Goal: Task Accomplishment & Management: Use online tool/utility

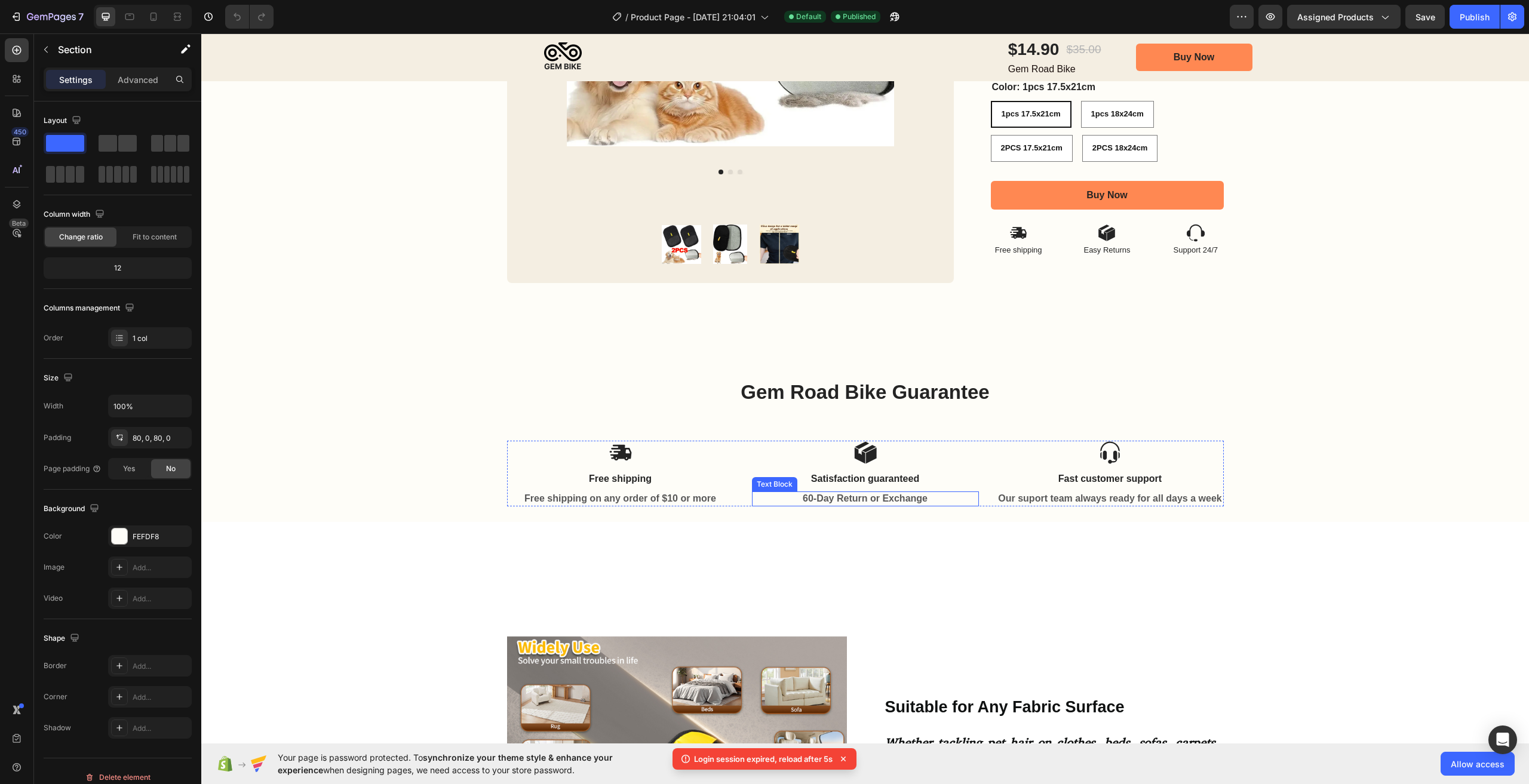
scroll to position [119, 0]
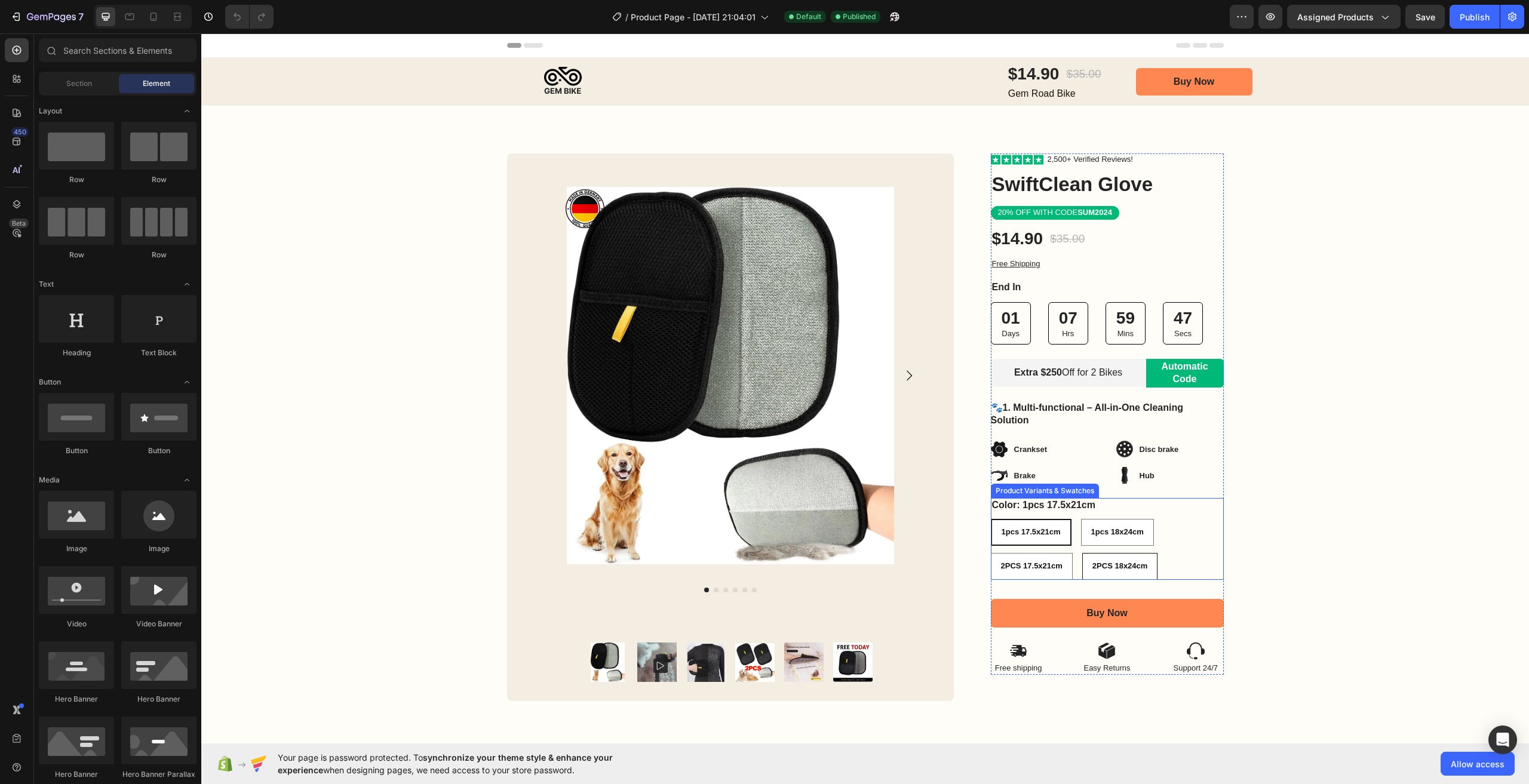
click at [1108, 559] on div "2PCS 18x24cm" at bounding box center [1121, 566] width 75 height 20
click at [1083, 553] on input "2PCS 18x24cm 2PCS 18x24cm 2PCS 18x24cm" at bounding box center [1082, 552] width 1 height 1
radio input "true"
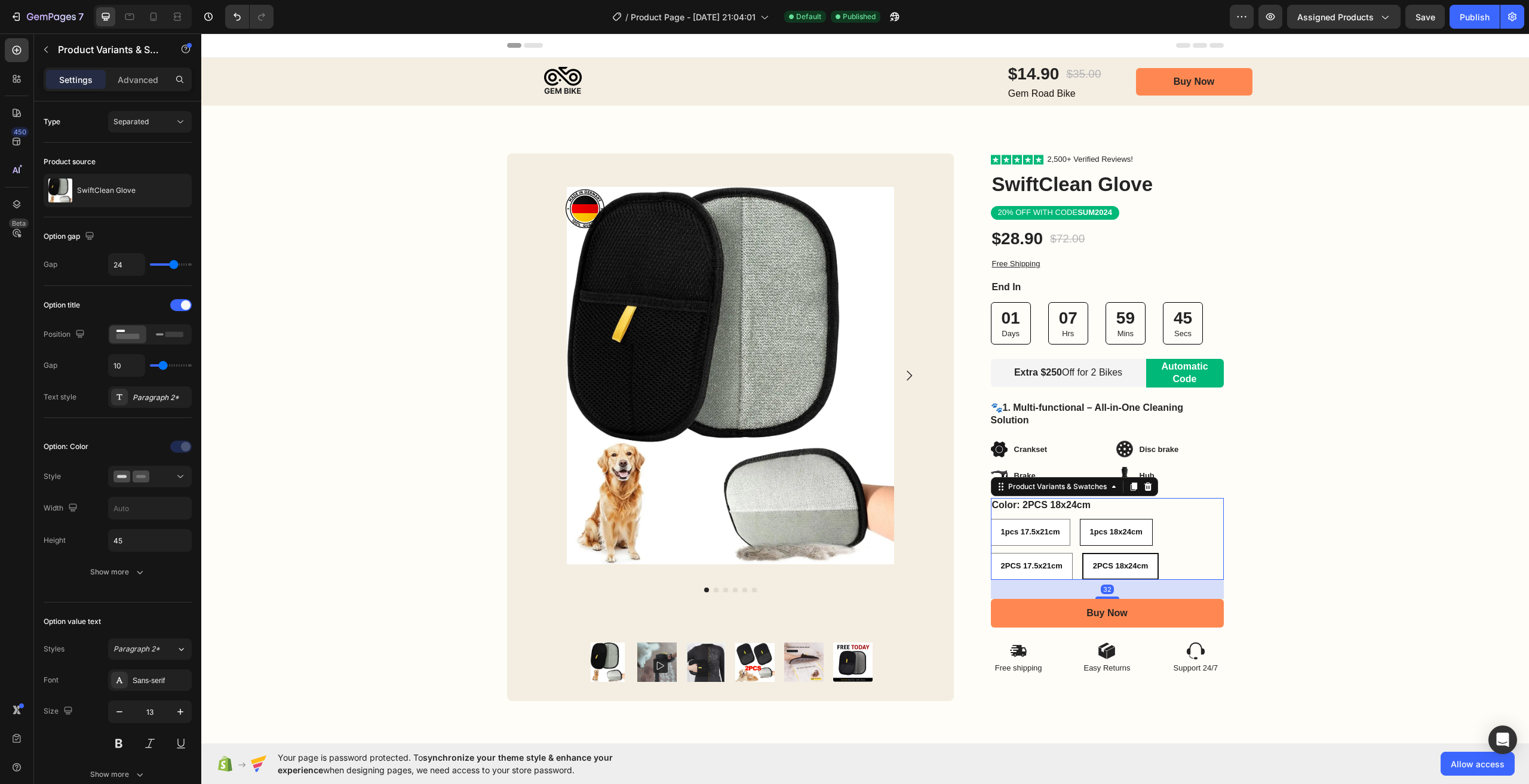
click at [1093, 545] on 18x24cm "1pcs 18x24cm" at bounding box center [1116, 532] width 73 height 27
click at [1080, 519] on input "1pcs 18x24cm 1pcs 18x24cm 1pcs 18x24cm" at bounding box center [1080, 518] width 1 height 1
radio input "true"
click at [1033, 541] on div "1pcs 17.5x21cm" at bounding box center [1031, 532] width 78 height 20
click at [991, 519] on input "1pcs 17.5x21cm 1pcs 17.5x21cm 1pcs 17.5x21cm" at bounding box center [990, 518] width 1 height 1
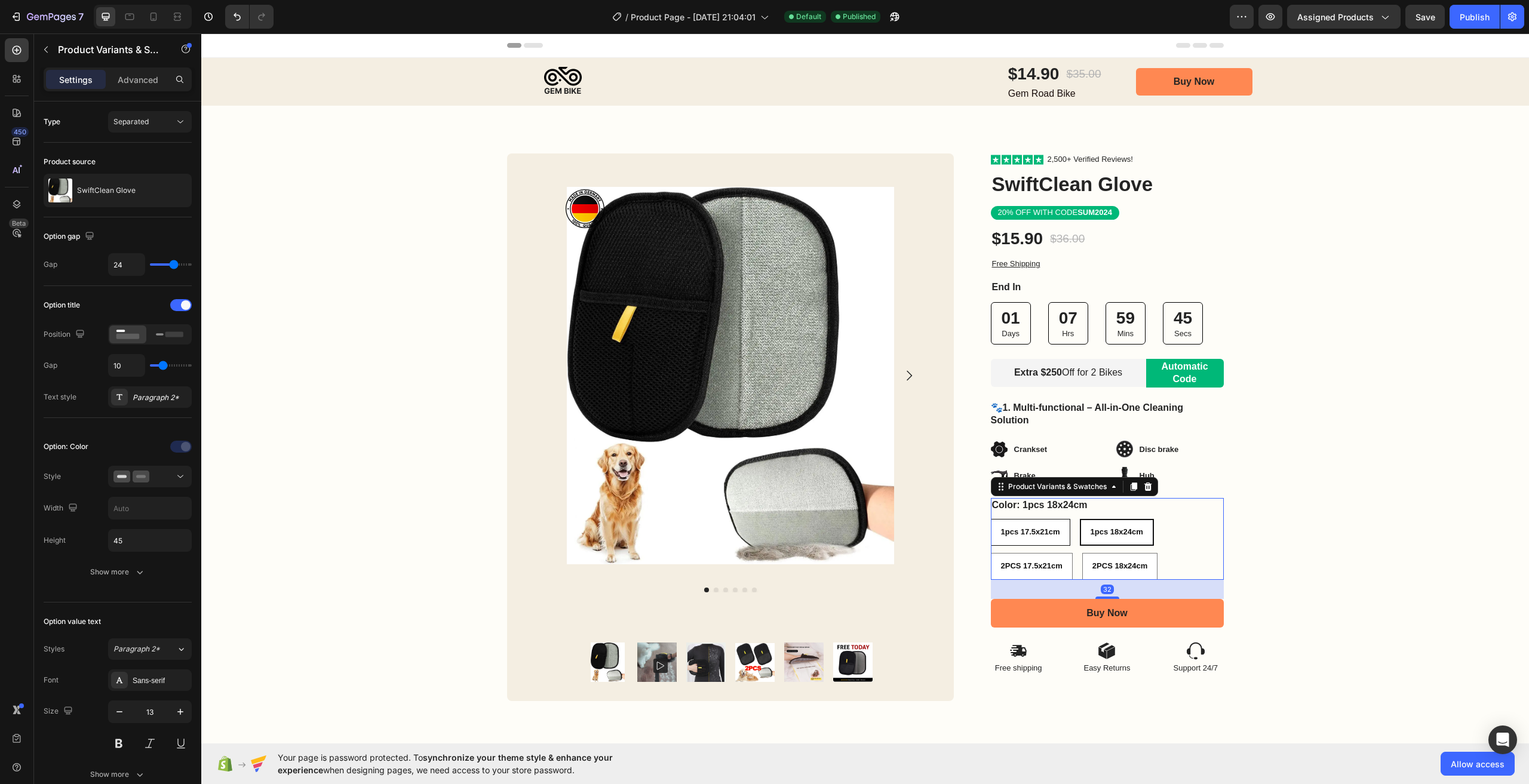
radio input "true"
click at [1034, 567] on span "2PCS 17.5x21cm" at bounding box center [1032, 566] width 61 height 9
click at [991, 553] on input "2PCS 17.5x21cm 2PCS 17.5x21cm 2PCS 17.5x21cm" at bounding box center [990, 552] width 1 height 1
radio input "true"
click at [997, 538] on div "1pcs 17.5x21cm" at bounding box center [1031, 532] width 78 height 20
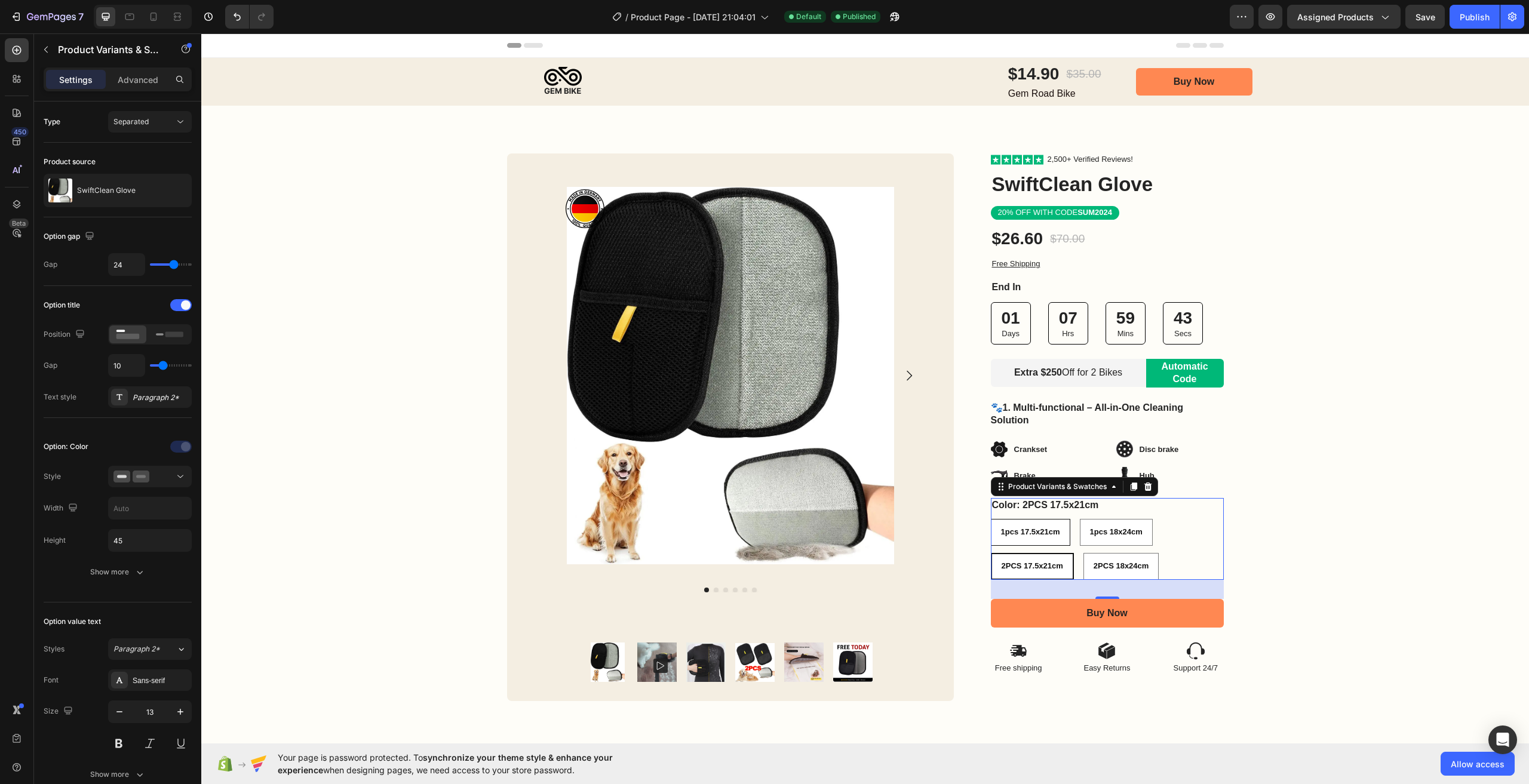
click at [991, 519] on input "1pcs 17.5x21cm 1pcs 17.5x21cm 1pcs 17.5x21cm" at bounding box center [990, 518] width 1 height 1
radio input "true"
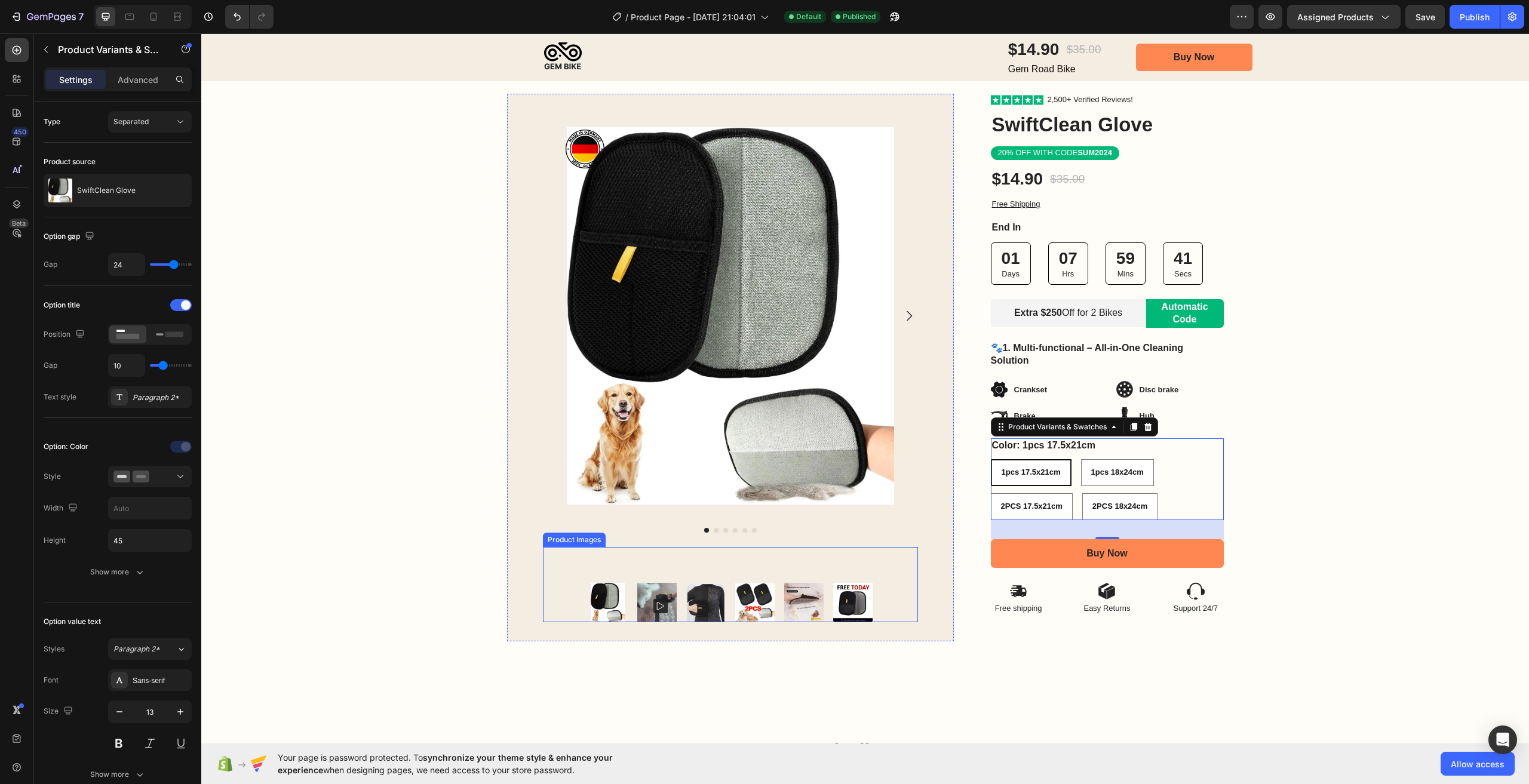
click at [692, 597] on img at bounding box center [706, 602] width 39 height 39
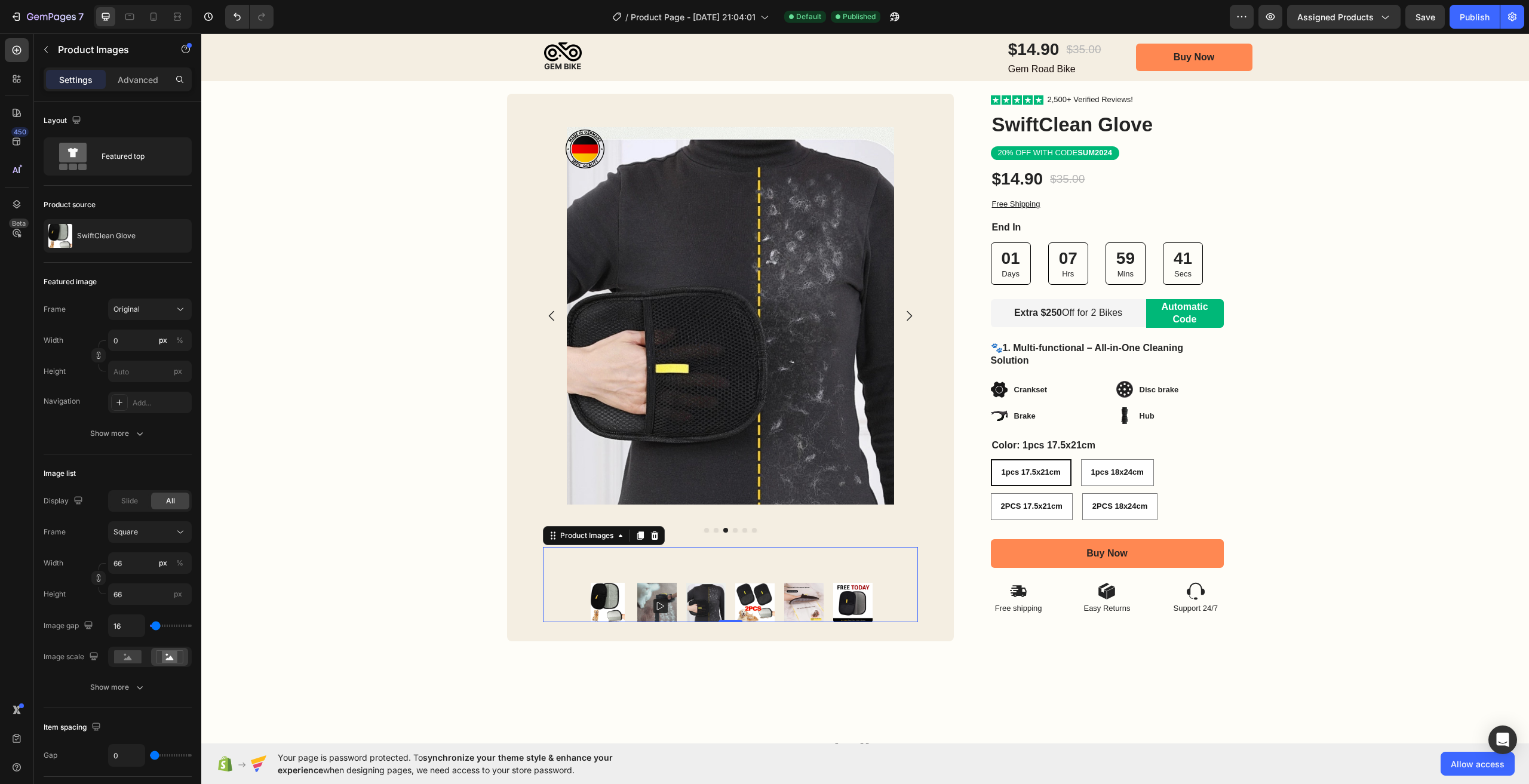
click at [735, 598] on img at bounding box center [755, 602] width 39 height 39
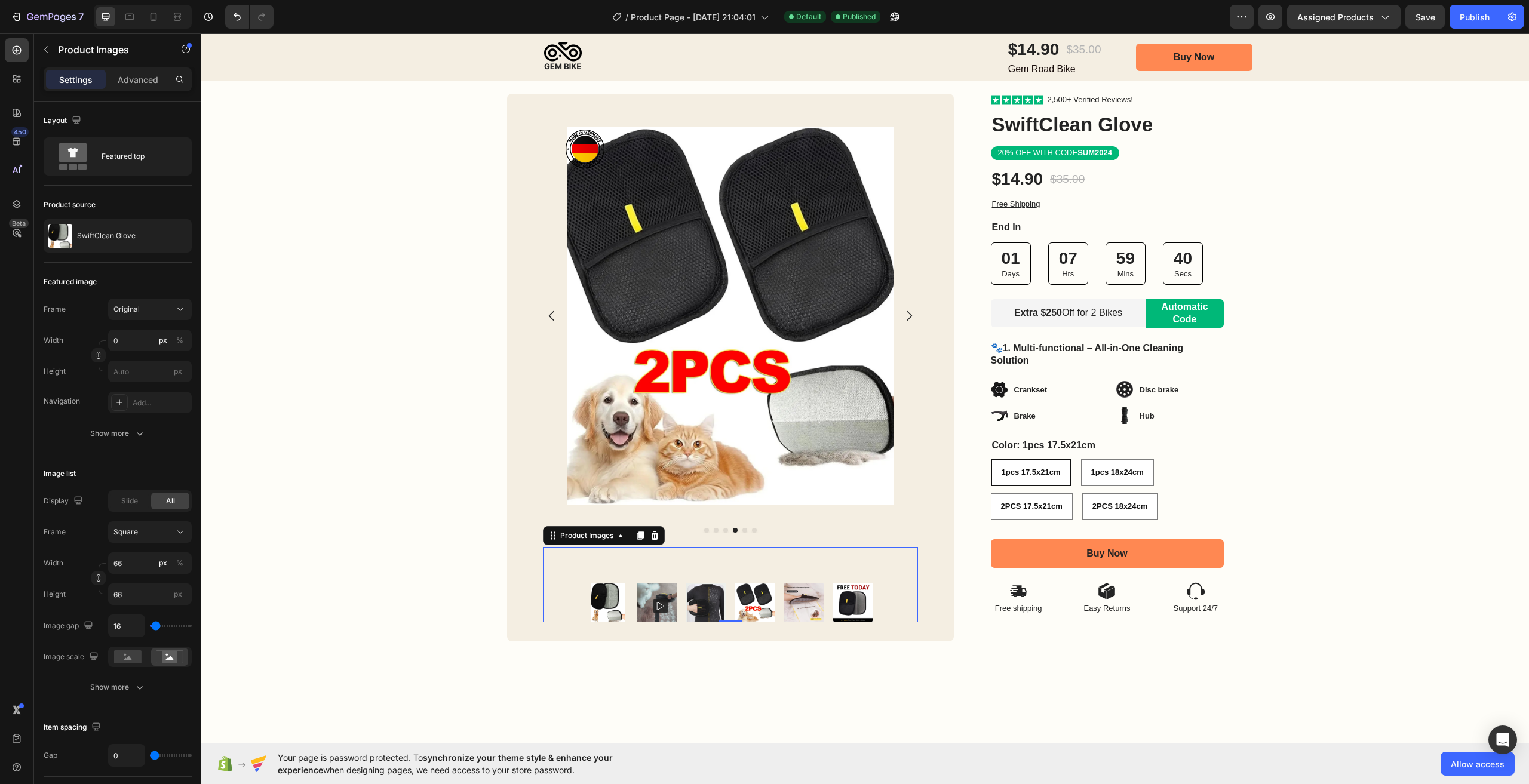
click at [784, 601] on img at bounding box center [804, 602] width 39 height 39
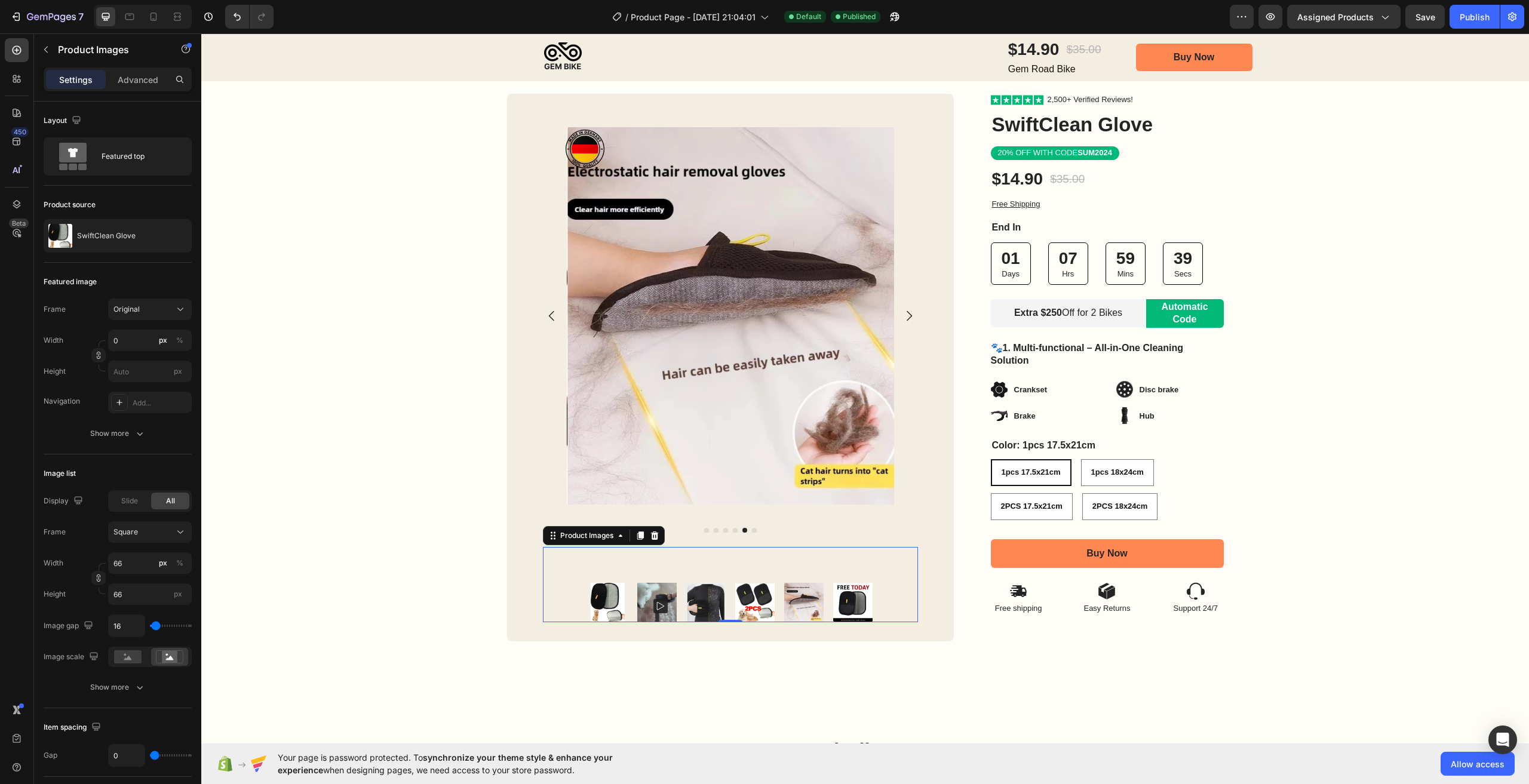
click at [814, 601] on img at bounding box center [804, 602] width 39 height 39
click at [835, 605] on img at bounding box center [853, 602] width 39 height 39
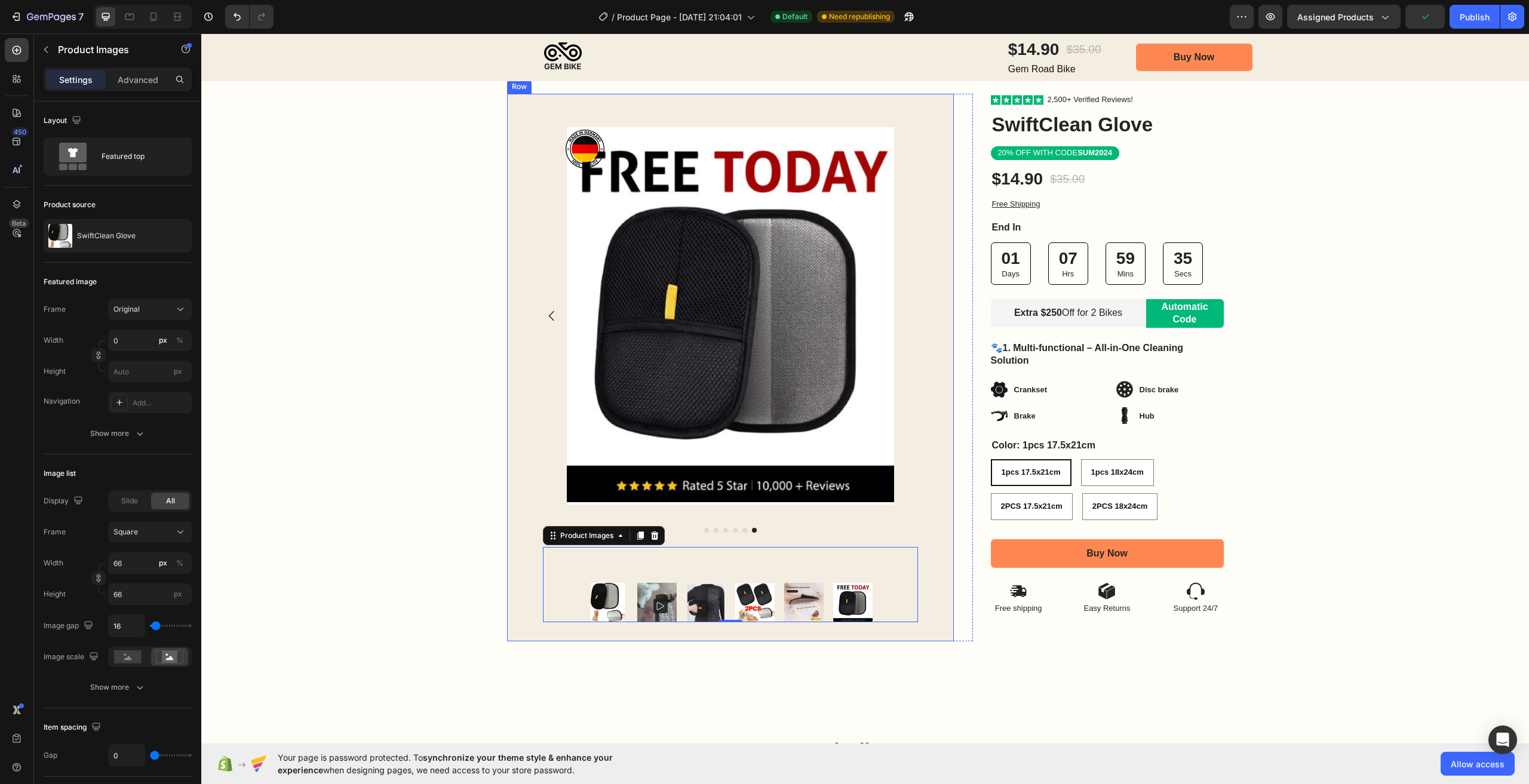
click at [594, 618] on img at bounding box center [608, 602] width 39 height 39
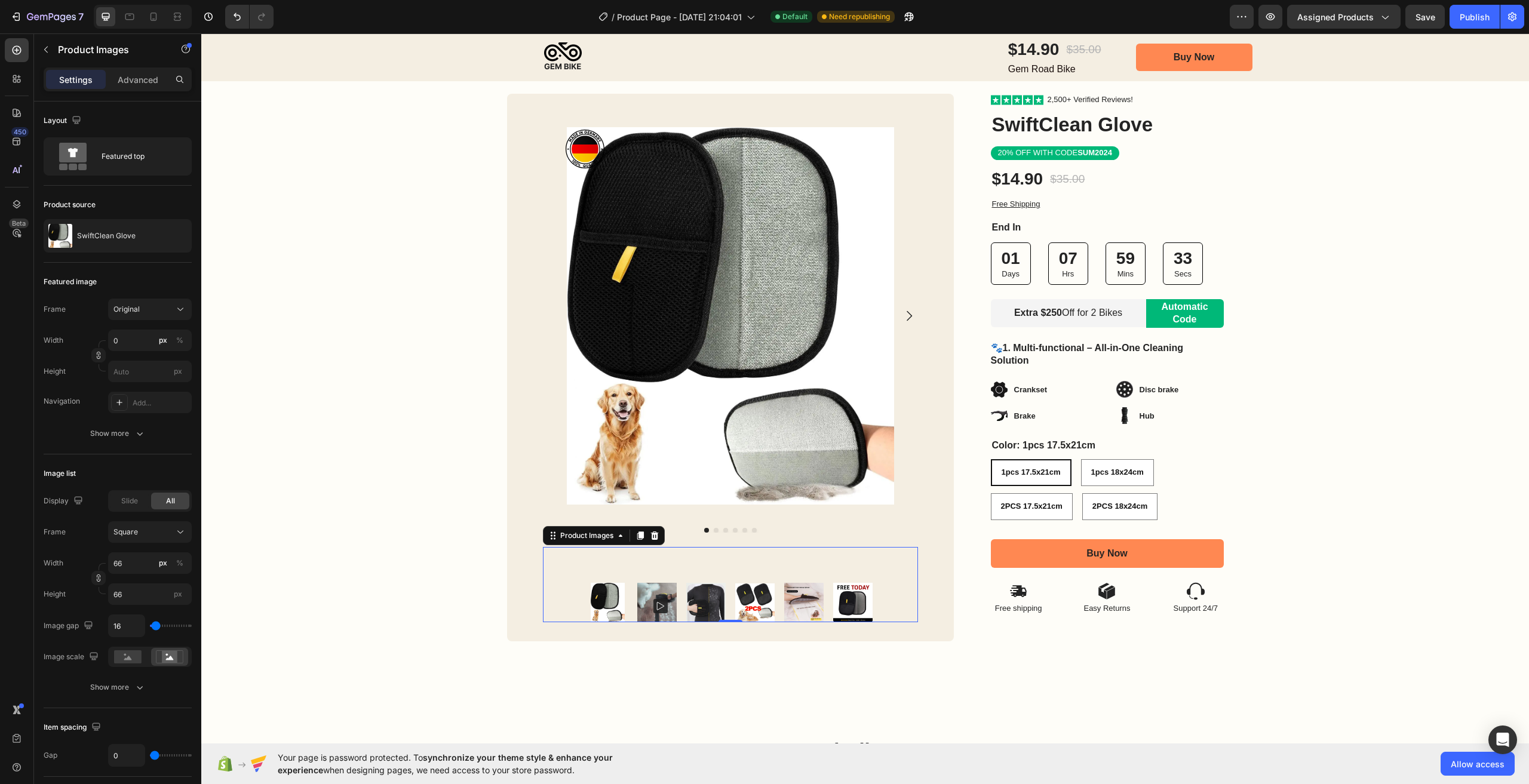
click at [653, 610] on rect at bounding box center [660, 605] width 14 height 14
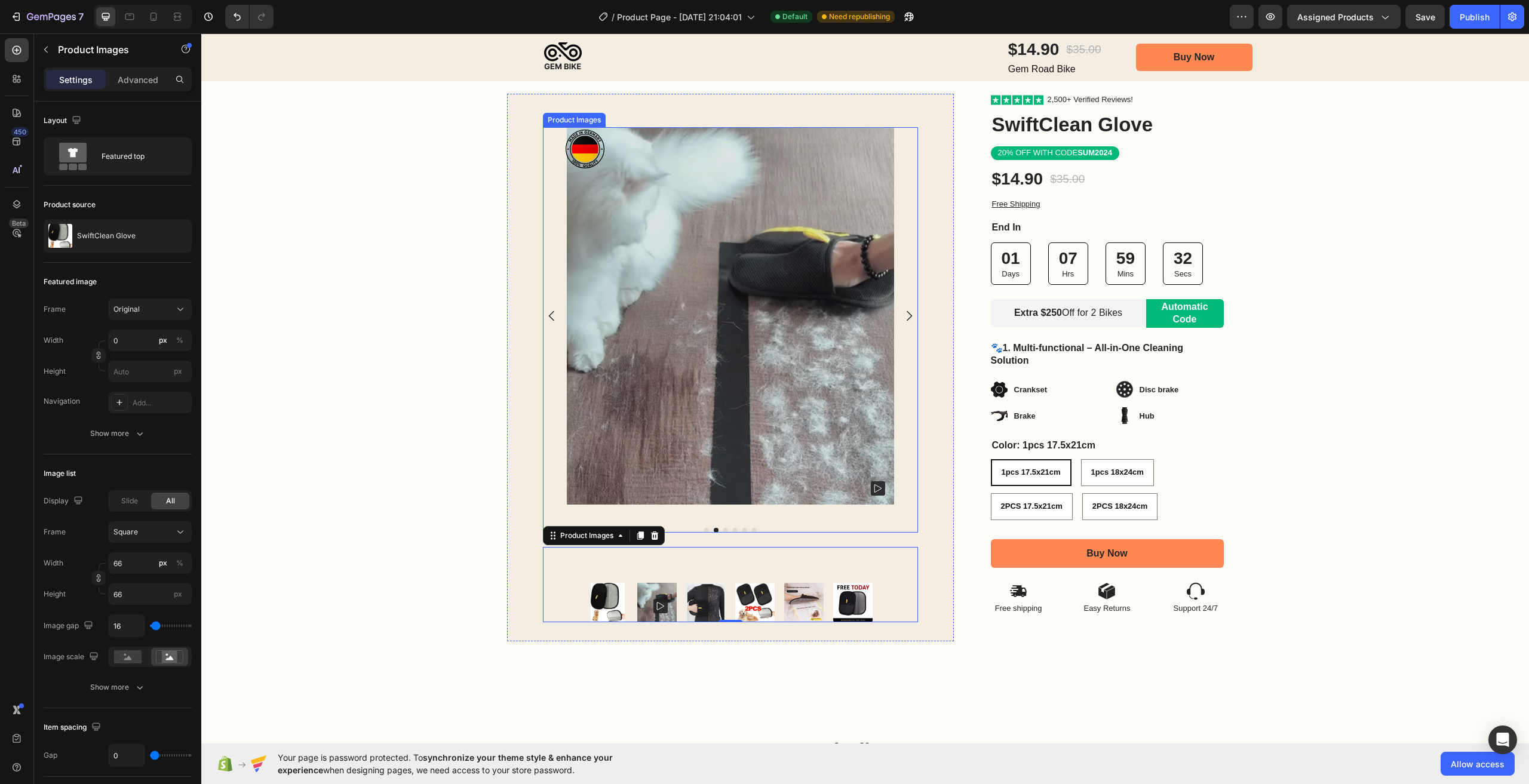
click at [789, 321] on img at bounding box center [731, 316] width 328 height 377
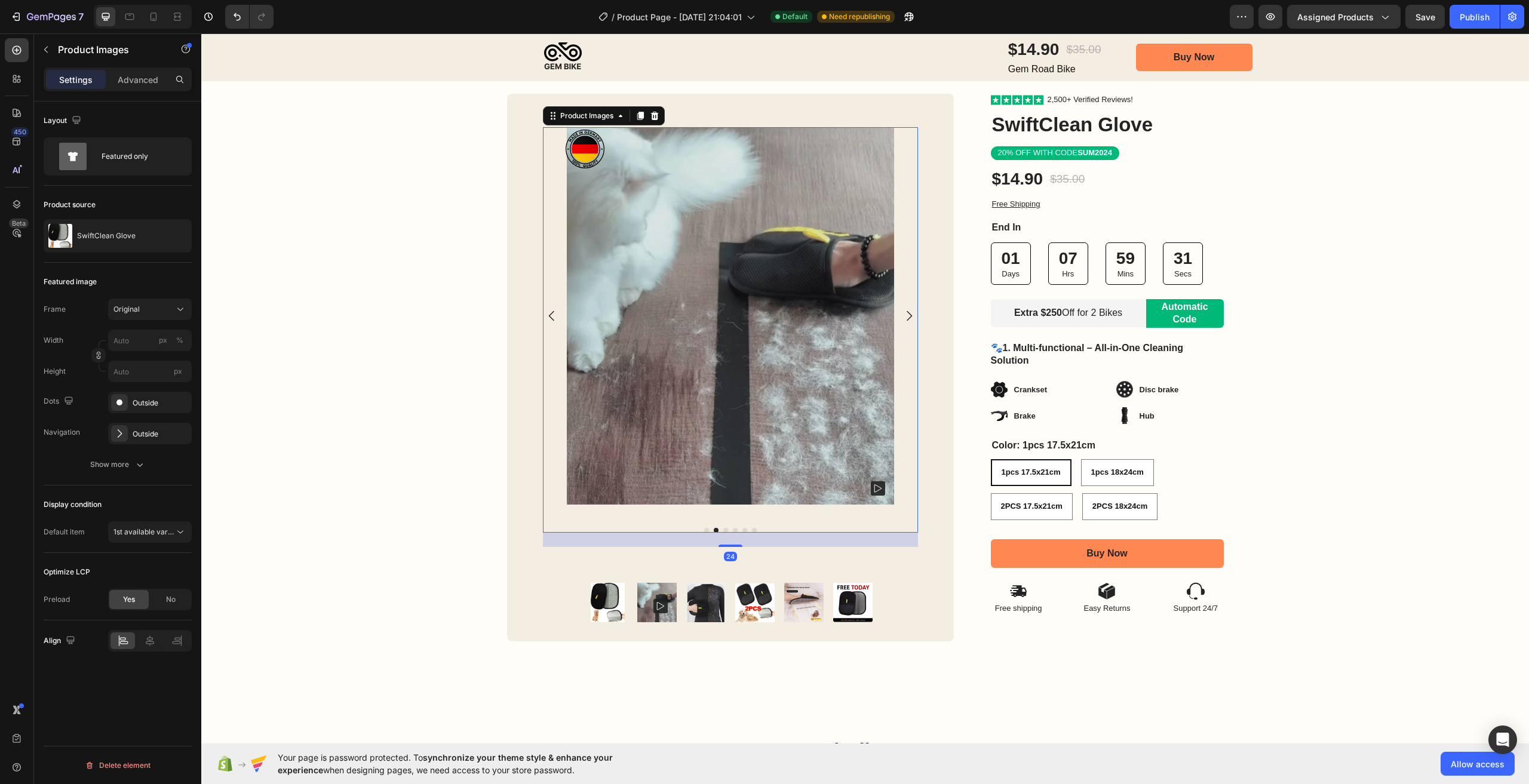
click at [874, 486] on icon at bounding box center [878, 488] width 7 height 8
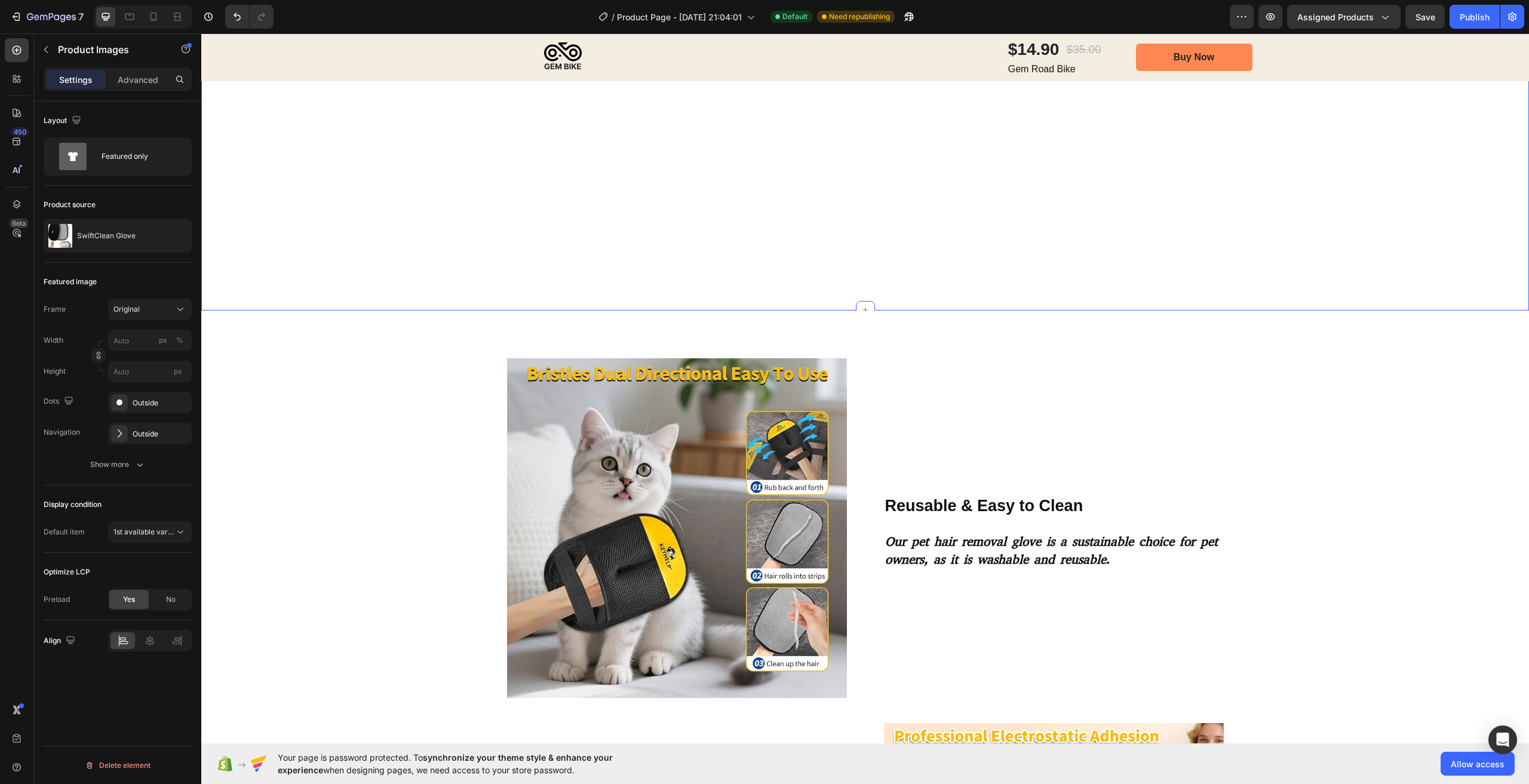
scroll to position [1015, 0]
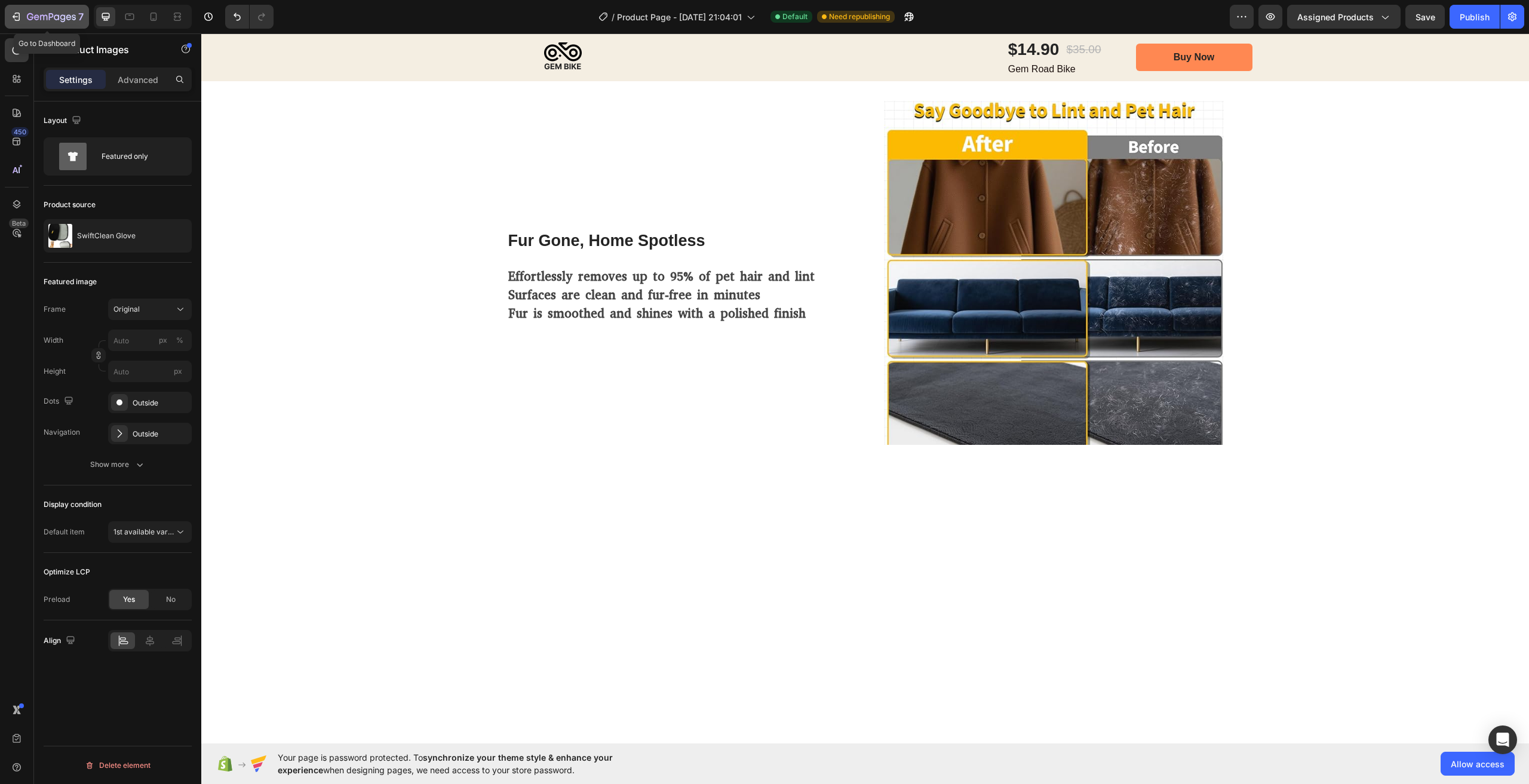
click at [62, 20] on icon "button" at bounding box center [51, 17] width 49 height 10
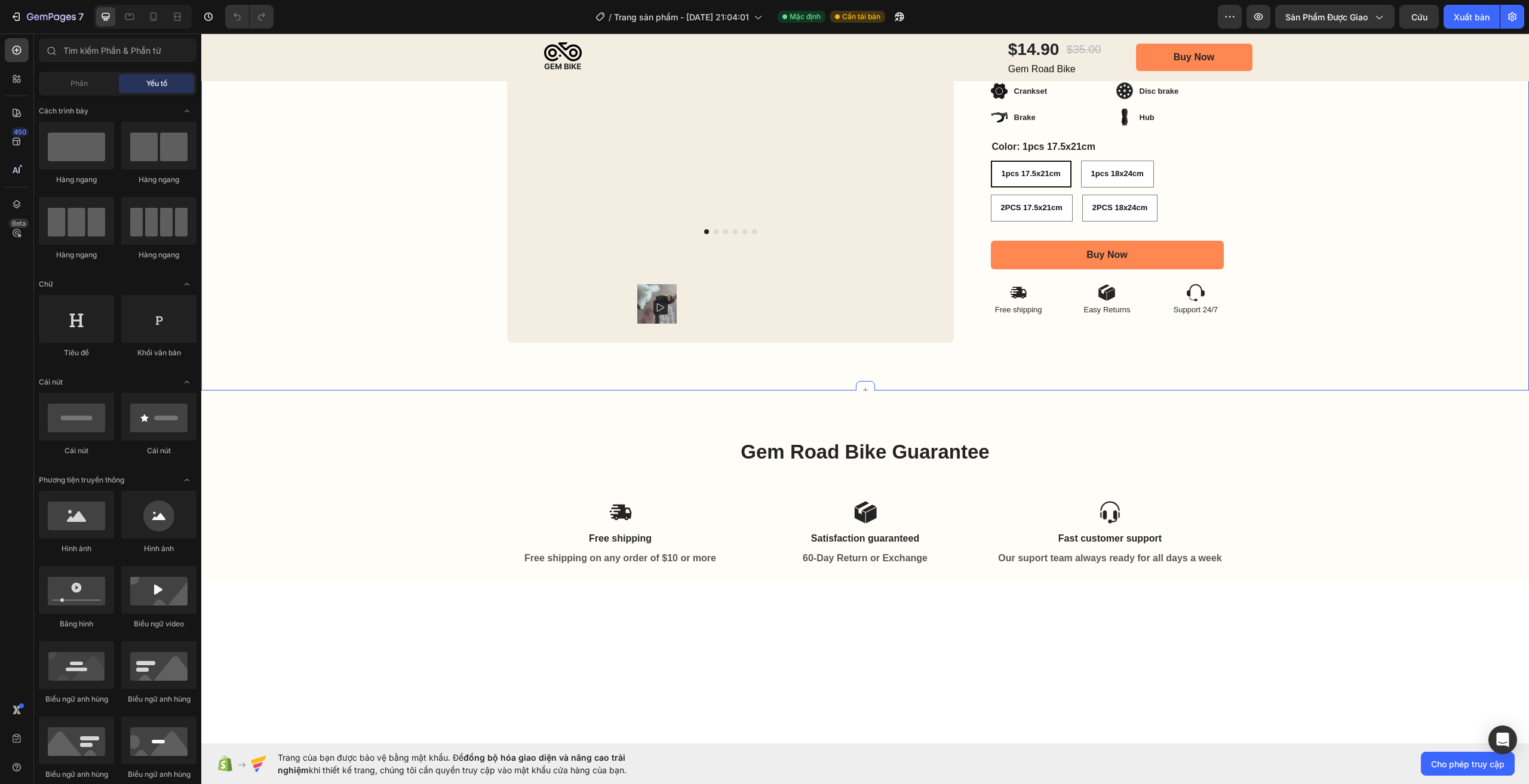
scroll to position [119, 0]
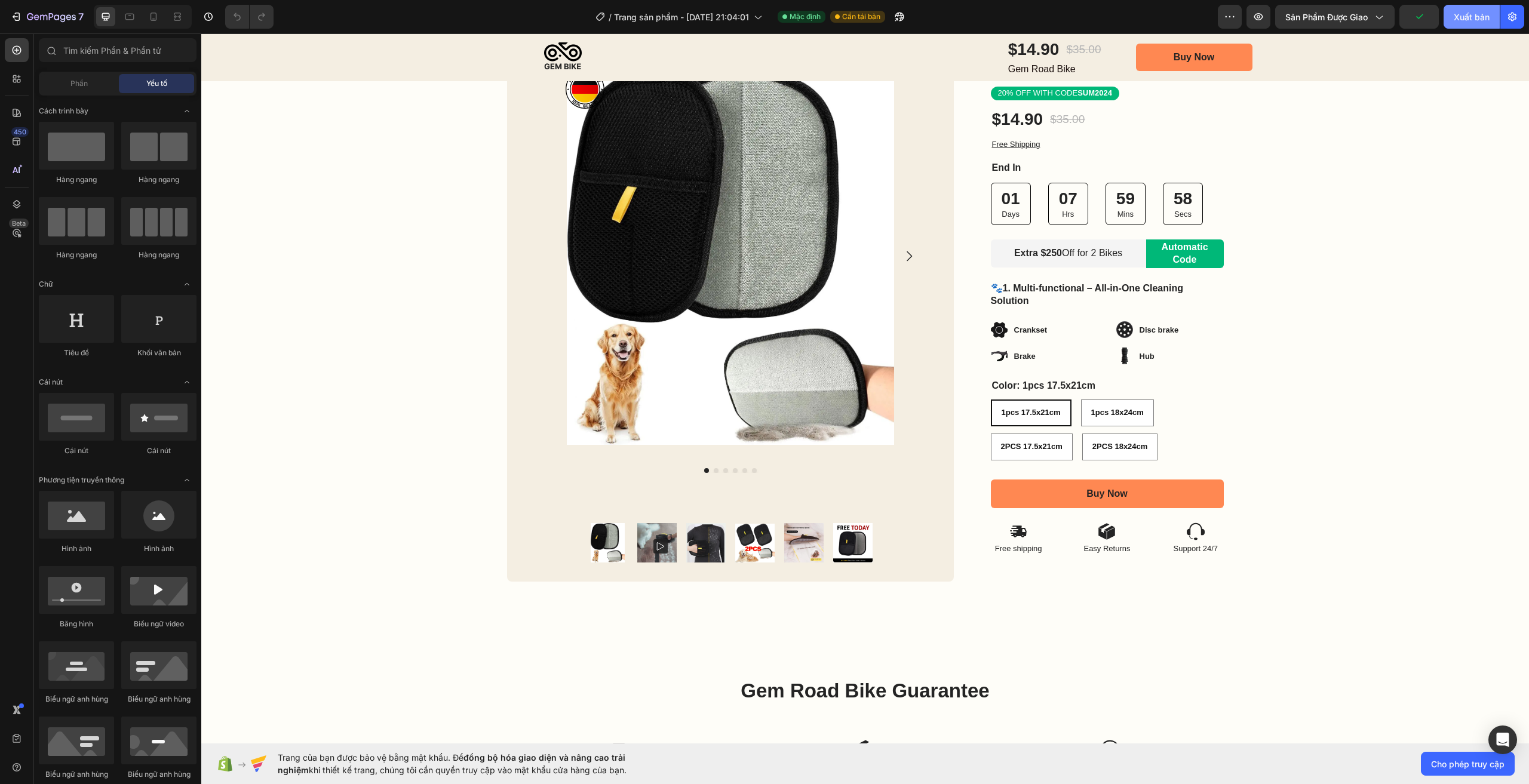
click at [1478, 15] on font "Xuất bản" at bounding box center [1471, 17] width 36 height 10
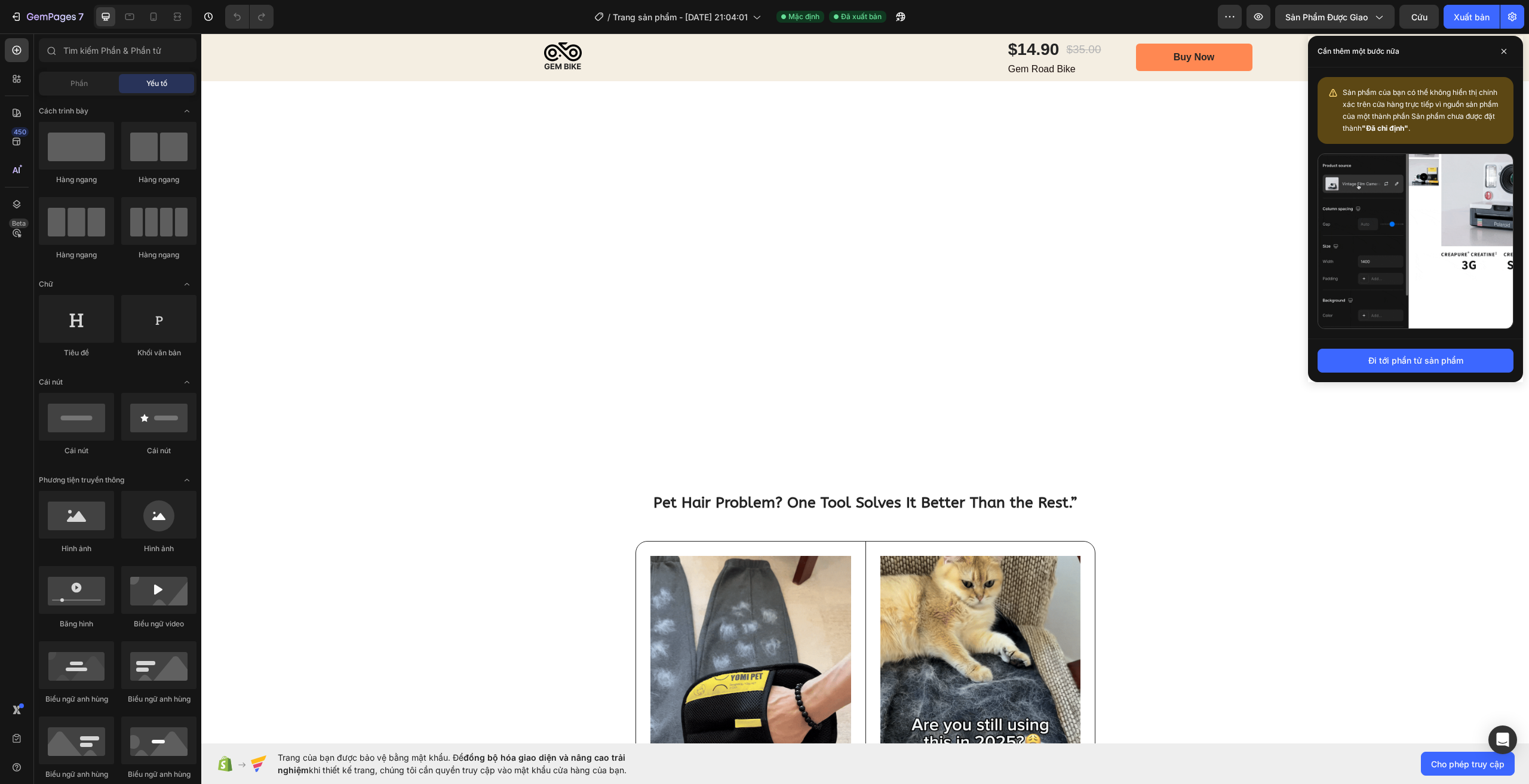
scroll to position [1787, 0]
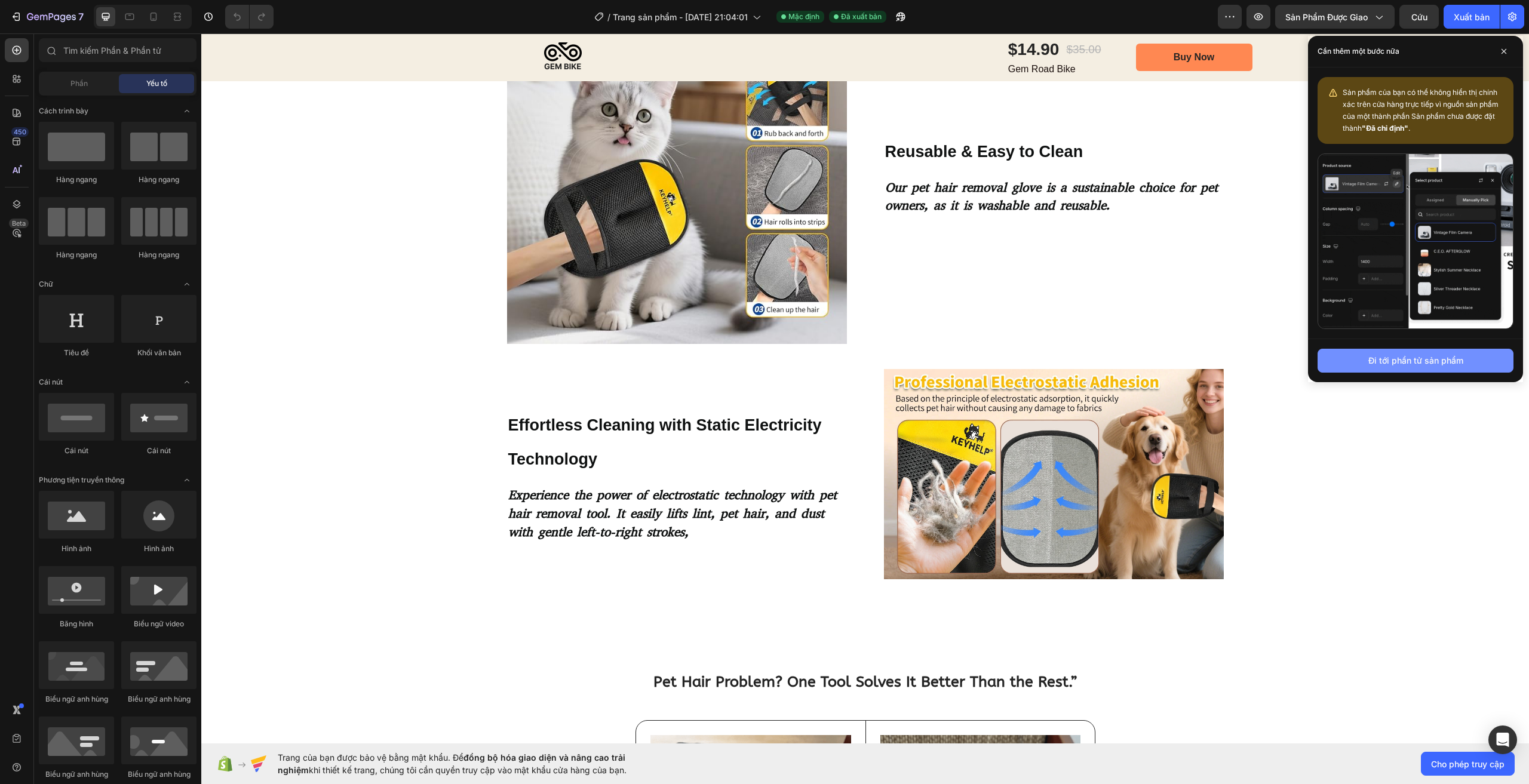
click at [1396, 358] on font "Đi tới phần tử sản phẩm" at bounding box center [1416, 360] width 95 height 10
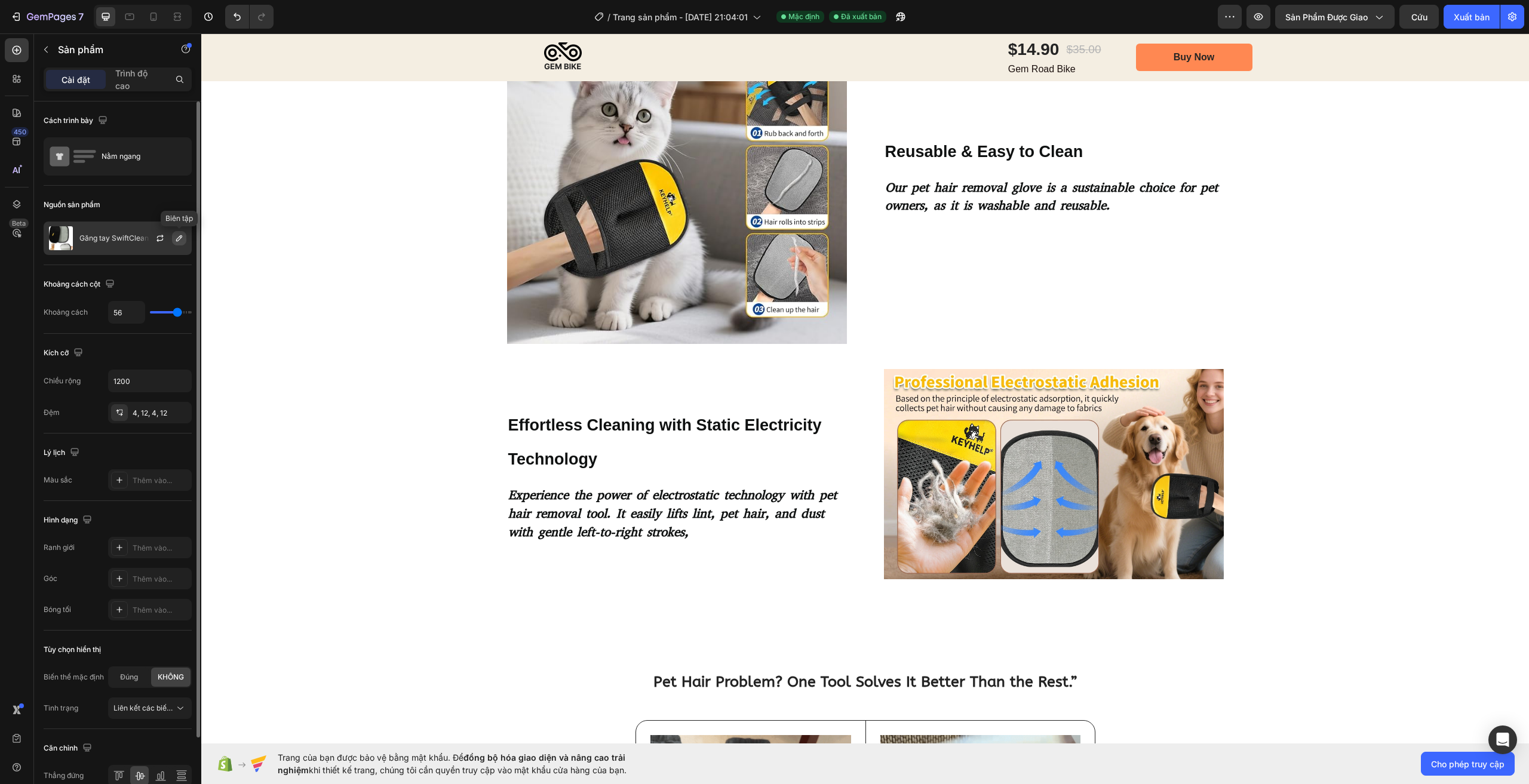
click at [181, 238] on icon "button" at bounding box center [179, 238] width 6 height 6
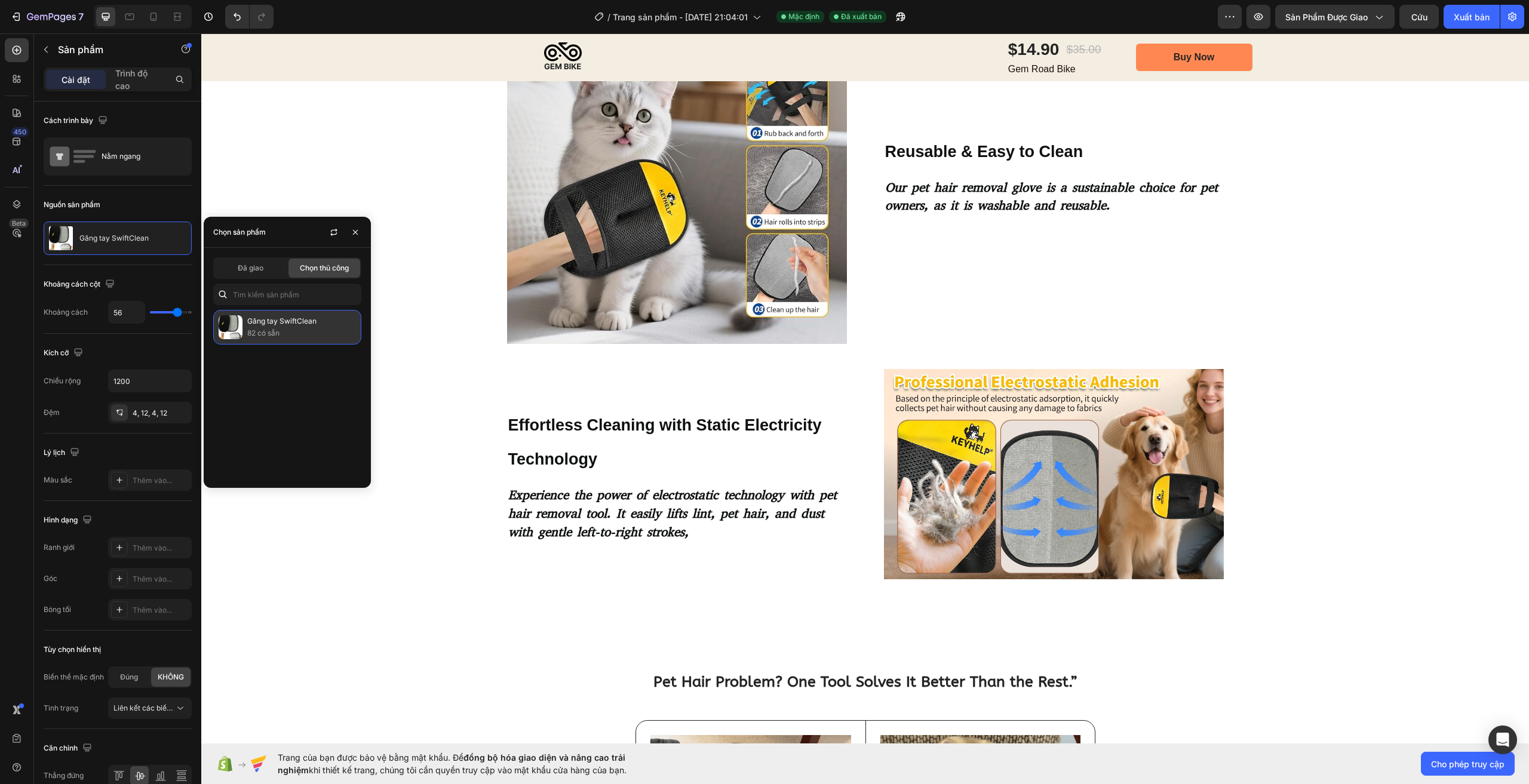
click at [304, 337] on p "82 có sẵn" at bounding box center [302, 334] width 109 height 12
click at [300, 331] on p "82 có sẵn" at bounding box center [302, 334] width 109 height 12
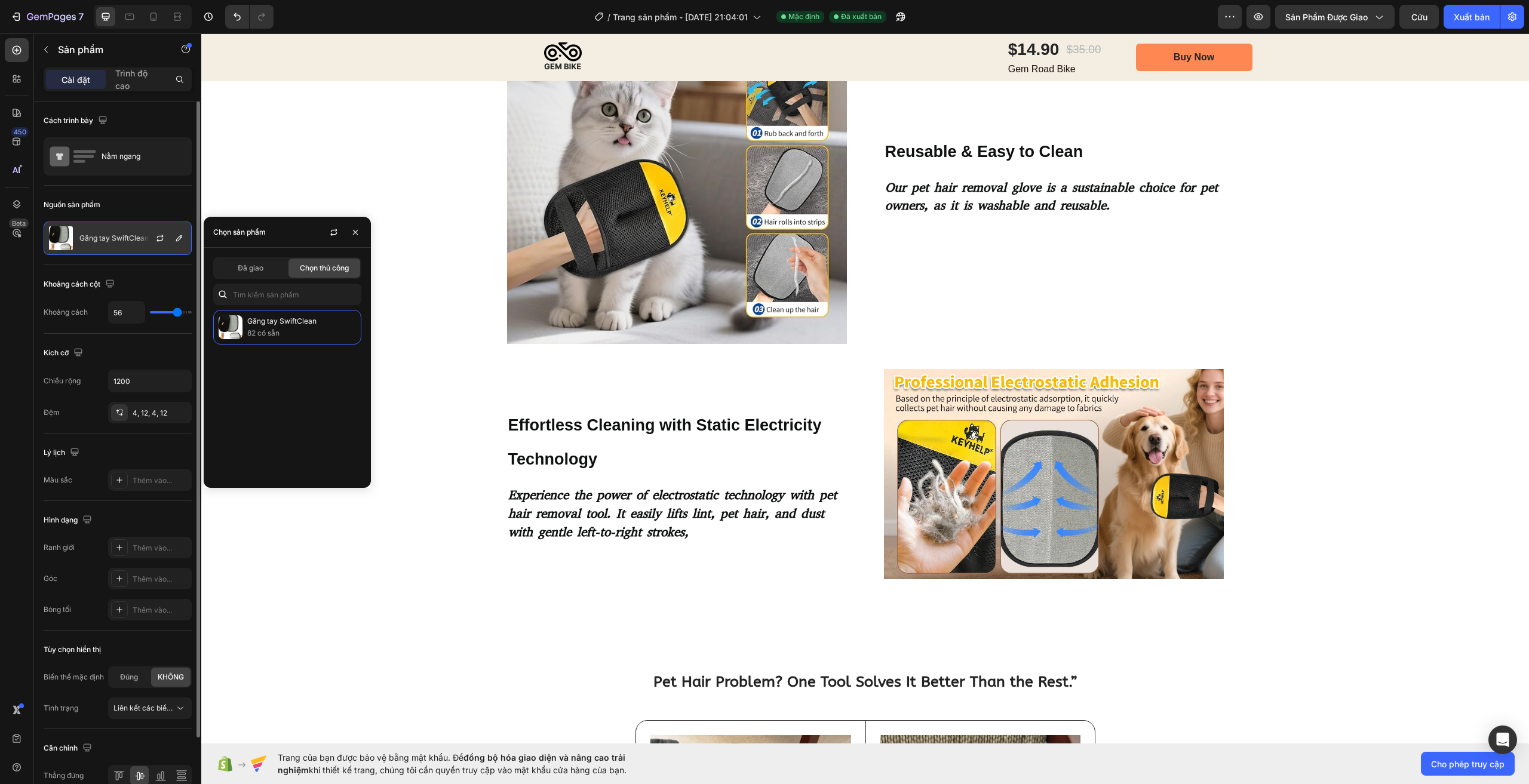
click at [122, 236] on font "Găng tay SwiftClean" at bounding box center [114, 237] width 69 height 9
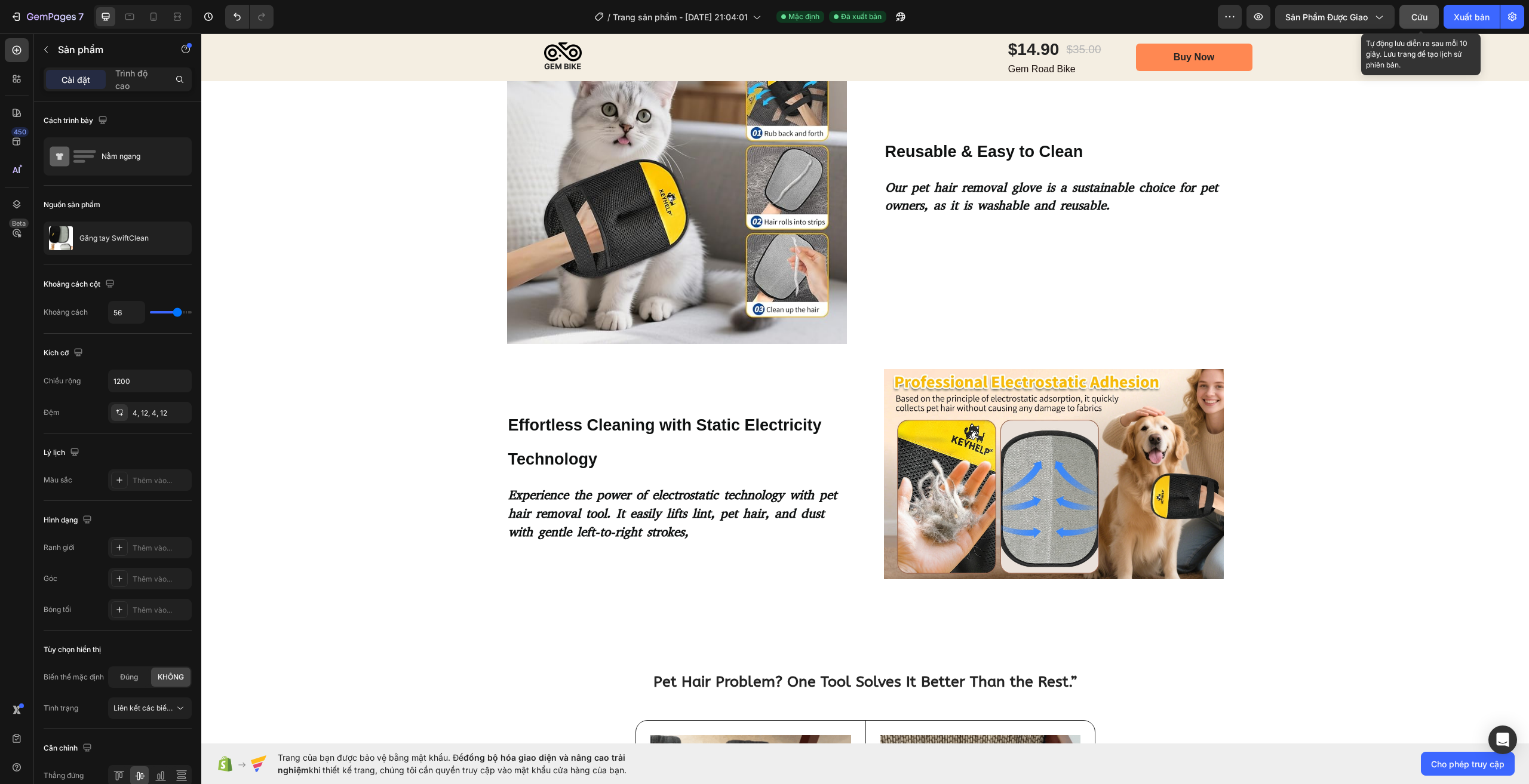
click at [1418, 23] on div "Cứu" at bounding box center [1419, 17] width 16 height 12
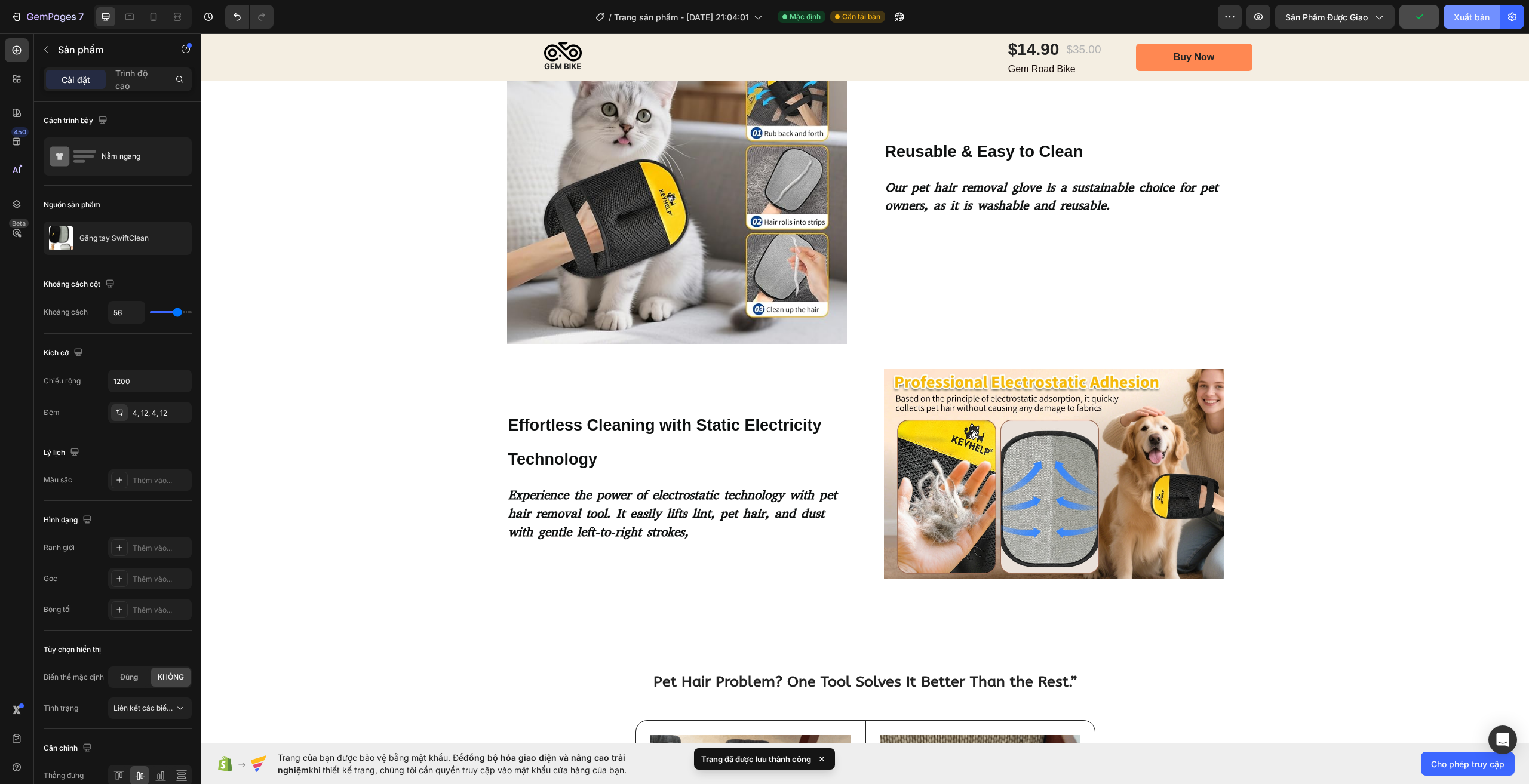
click at [1462, 15] on font "Xuất bản" at bounding box center [1471, 17] width 36 height 10
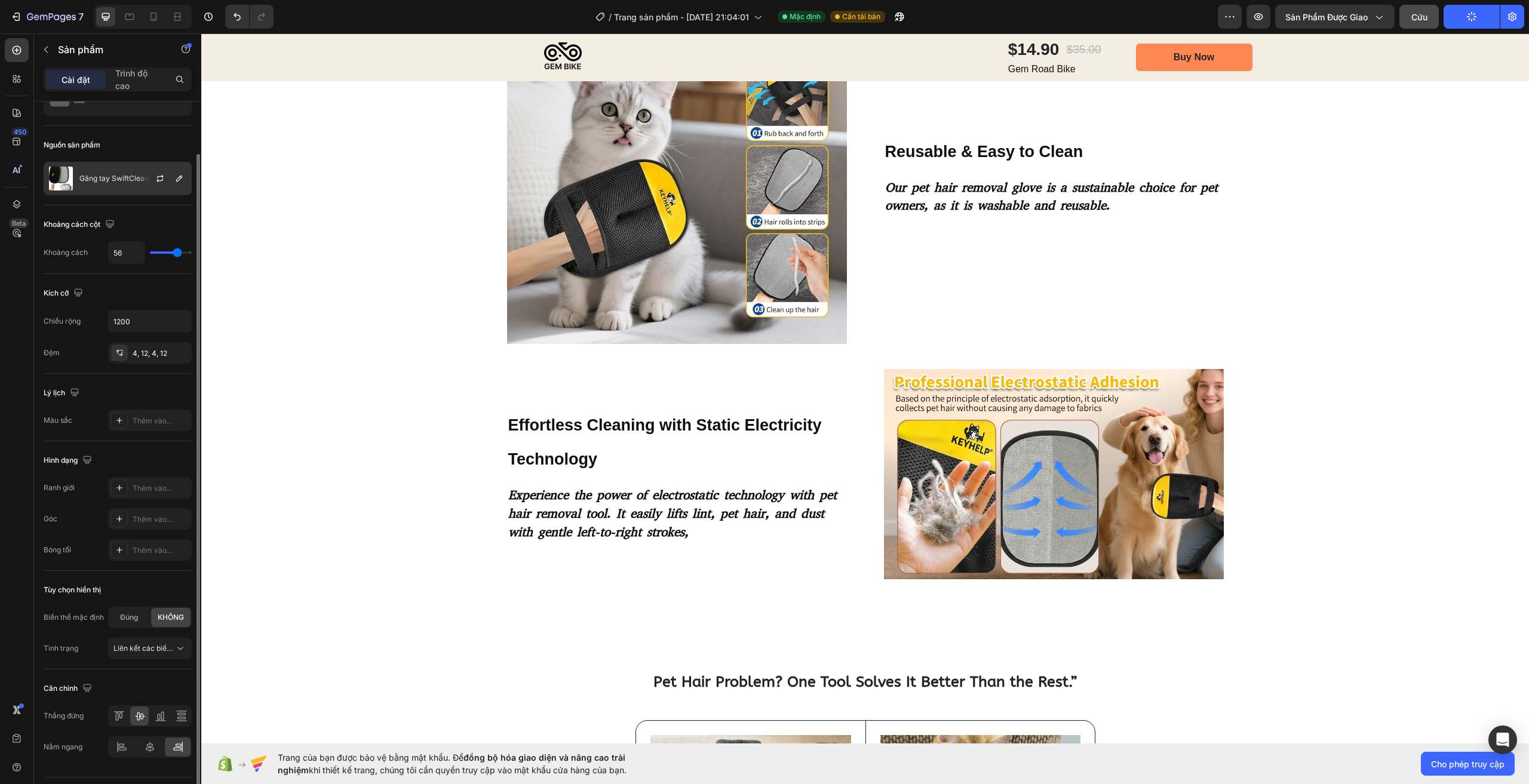
scroll to position [0, 0]
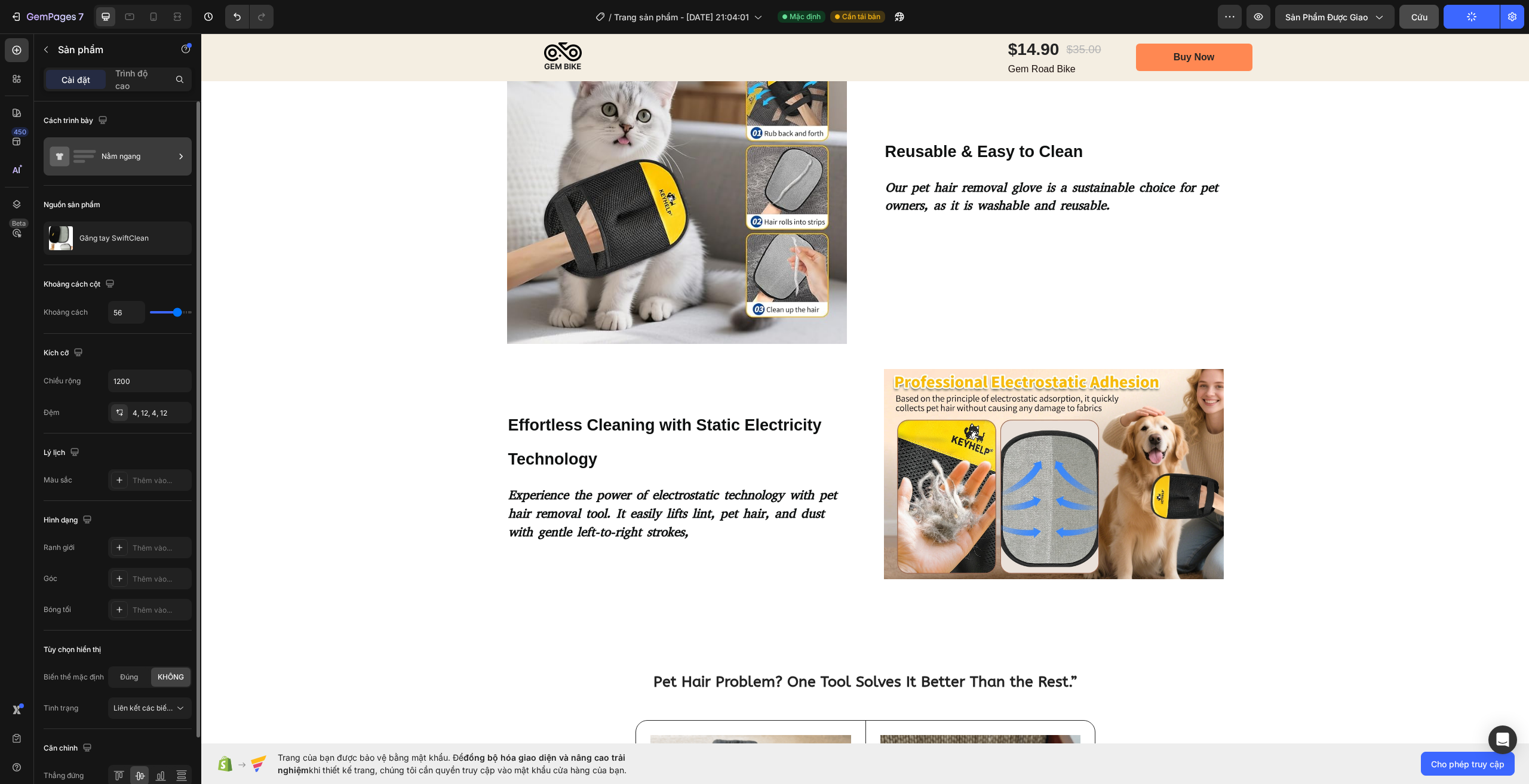
click at [181, 153] on icon at bounding box center [181, 157] width 12 height 12
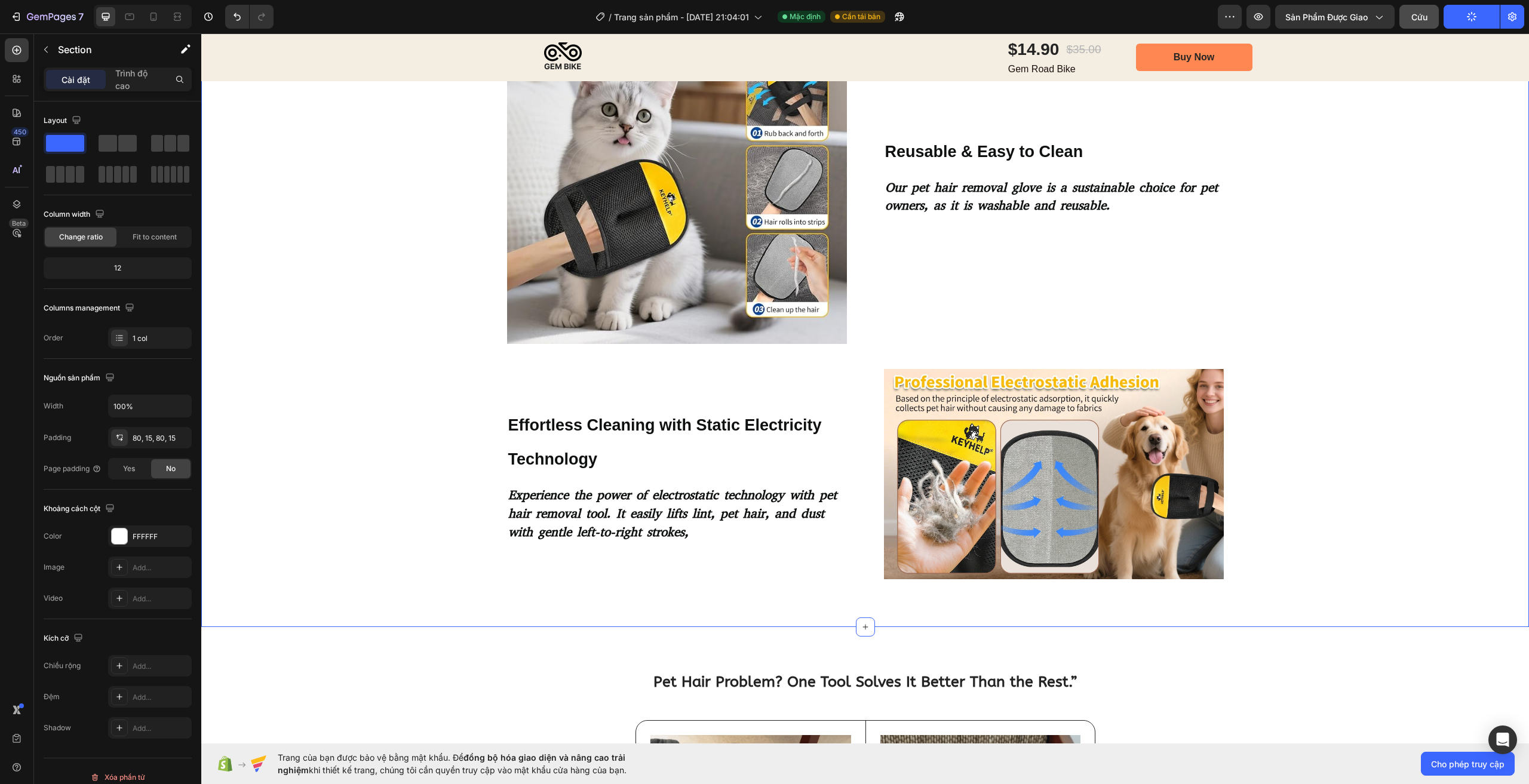
click at [299, 91] on div "Image Reusable & Easy to Clean Heading Our pet hair removal glove is a sustaina…" at bounding box center [865, 291] width 1310 height 575
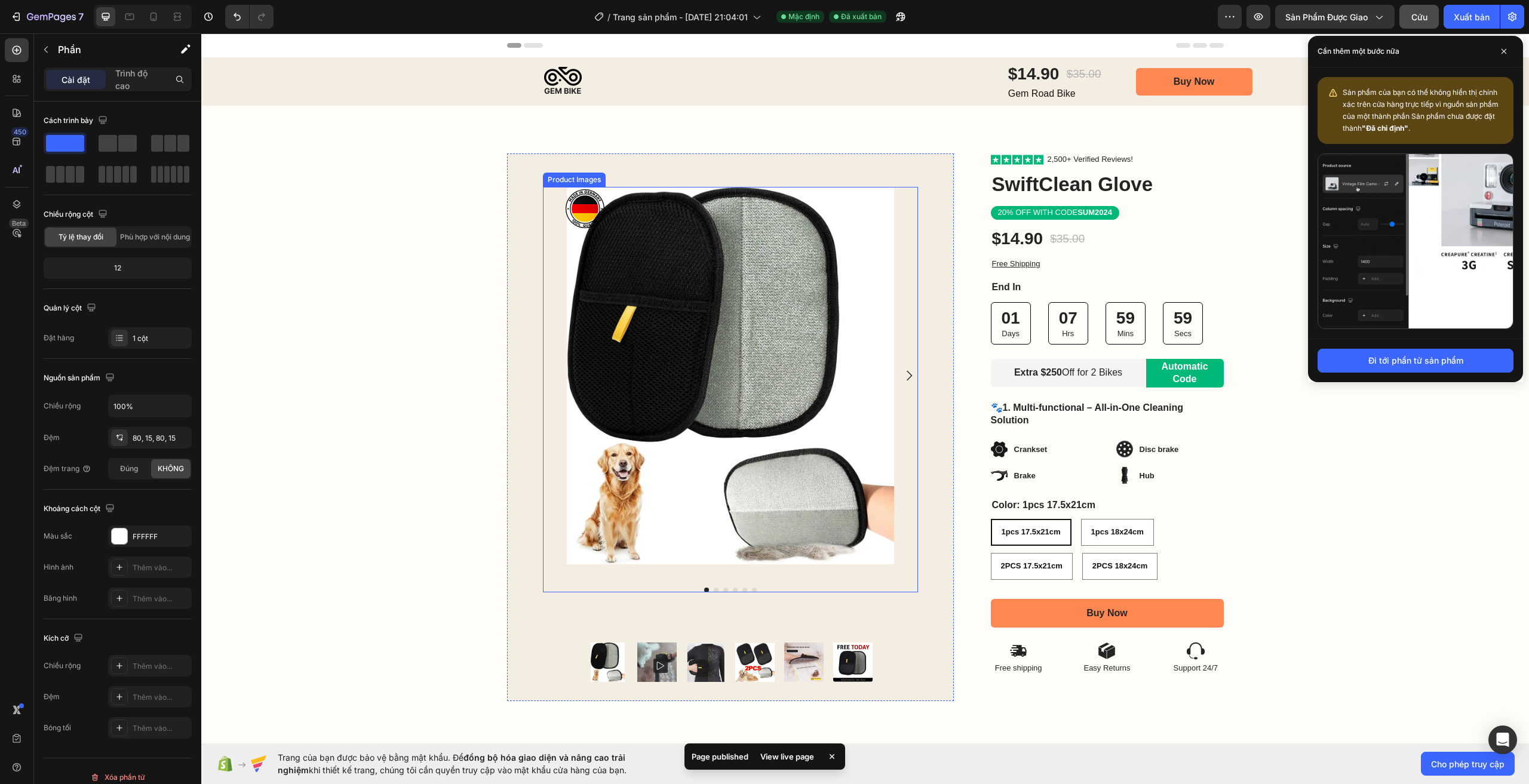
scroll to position [60, 0]
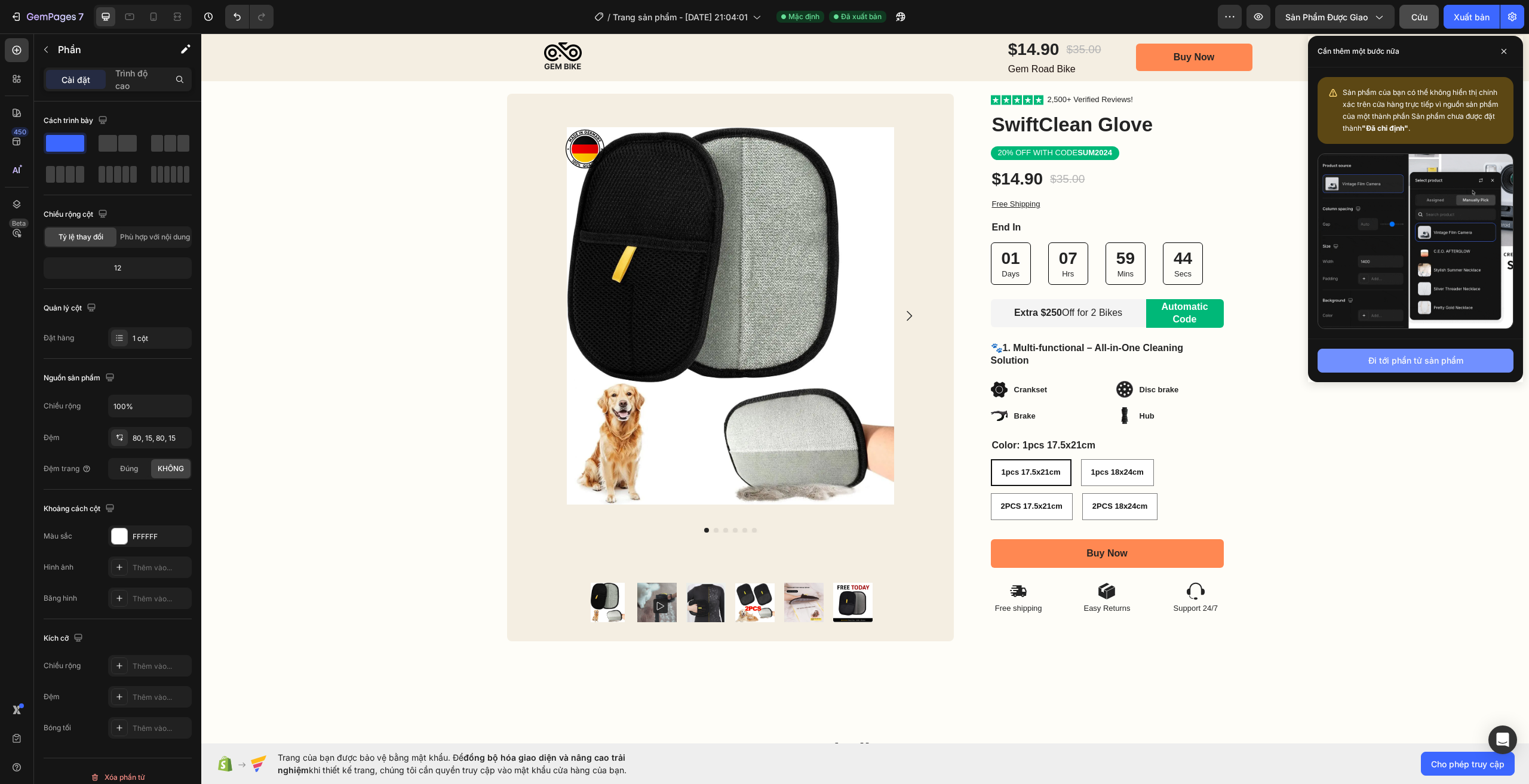
click at [1437, 349] on button "Đi tới phần tử sản phẩm" at bounding box center [1416, 360] width 196 height 24
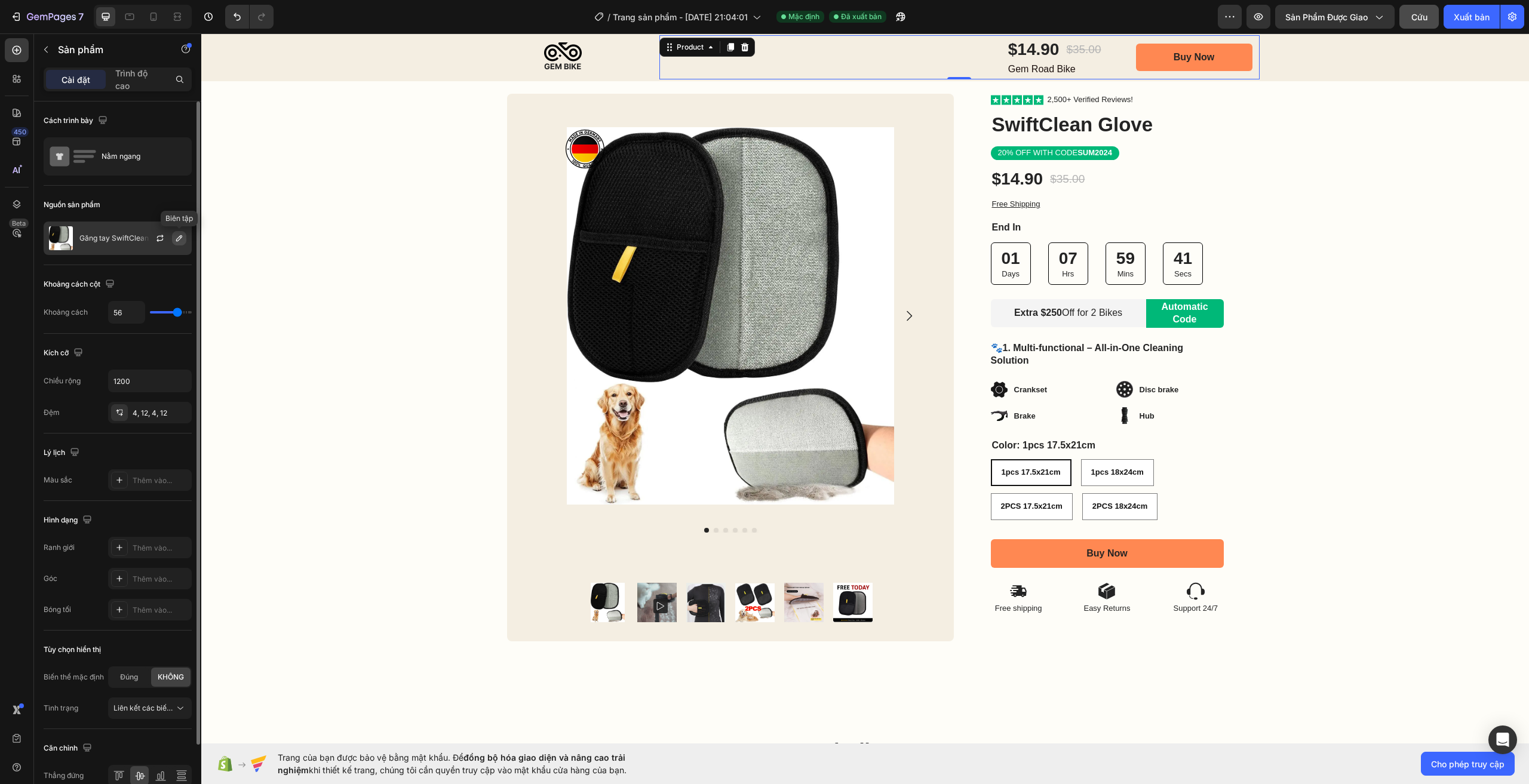
click at [176, 244] on button "button" at bounding box center [179, 238] width 14 height 14
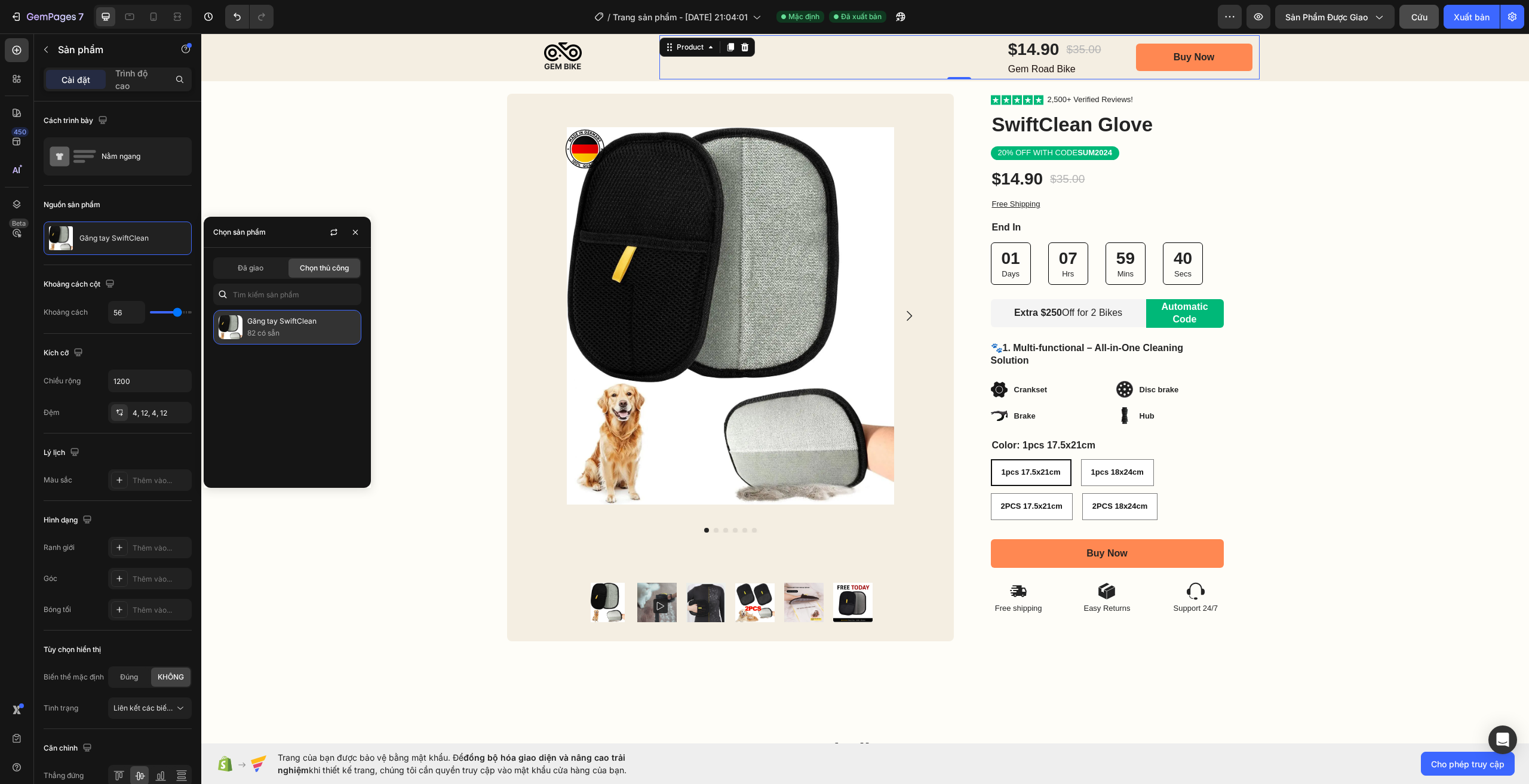
click at [287, 330] on p "82 có sẵn" at bounding box center [302, 334] width 109 height 12
click at [249, 272] on font "Đã giao" at bounding box center [250, 267] width 26 height 9
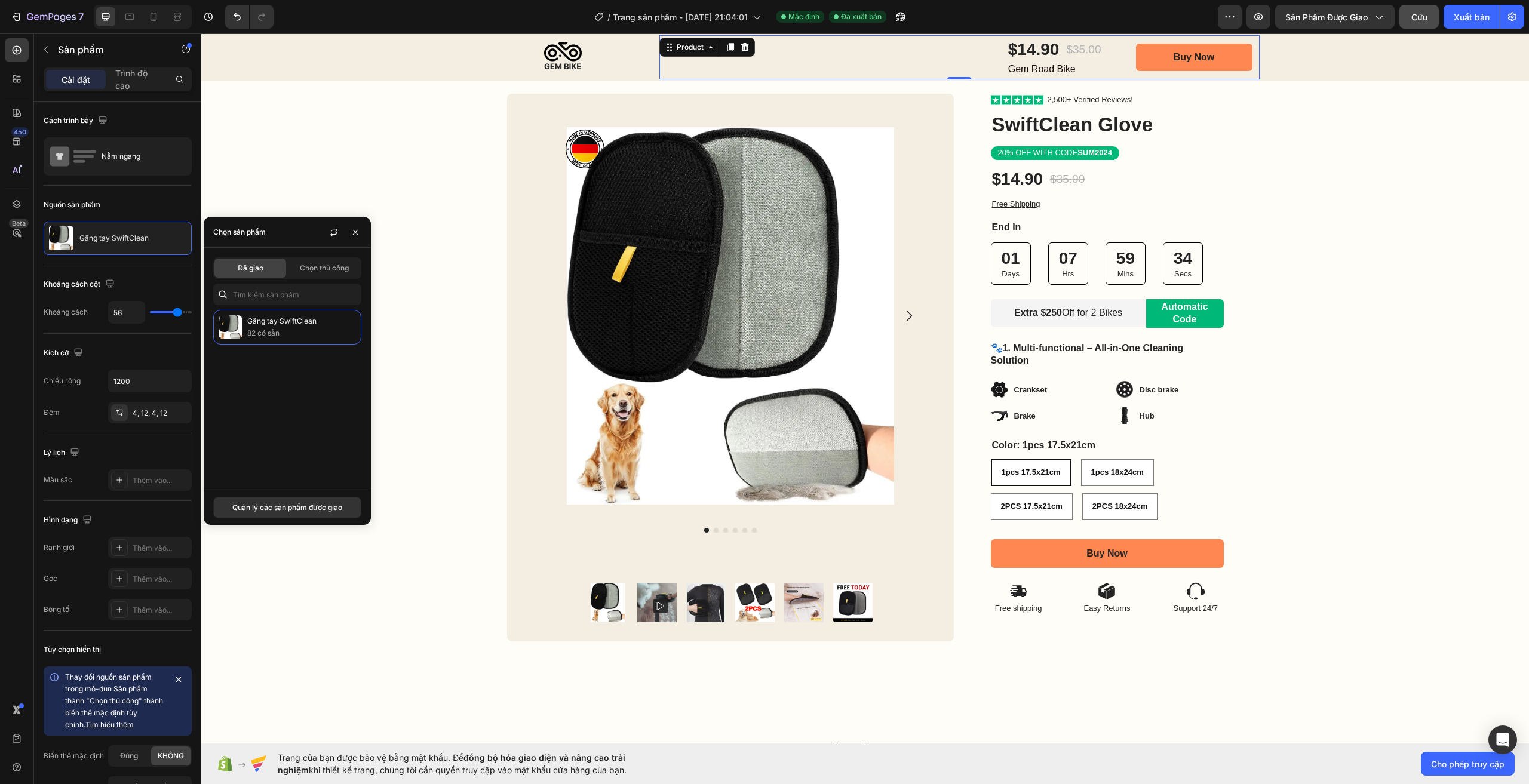
click at [260, 271] on font "Đã giao" at bounding box center [250, 267] width 26 height 9
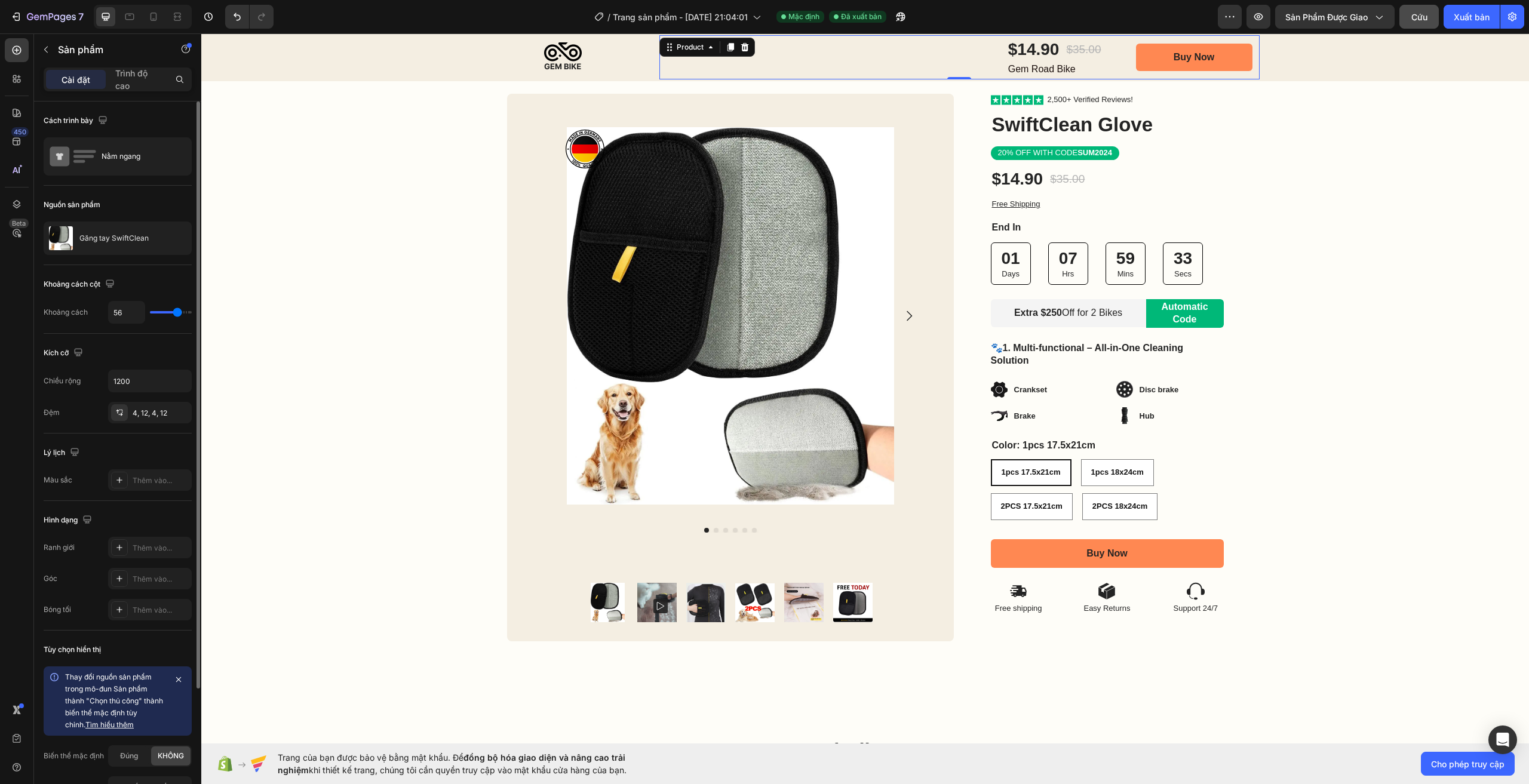
click at [178, 201] on div "Nguồn sản phẩm" at bounding box center [118, 204] width 148 height 19
click at [1473, 18] on font "Xuất bản" at bounding box center [1471, 17] width 36 height 10
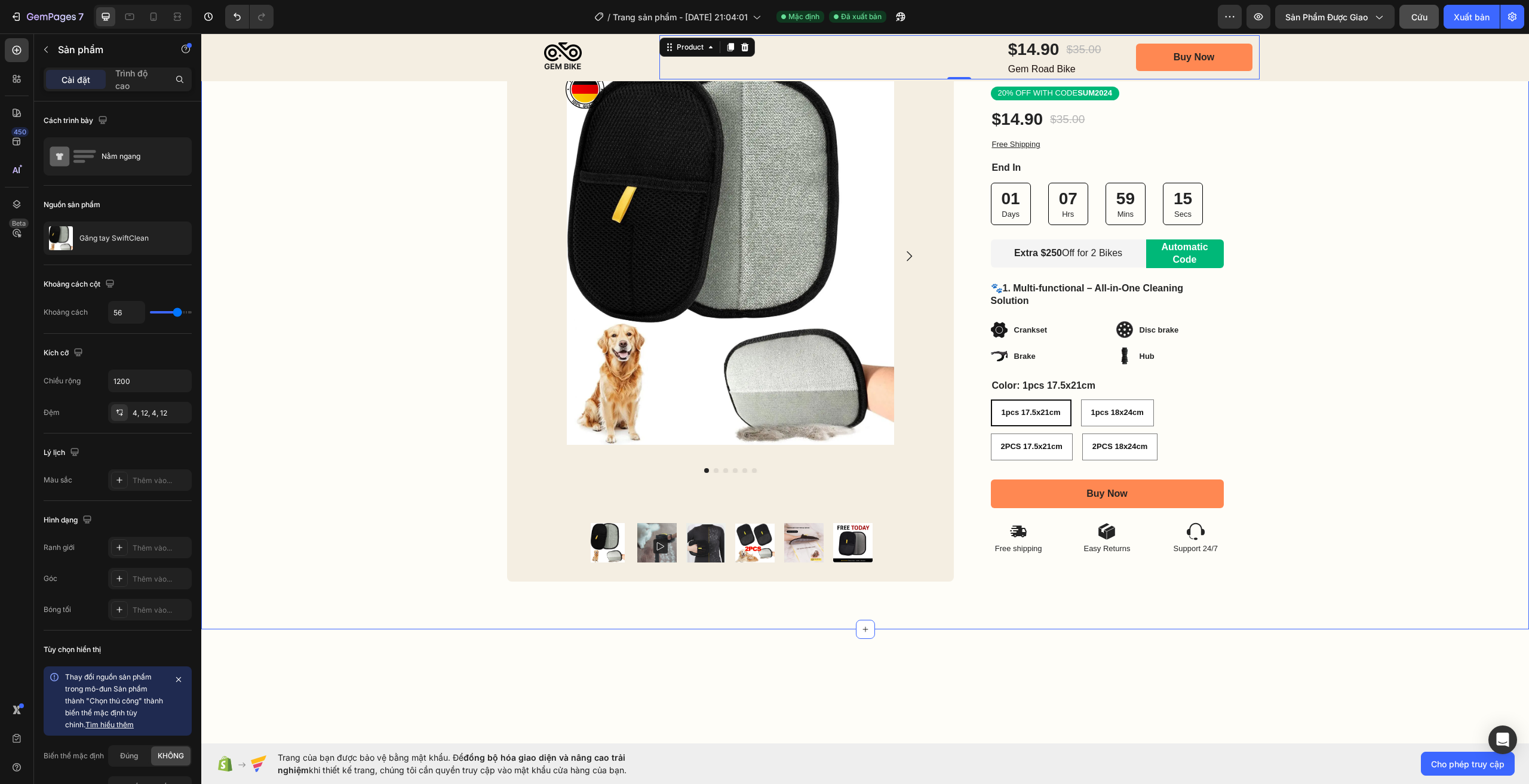
scroll to position [0, 0]
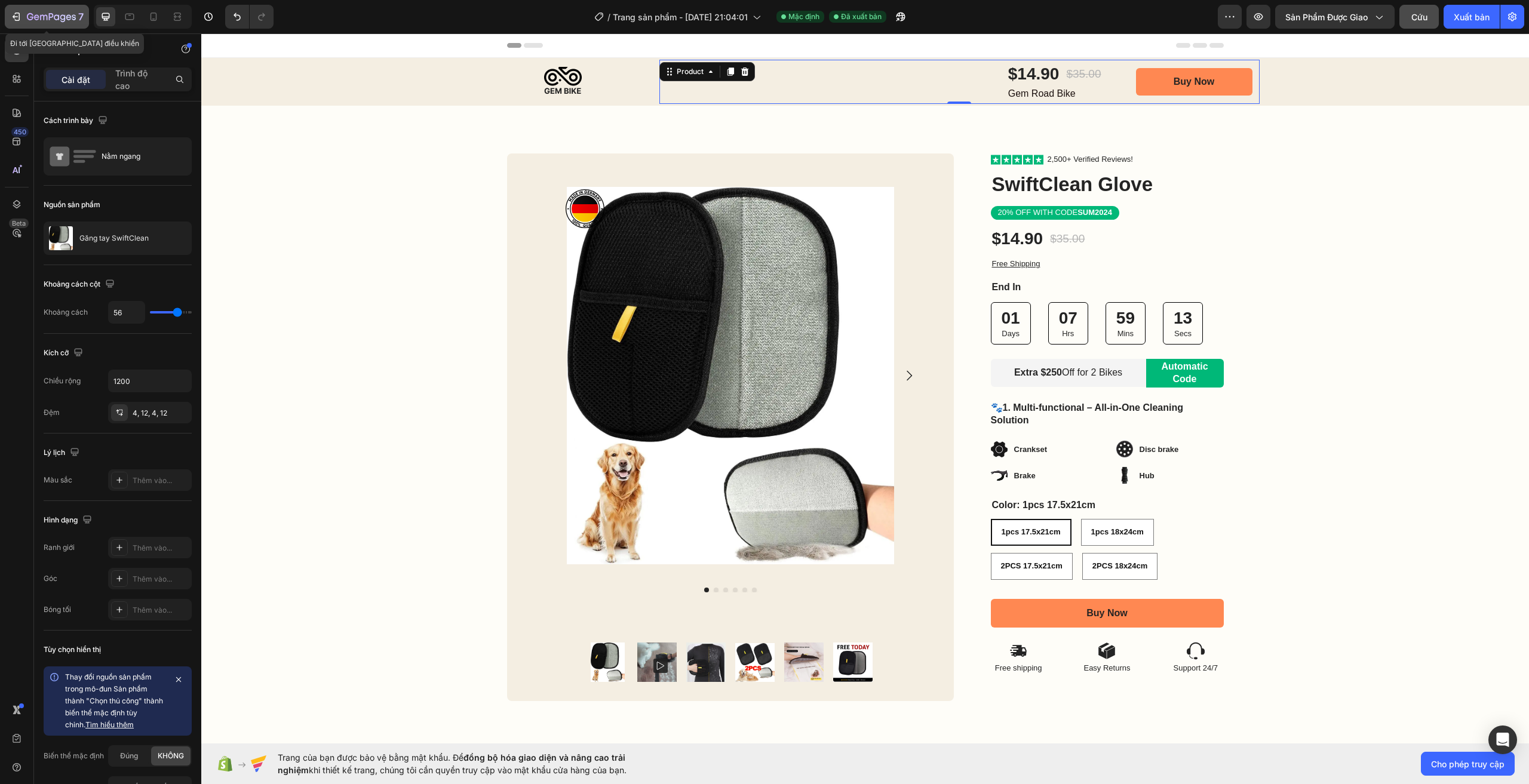
click at [66, 13] on icon "button" at bounding box center [51, 17] width 49 height 10
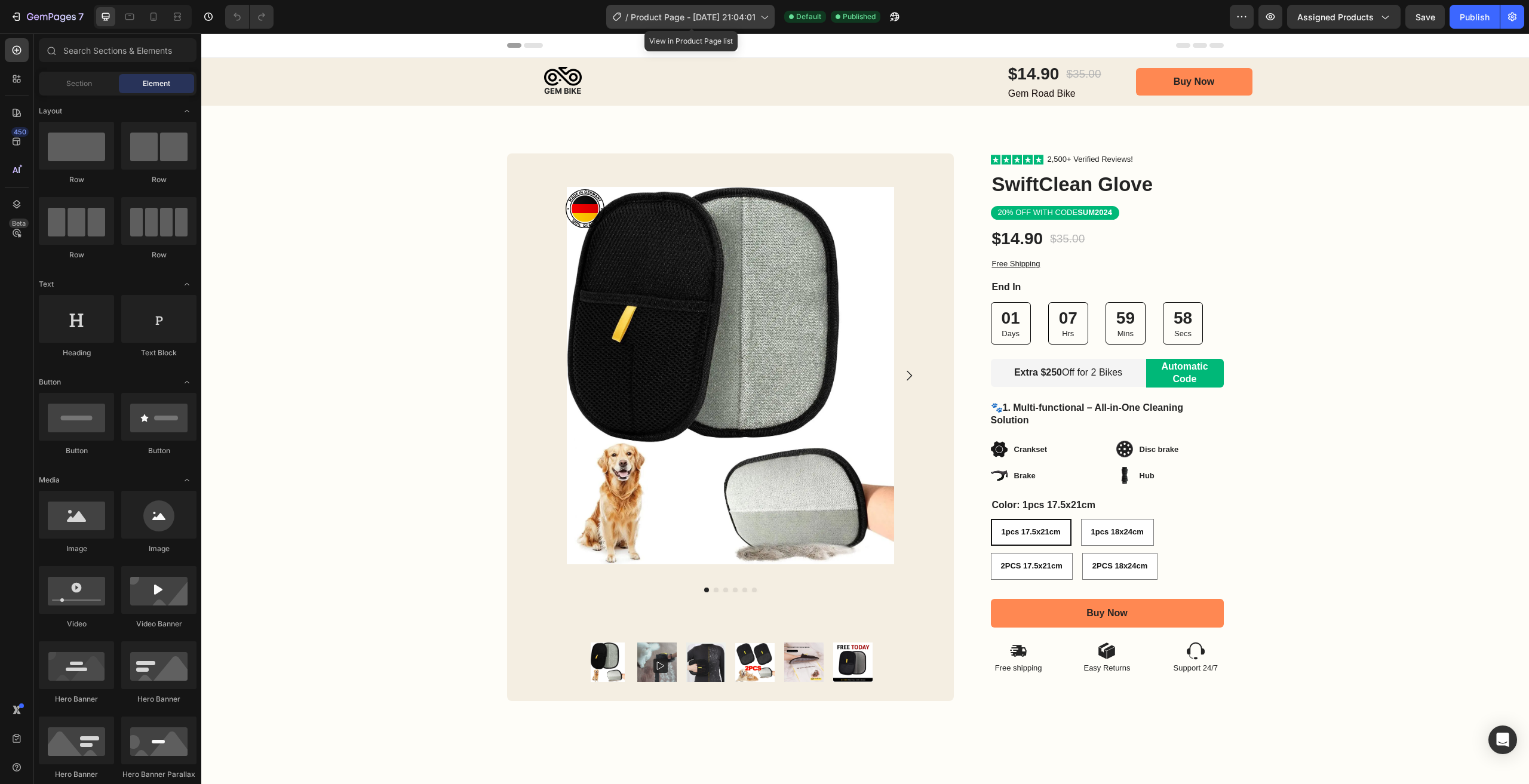
click at [750, 16] on span "Product Page - [DATE] 21:04:01" at bounding box center [693, 17] width 125 height 12
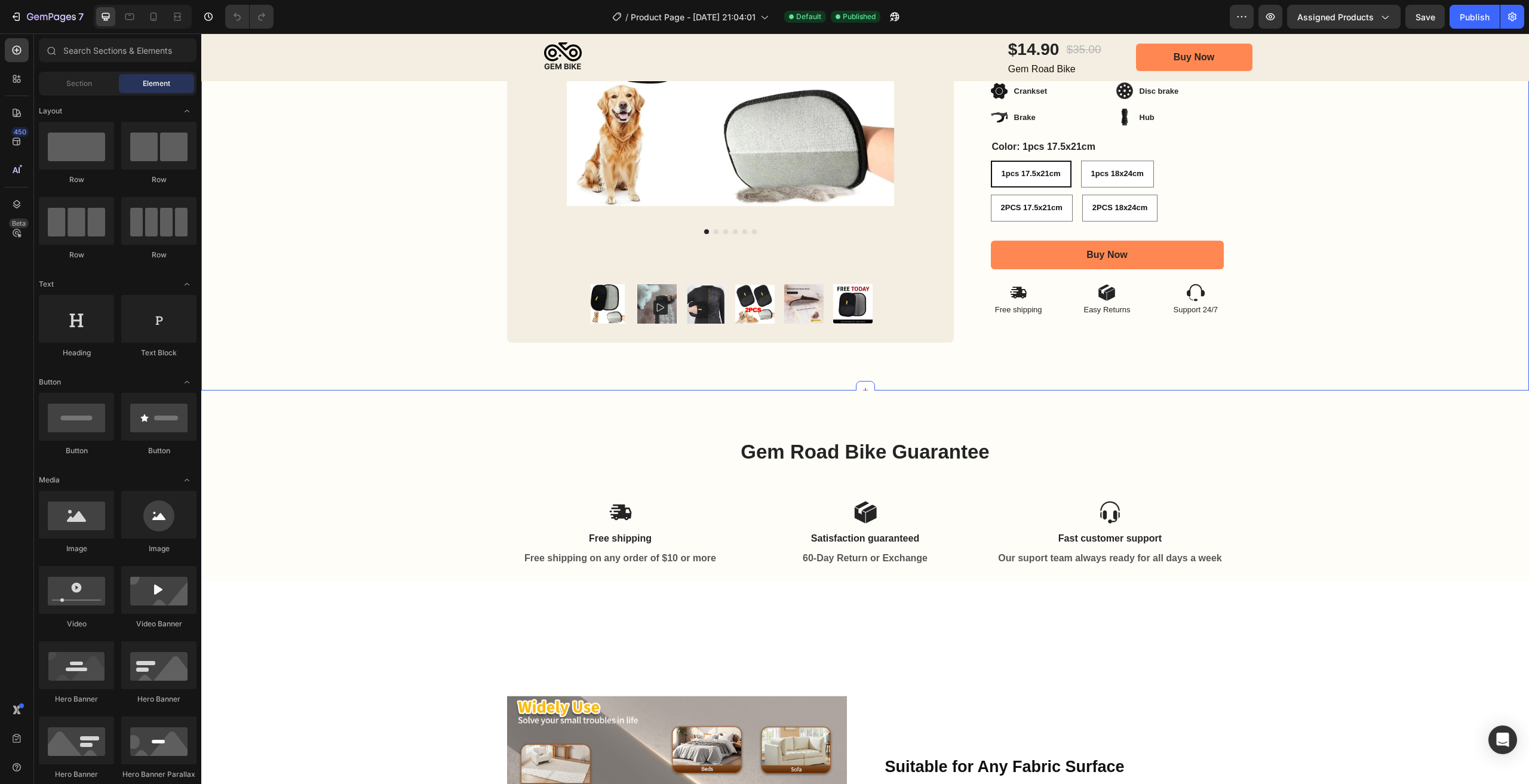
scroll to position [60, 0]
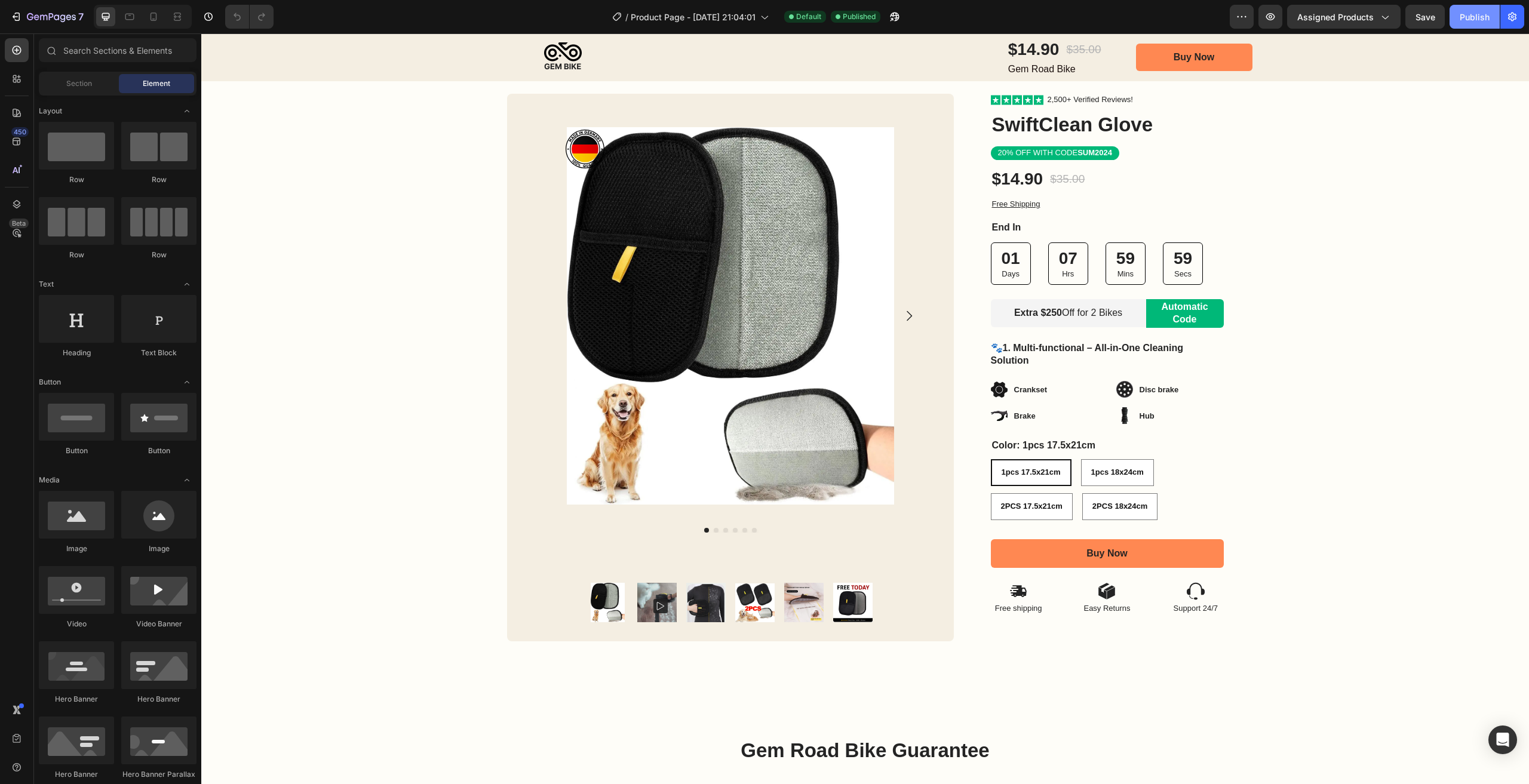
click at [1476, 15] on div "Publish" at bounding box center [1475, 17] width 30 height 12
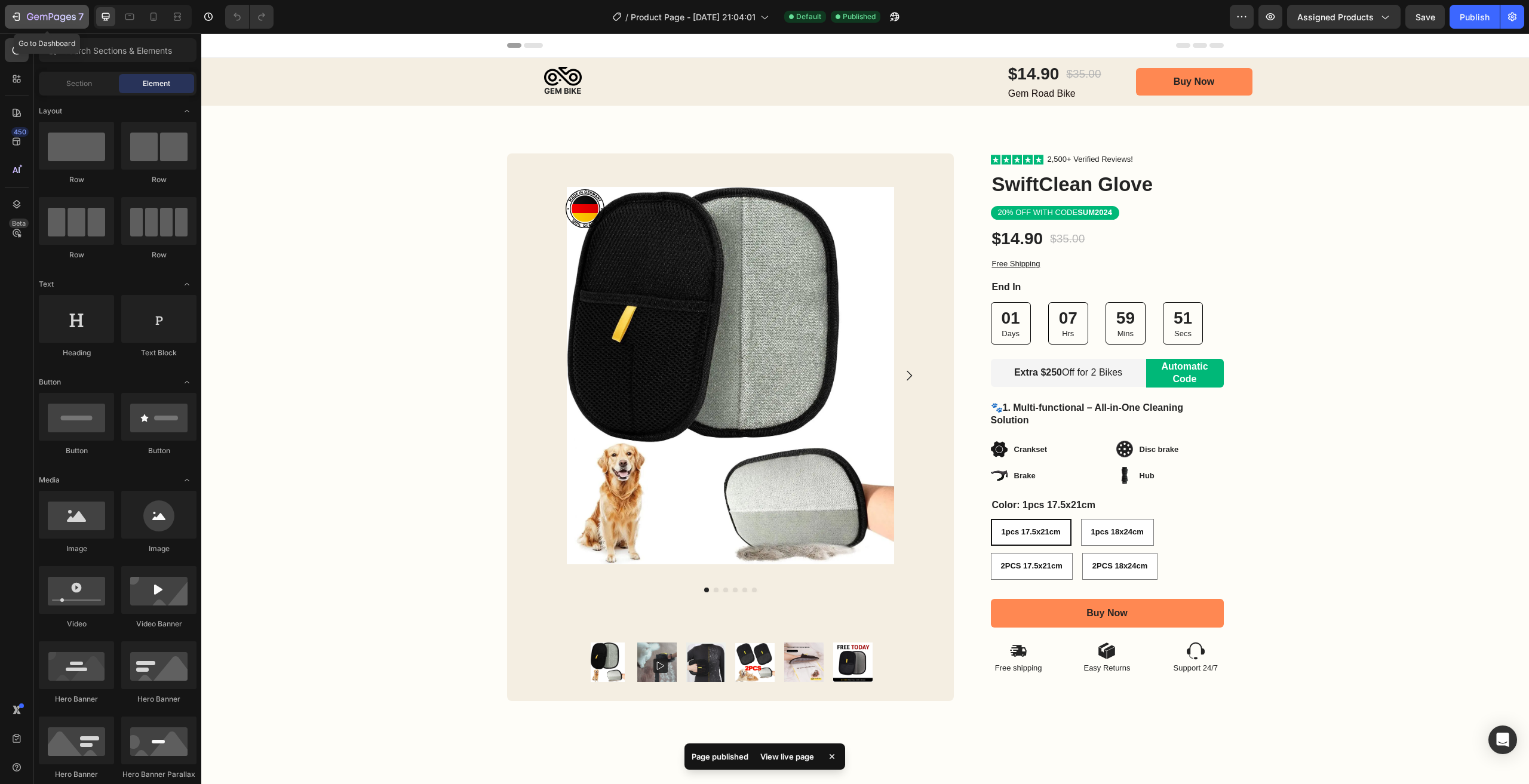
click at [40, 20] on icon "button" at bounding box center [51, 17] width 49 height 10
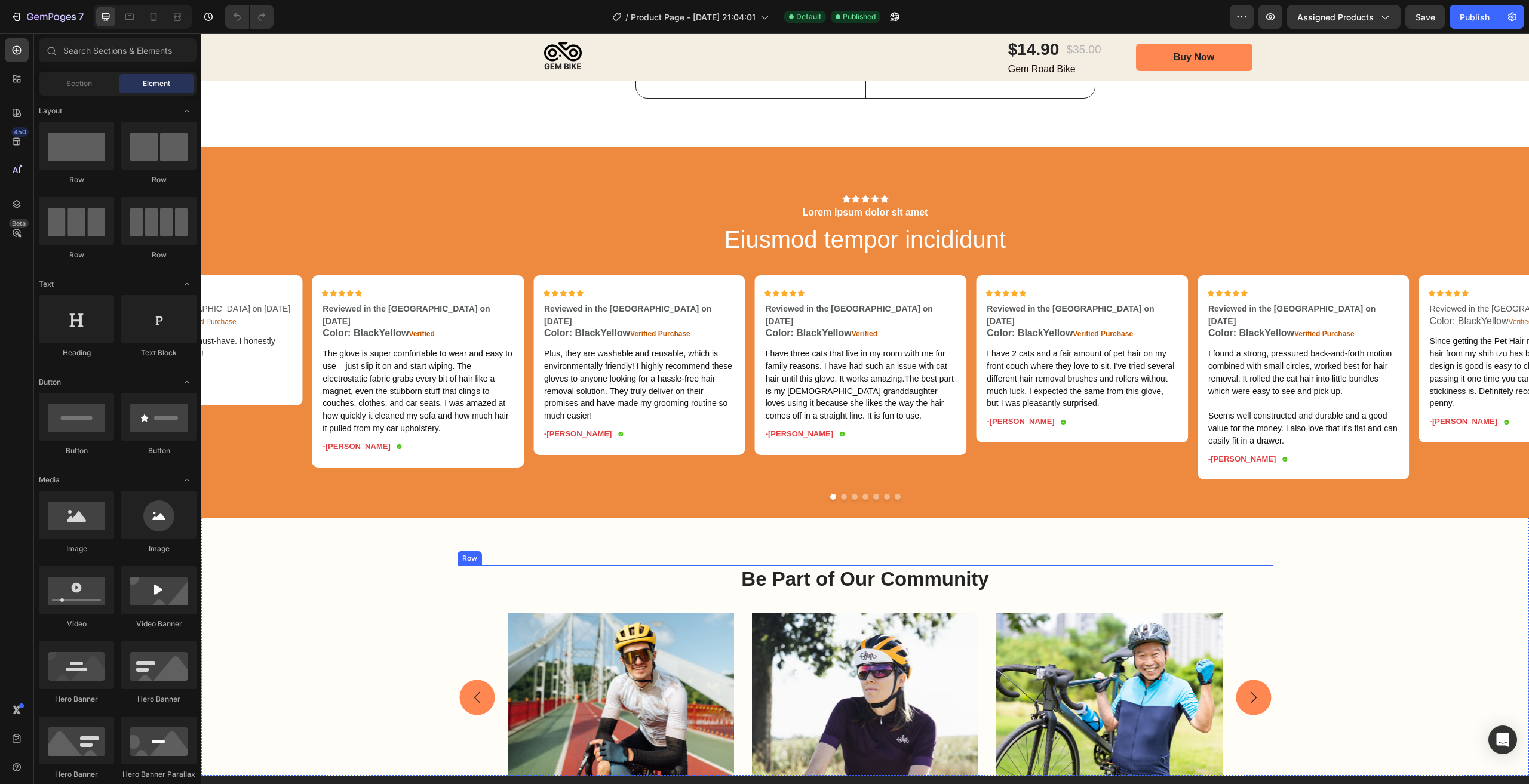
scroll to position [2865, 0]
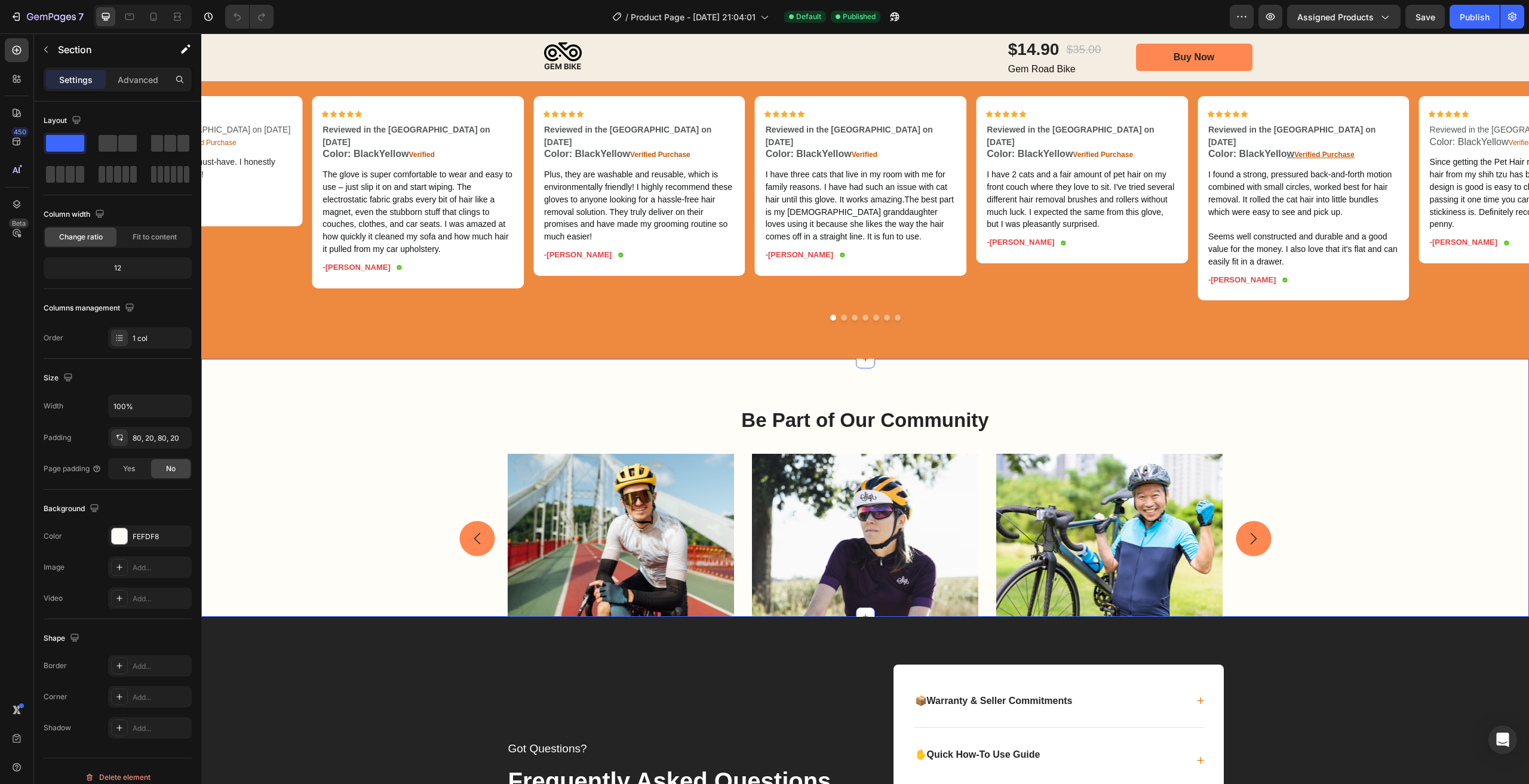
click at [379, 409] on div "Be Part of Our Community Heading Image Image Image Carousel Row Icon Icon Icon …" at bounding box center [865, 554] width 1304 height 296
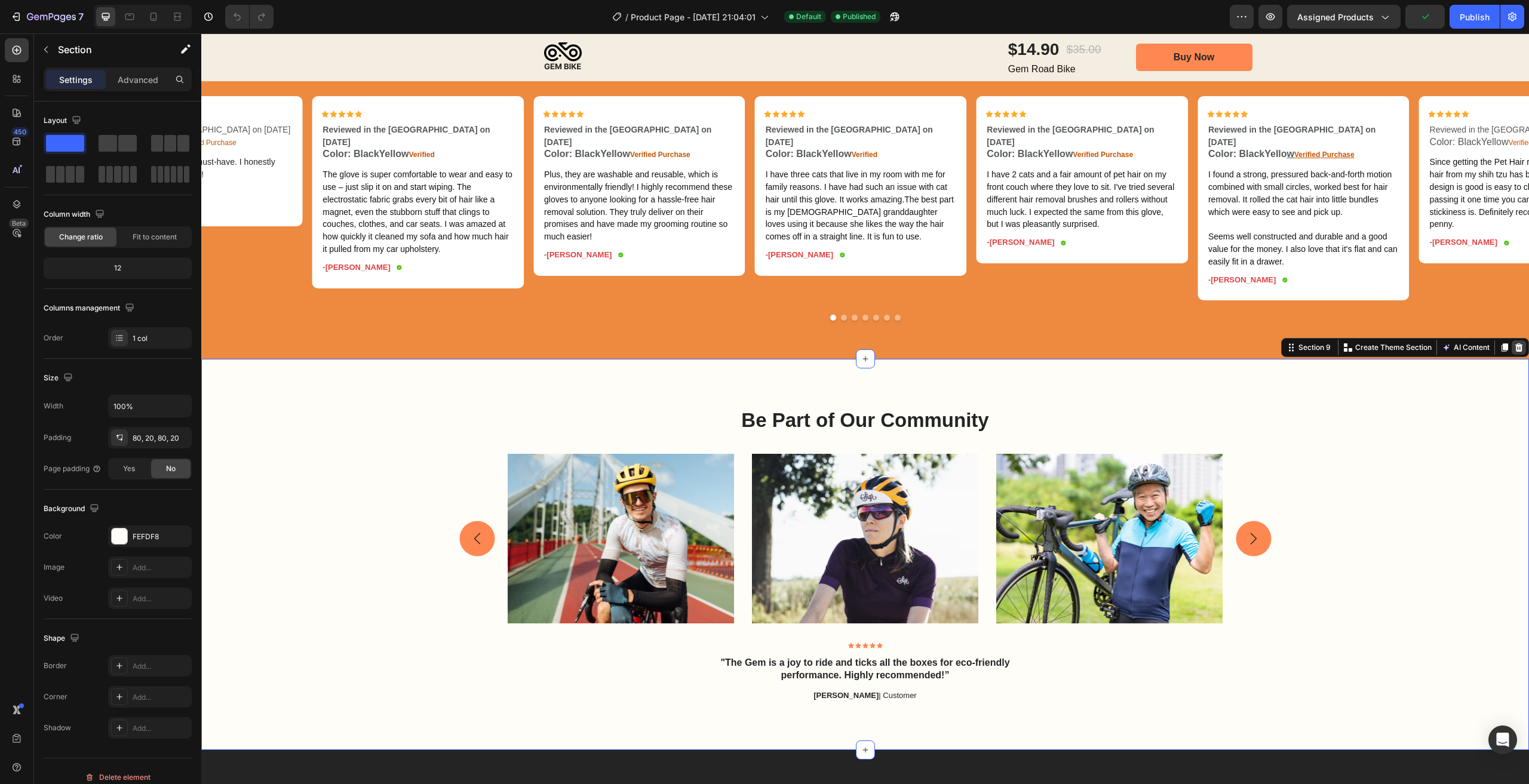
click at [1514, 351] on icon at bounding box center [1519, 348] width 10 height 10
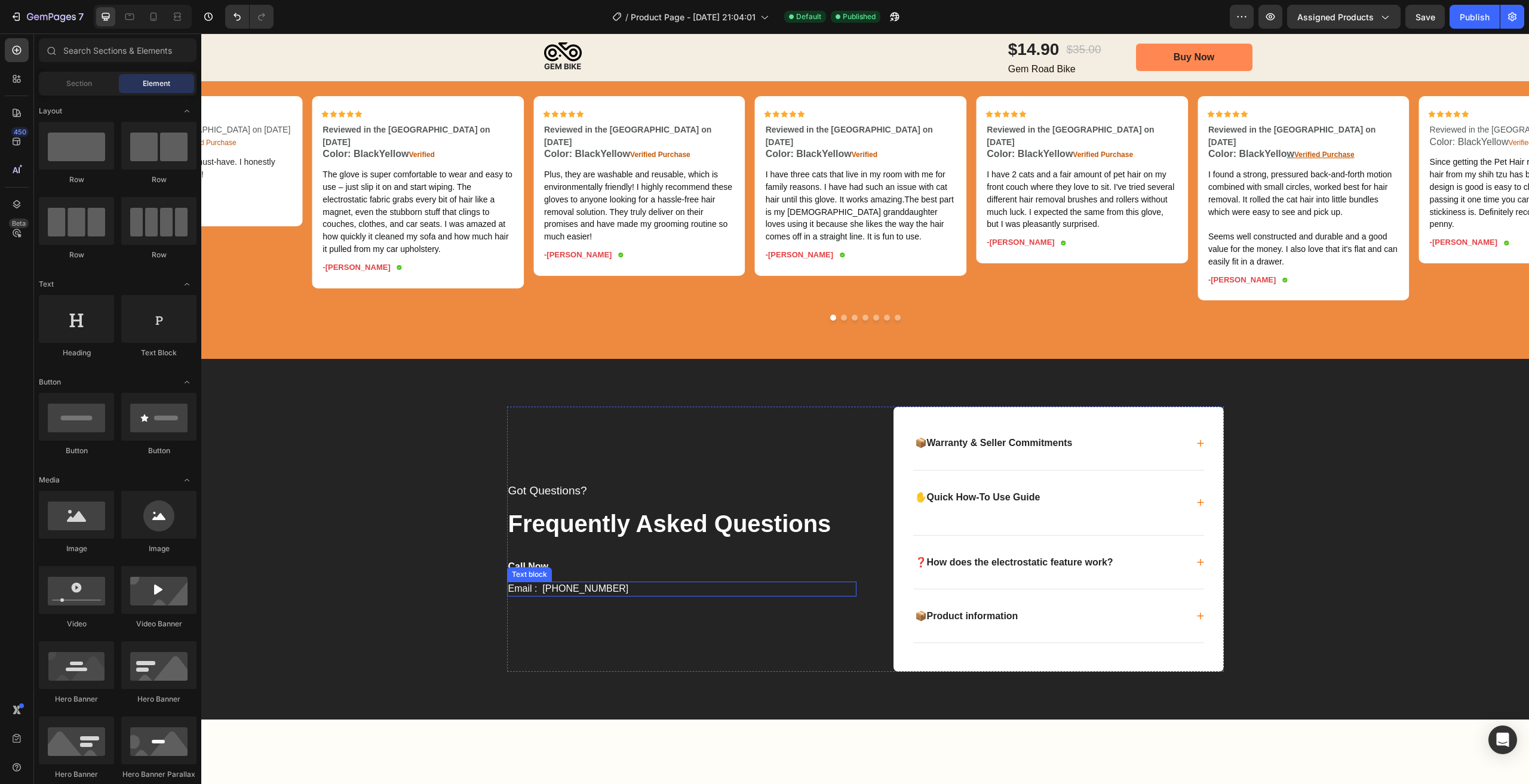
click at [561, 589] on p "Email : [PHONE_NUMBER]" at bounding box center [682, 589] width 347 height 12
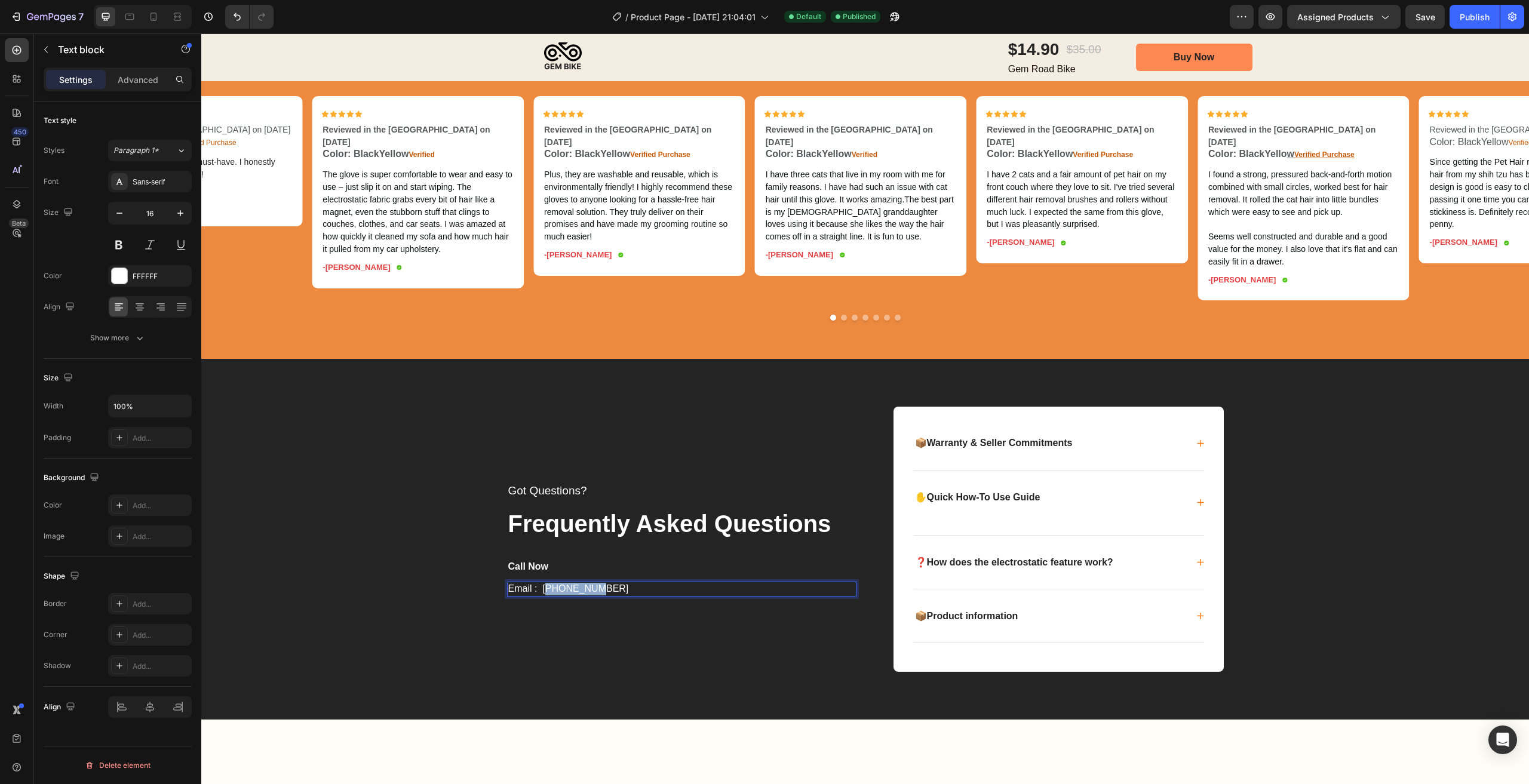
scroll to position [2858, 0]
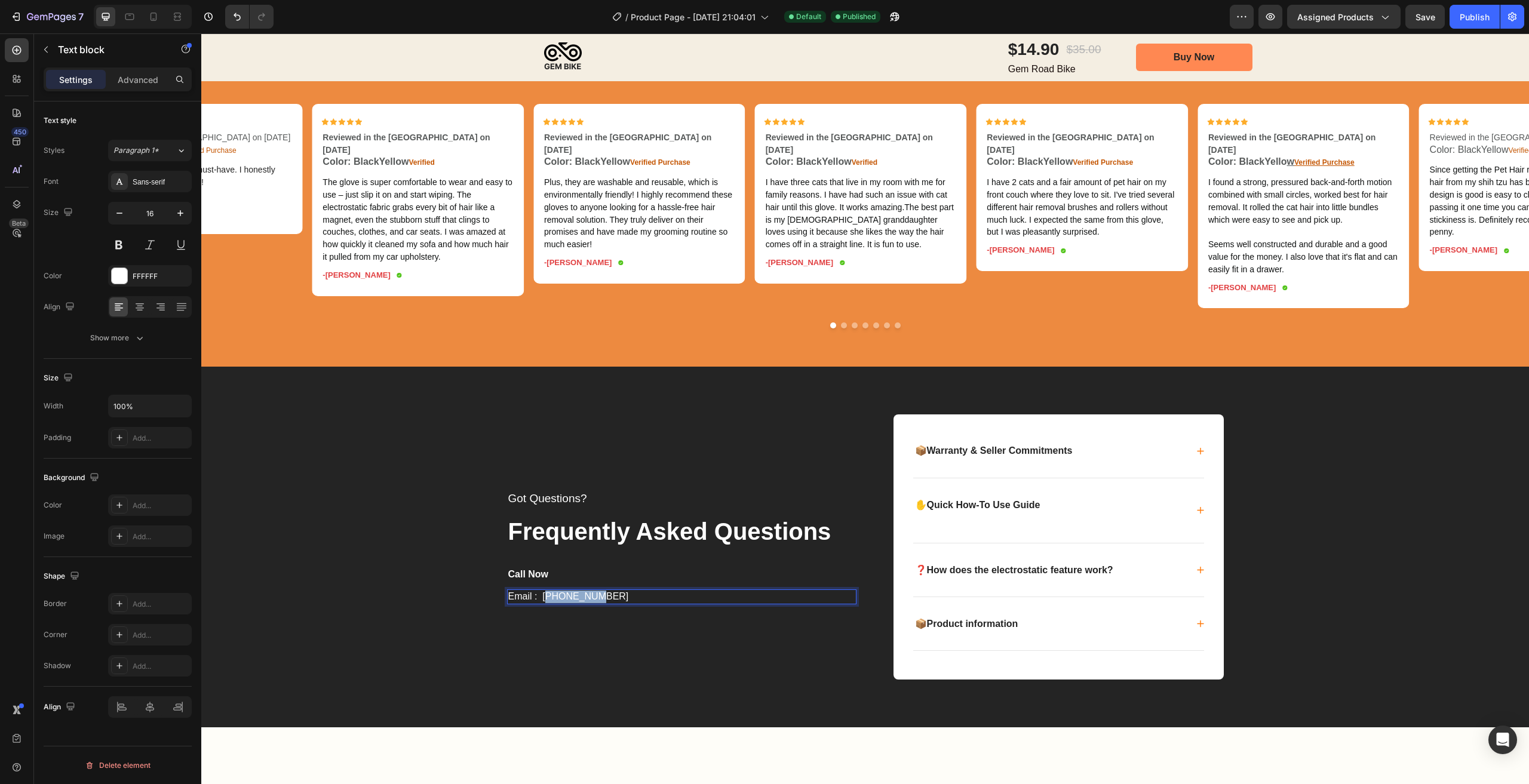
drag, startPoint x: 544, startPoint y: 589, endPoint x: 616, endPoint y: 591, distance: 72.0
drag, startPoint x: 546, startPoint y: 596, endPoint x: 566, endPoint y: 600, distance: 20.4
click at [544, 593] on p "Email : [PHONE_NUMBER]" at bounding box center [682, 597] width 347 height 12
click at [533, 595] on p "Email : [PHONE_NUMBER]" at bounding box center [682, 597] width 347 height 12
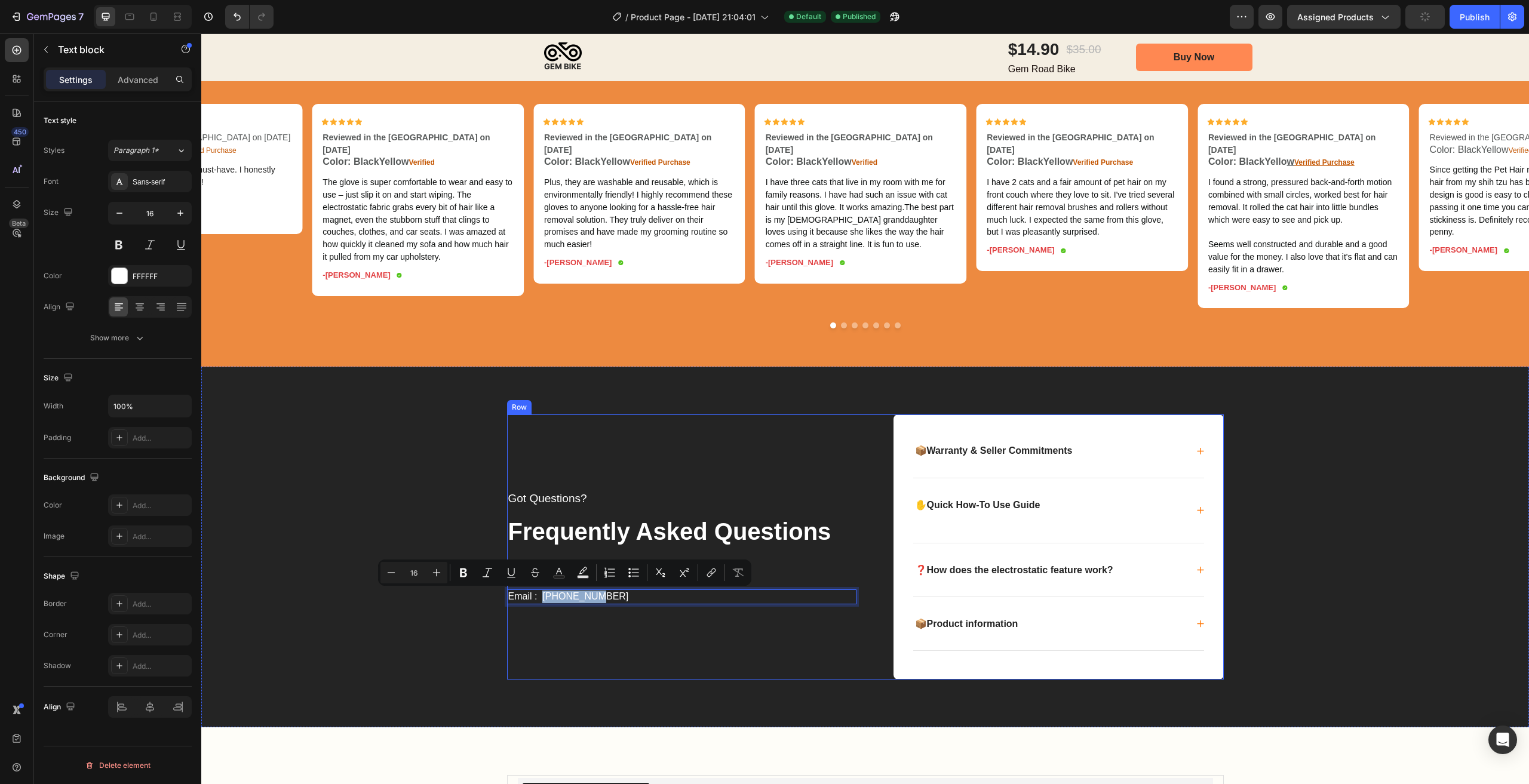
drag, startPoint x: 540, startPoint y: 596, endPoint x: 617, endPoint y: 605, distance: 77.5
click at [617, 605] on div "Got Questions? Text block Frequently Asked Questions Text block Call Now Text b…" at bounding box center [682, 547] width 350 height 265
click at [538, 598] on p "Email : Baronpa" at bounding box center [682, 597] width 347 height 12
drag, startPoint x: 538, startPoint y: 598, endPoint x: 580, endPoint y: 600, distance: 42.0
click at [580, 600] on p "Email : Baronpa" at bounding box center [682, 597] width 347 height 12
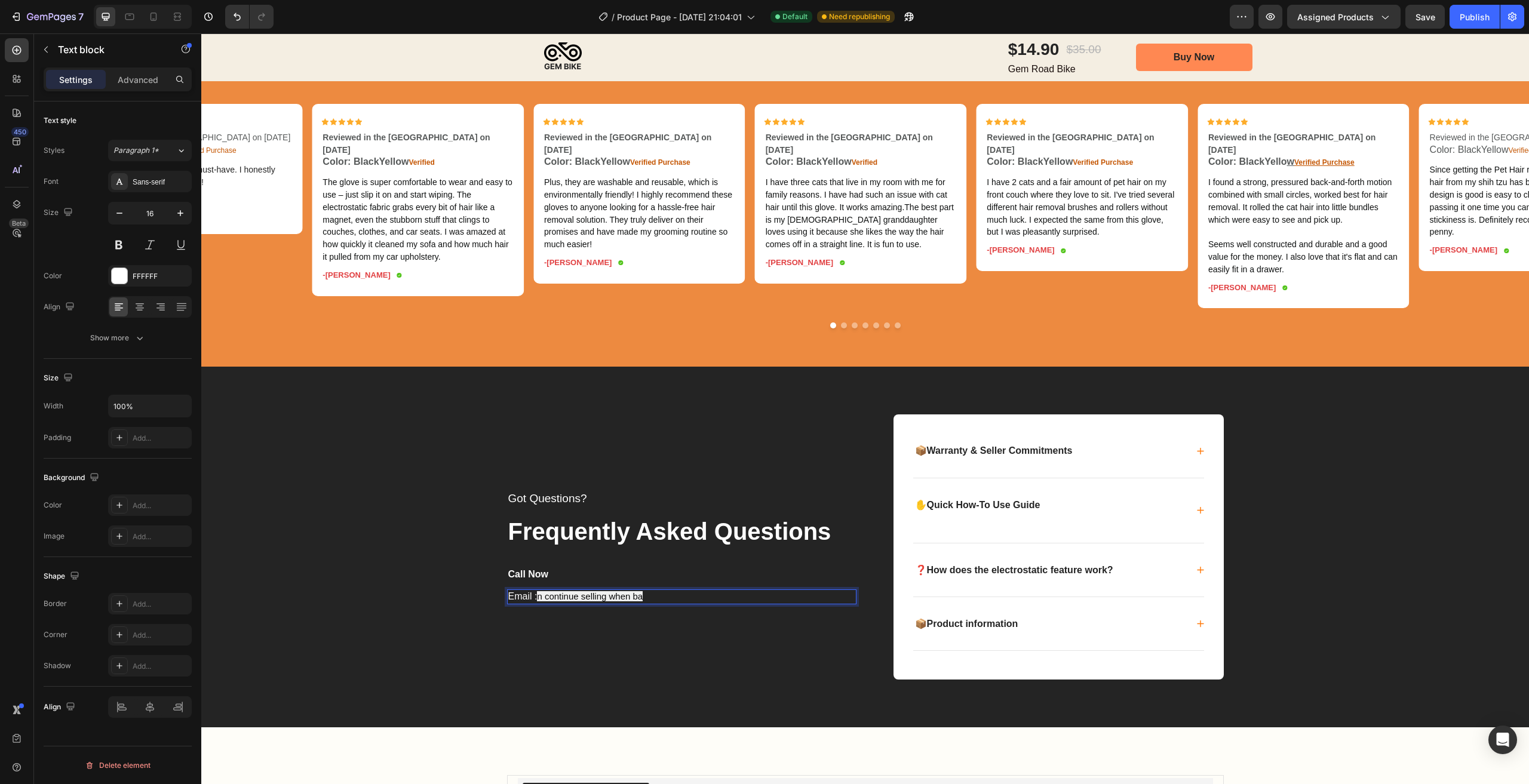
click at [669, 597] on p "Email : n continue selling when ba" at bounding box center [682, 597] width 347 height 12
drag, startPoint x: 669, startPoint y: 597, endPoint x: 655, endPoint y: 597, distance: 14.0
click at [668, 597] on p "Email : n continue selling when ba" at bounding box center [682, 597] width 347 height 12
click at [596, 603] on div "Email : n continue selling when ba" at bounding box center [682, 597] width 350 height 15
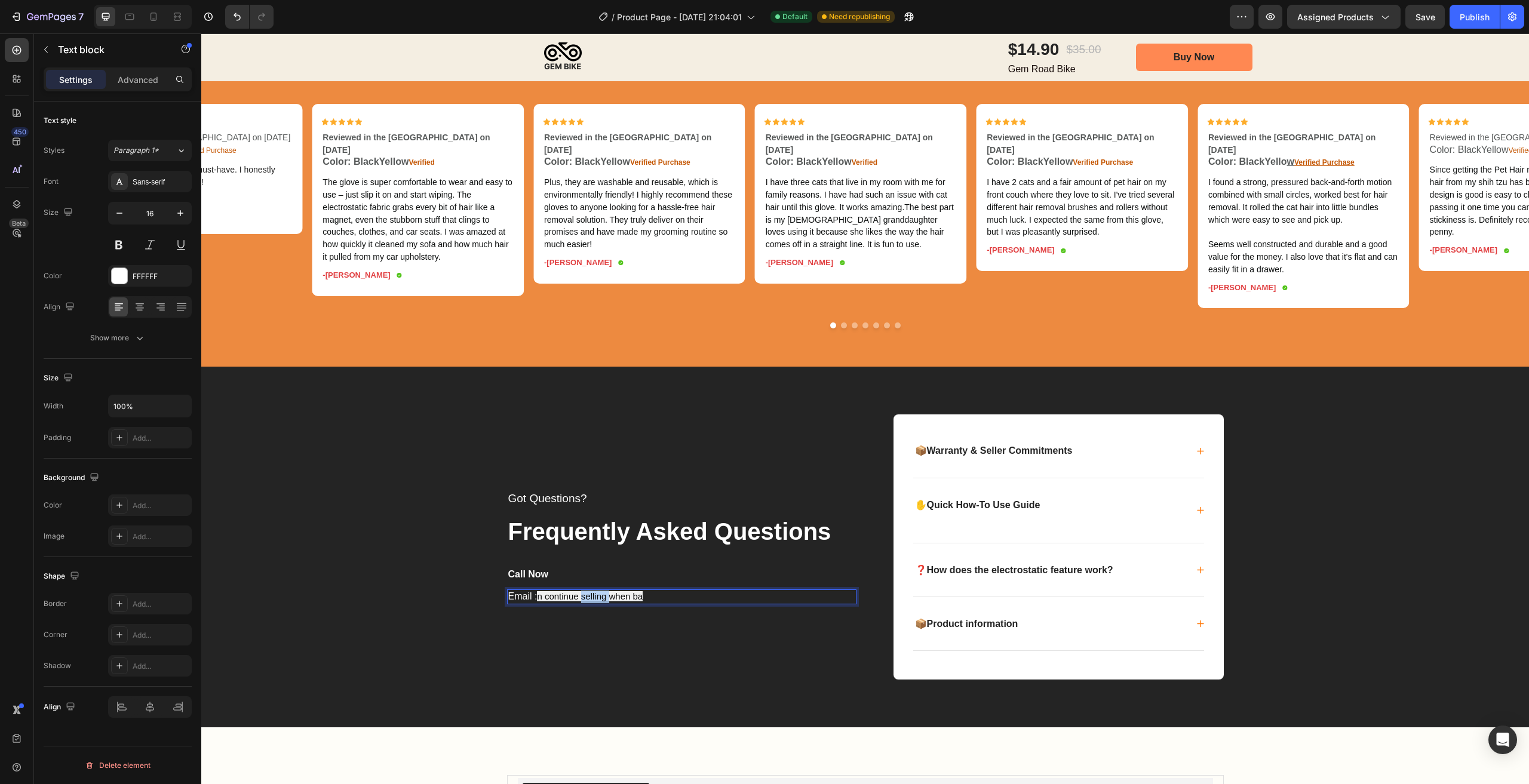
click at [596, 603] on div "Email : n continue selling when ba" at bounding box center [682, 597] width 350 height 15
click at [574, 602] on p "Email : n continue selling when ba" at bounding box center [682, 597] width 347 height 12
drag, startPoint x: 538, startPoint y: 596, endPoint x: 672, endPoint y: 602, distance: 134.1
click at [672, 602] on p "Email : n continue selling when ba" at bounding box center [682, 597] width 347 height 12
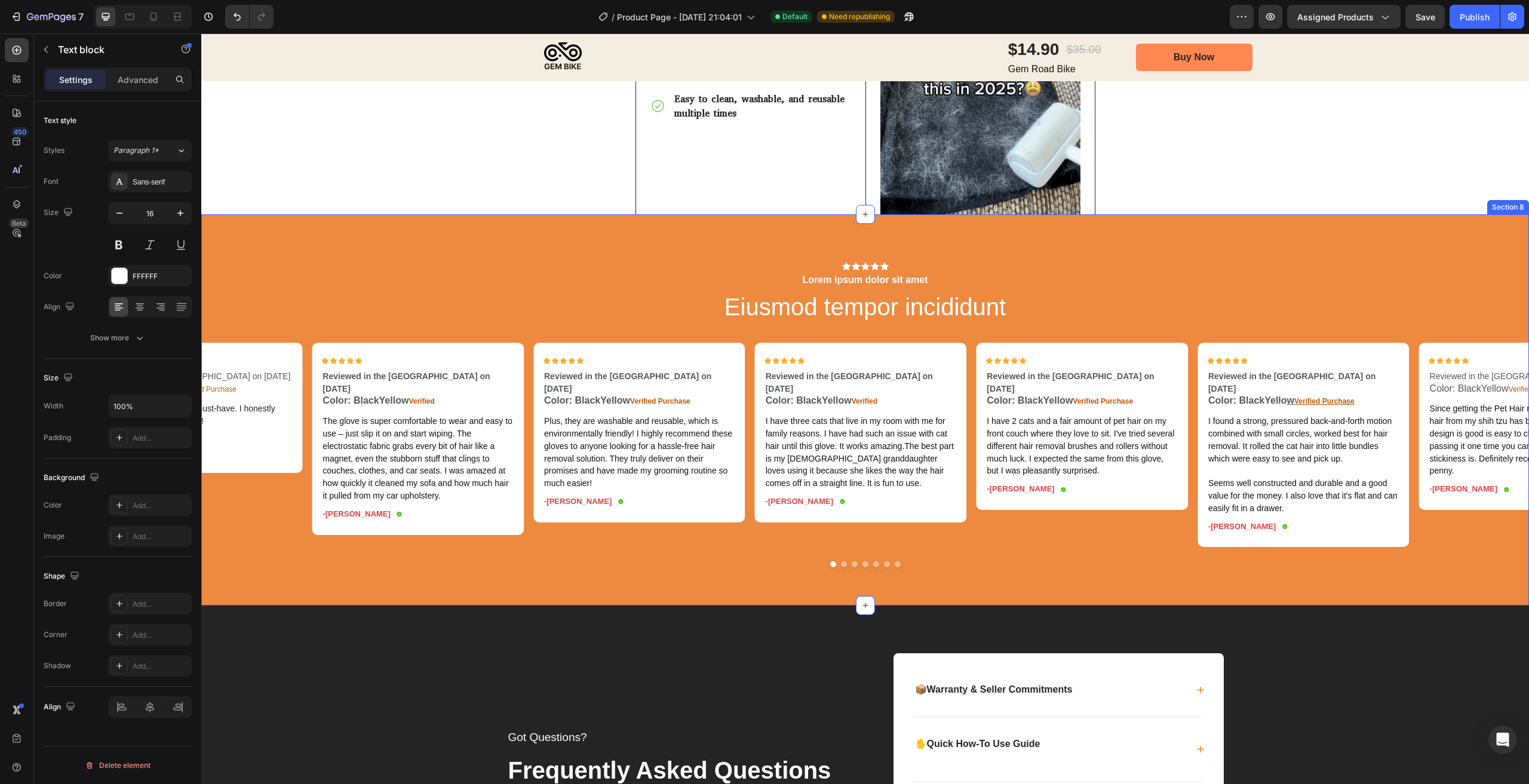
scroll to position [2499, 0]
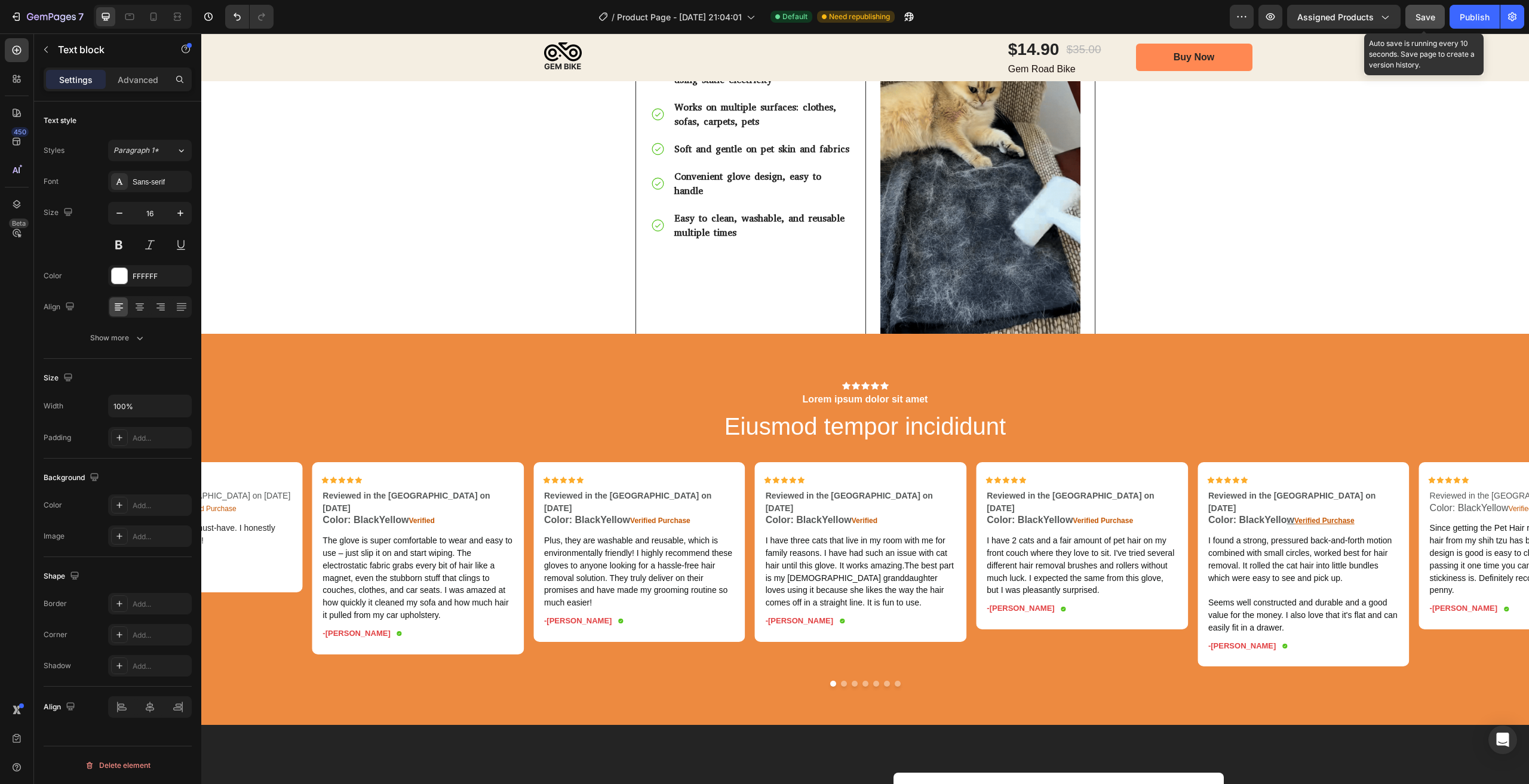
click at [1415, 18] on button "Save" at bounding box center [1425, 17] width 39 height 24
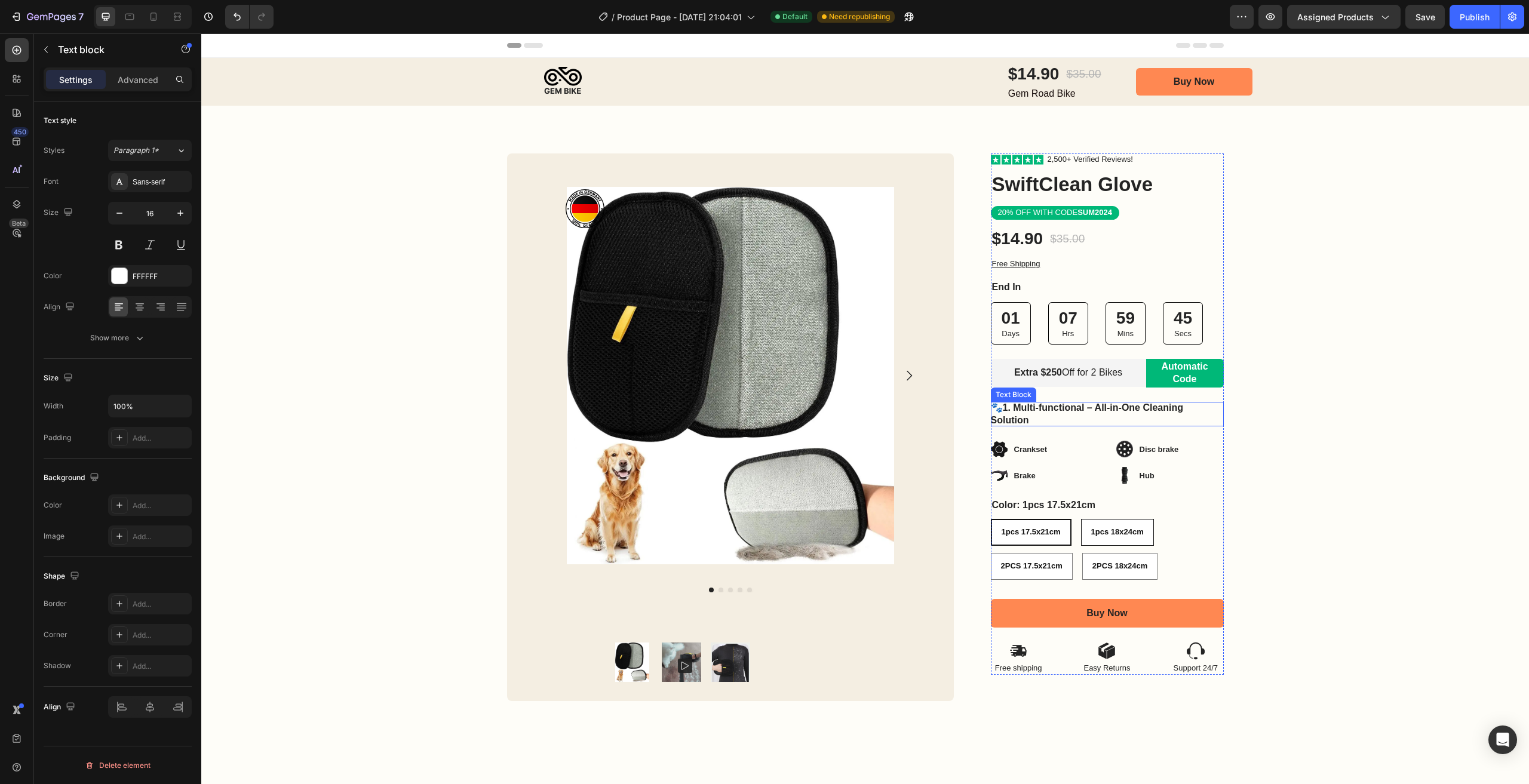
scroll to position [119, 0]
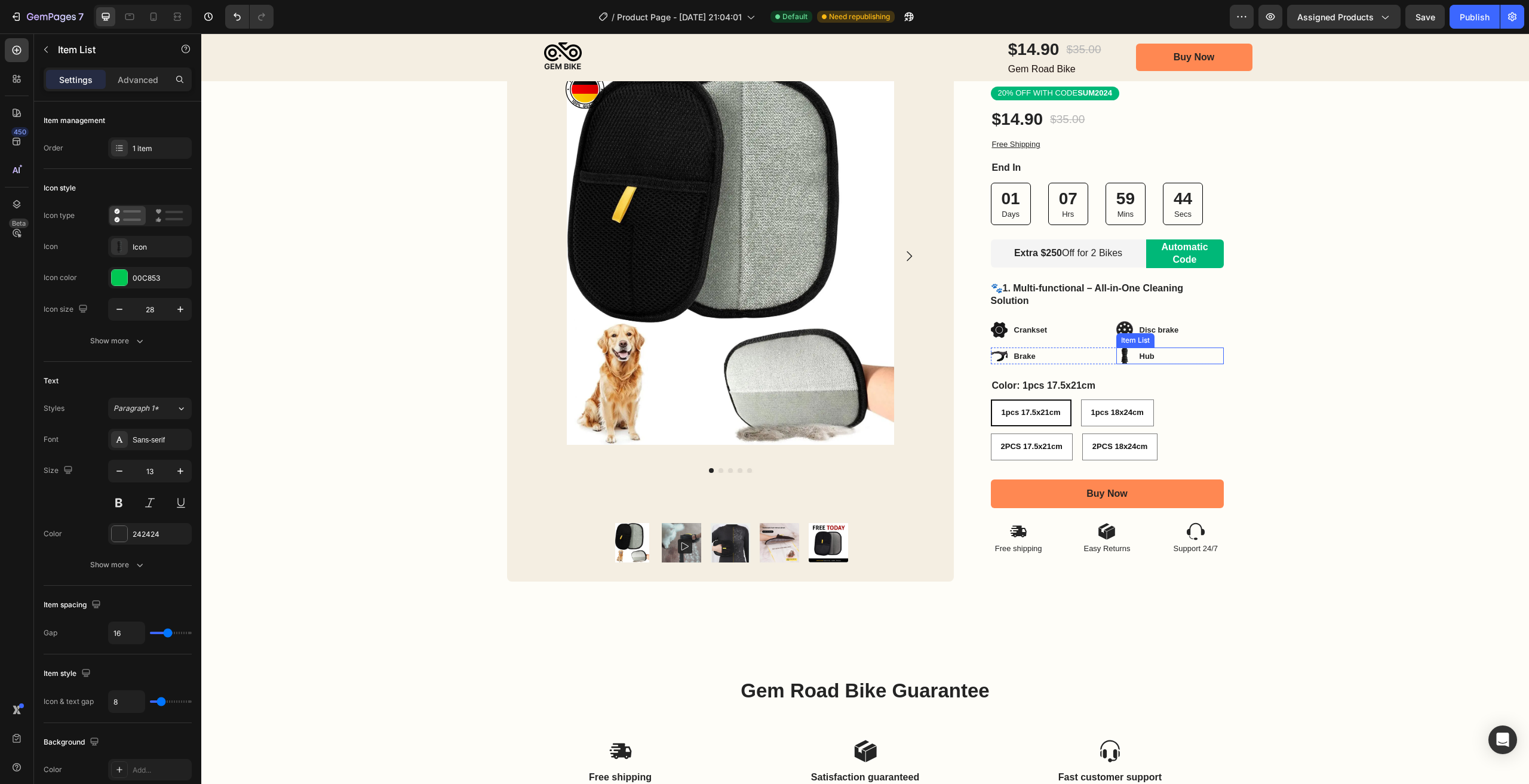
click at [1162, 356] on div "Hub" at bounding box center [1170, 356] width 108 height 17
click at [1200, 335] on icon at bounding box center [1203, 336] width 8 height 9
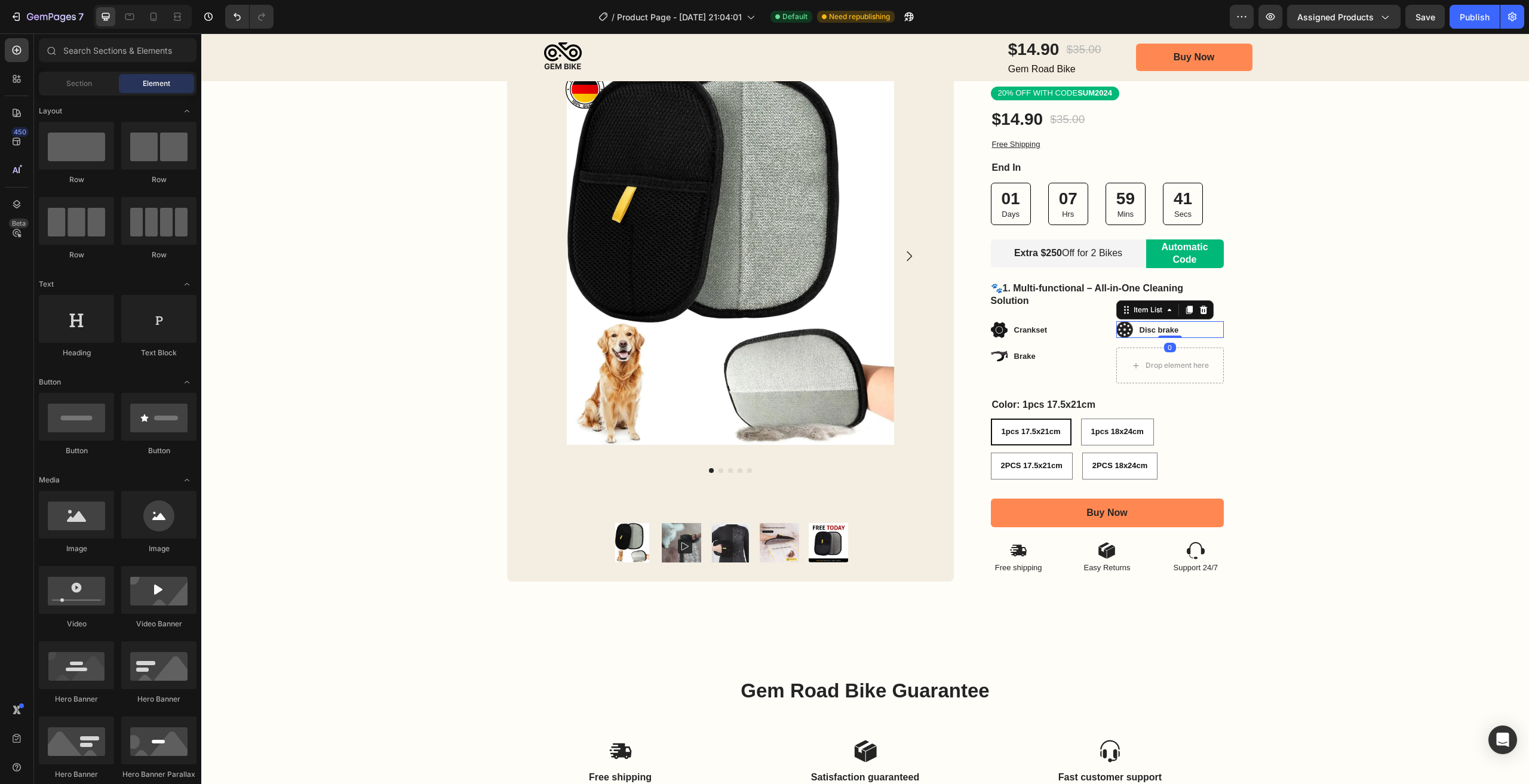
click at [1149, 330] on p "Disc brake" at bounding box center [1159, 330] width 39 height 12
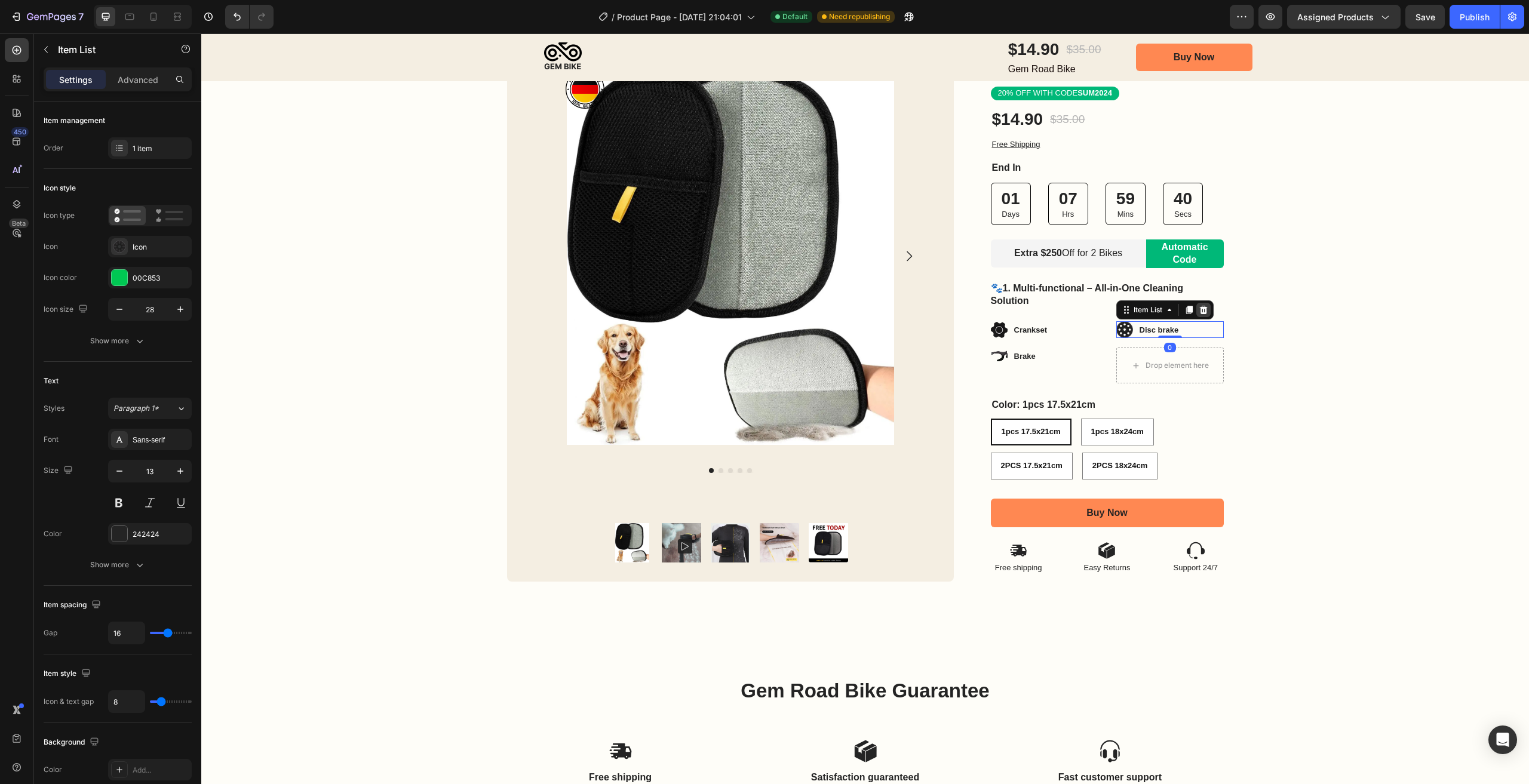
click at [1199, 312] on icon at bounding box center [1204, 310] width 10 height 10
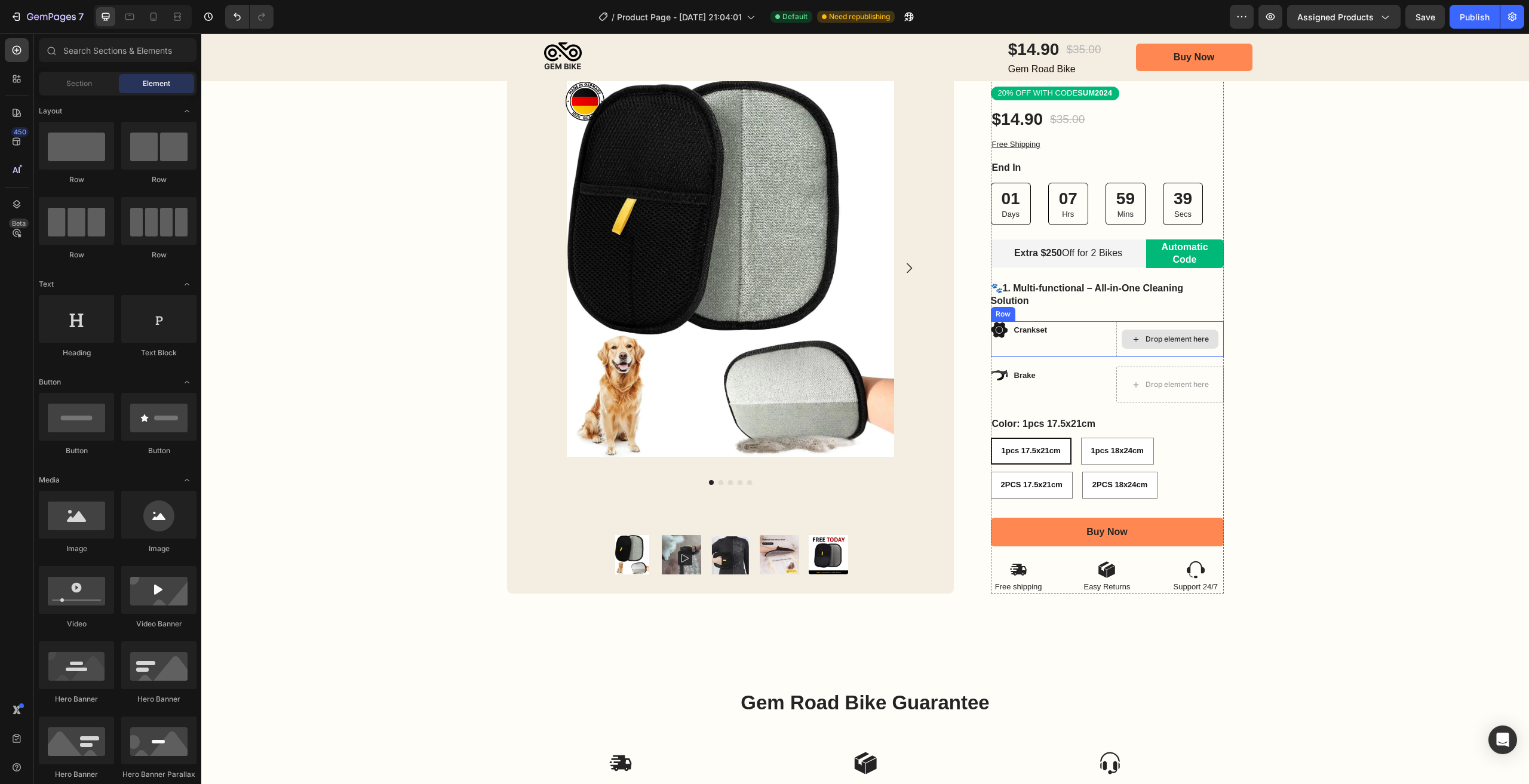
click at [1123, 332] on div "Drop element here" at bounding box center [1170, 338] width 97 height 19
click at [1080, 330] on div "Crankset" at bounding box center [1045, 329] width 108 height 17
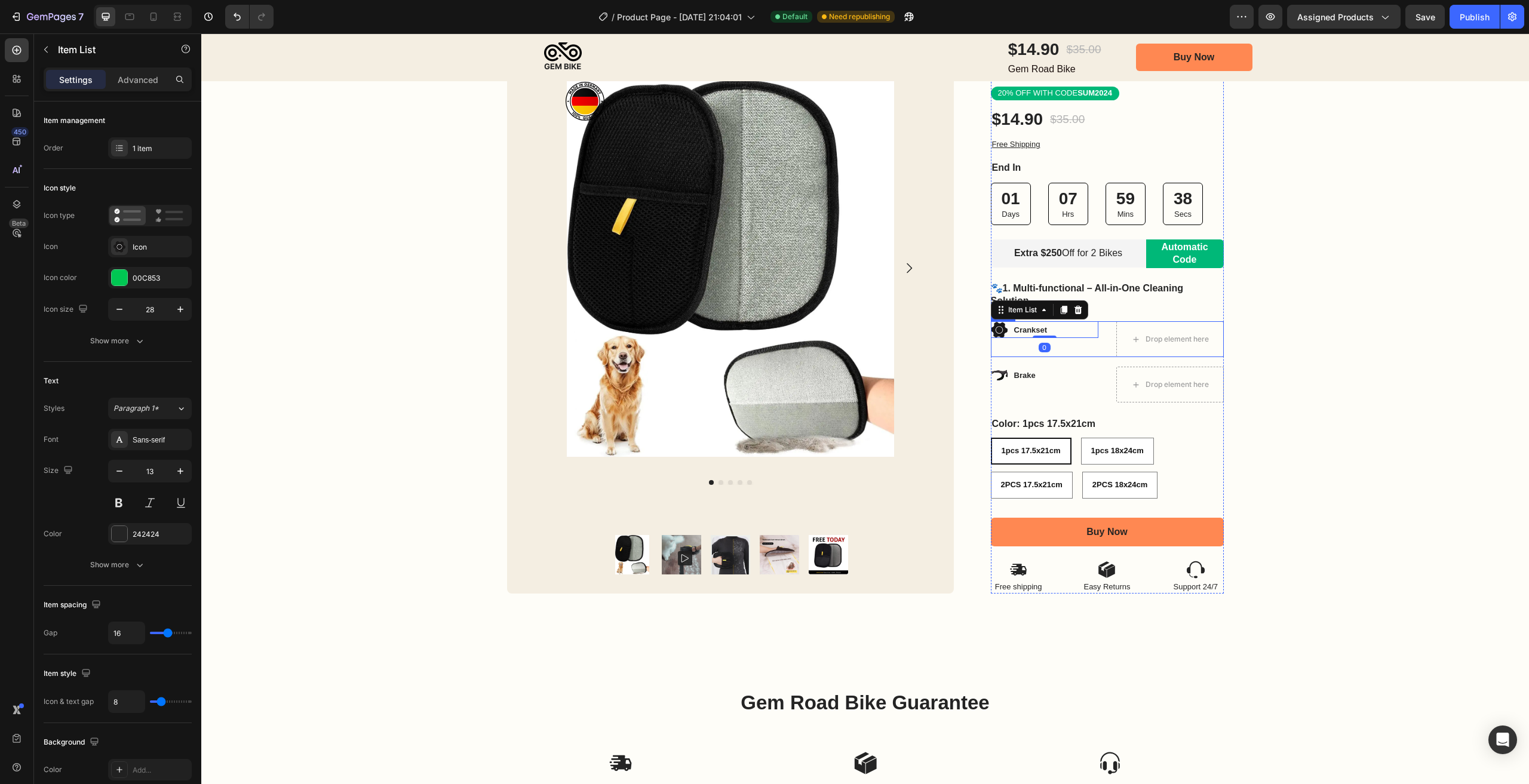
click at [1100, 332] on div "Crankset Item List 0 Drop element here Row" at bounding box center [1107, 339] width 233 height 36
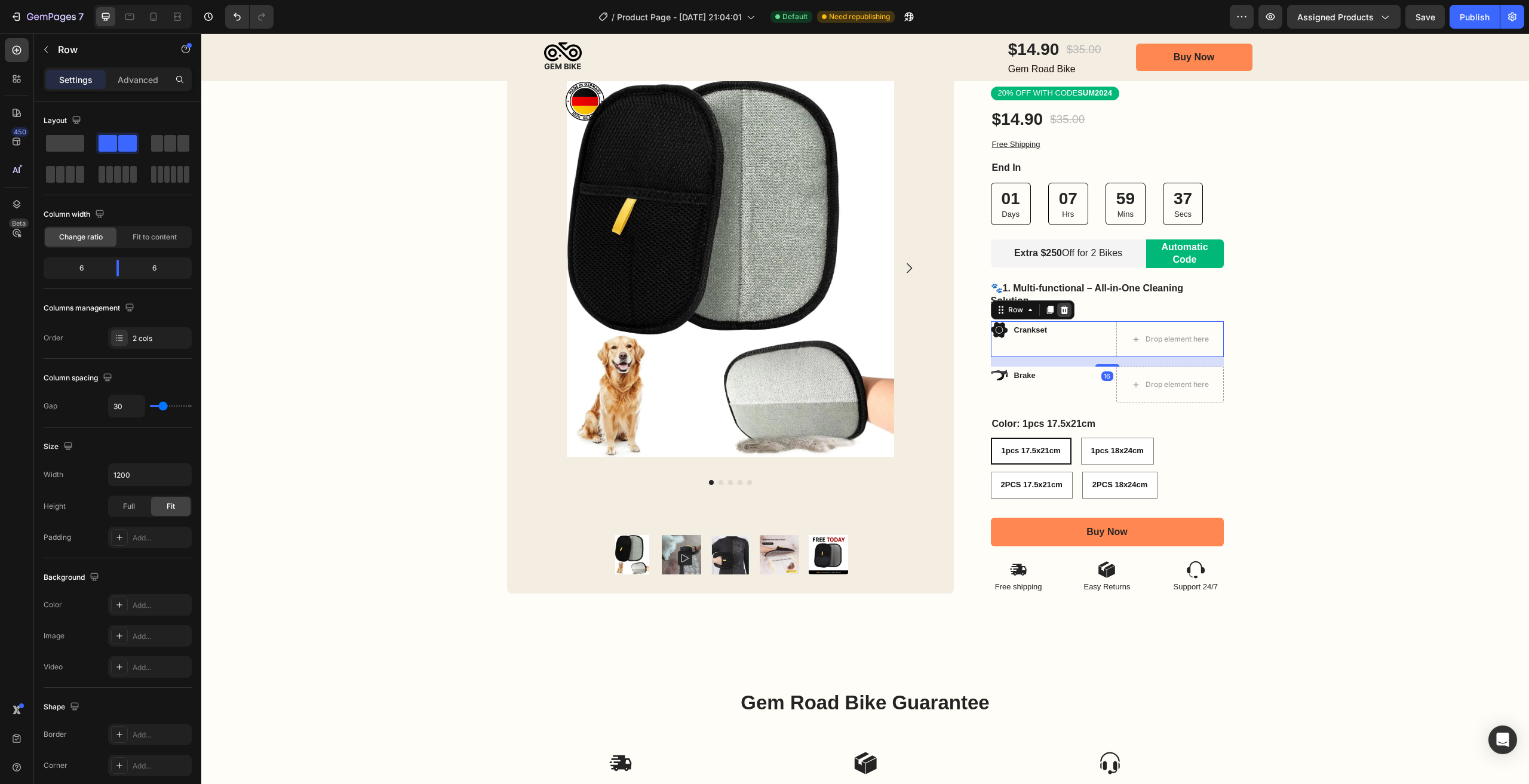
click at [1063, 311] on icon at bounding box center [1064, 310] width 10 height 10
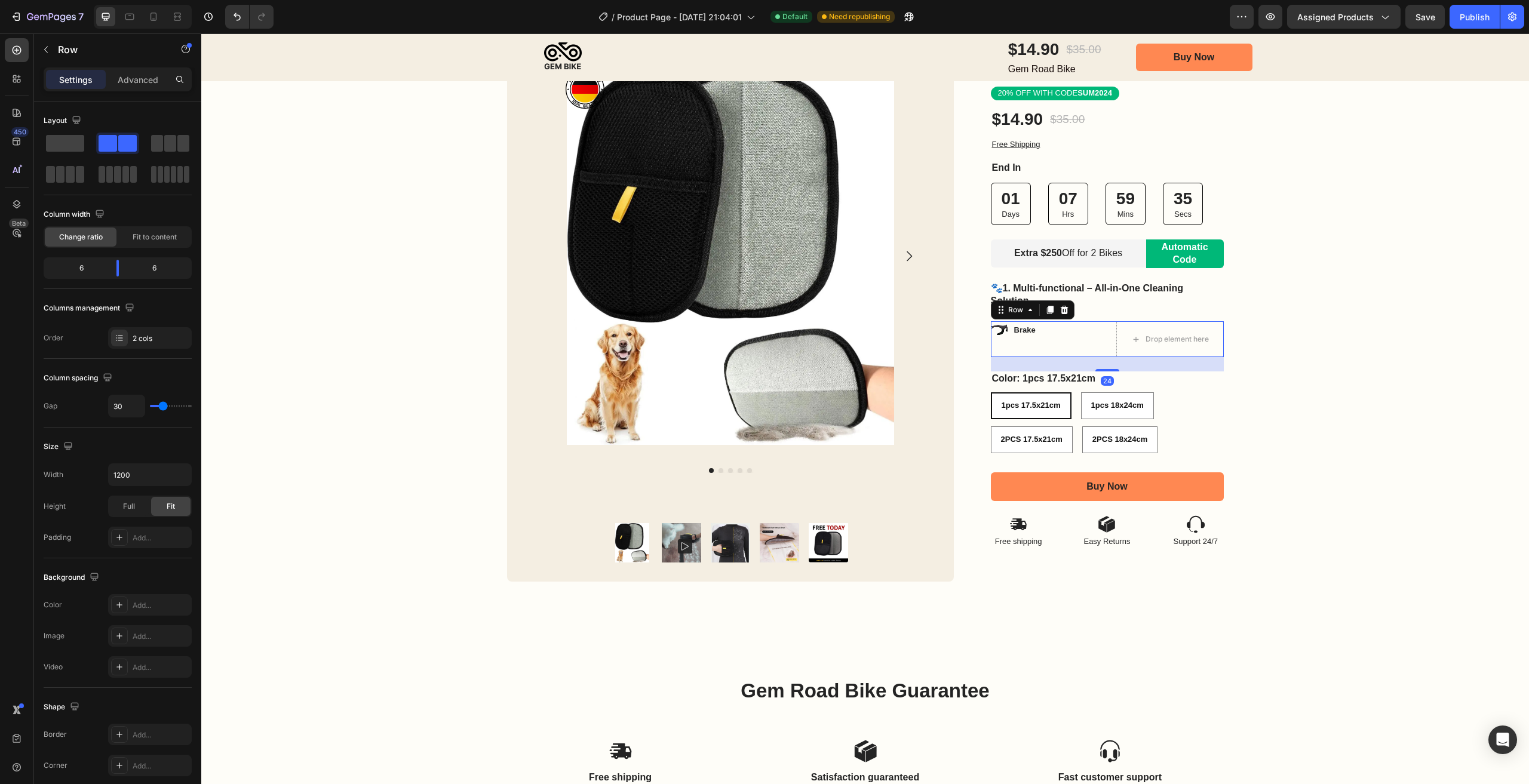
click at [1096, 329] on div "Brake Item List Drop element here Row 24" at bounding box center [1107, 339] width 233 height 36
click at [1062, 313] on icon at bounding box center [1064, 310] width 8 height 9
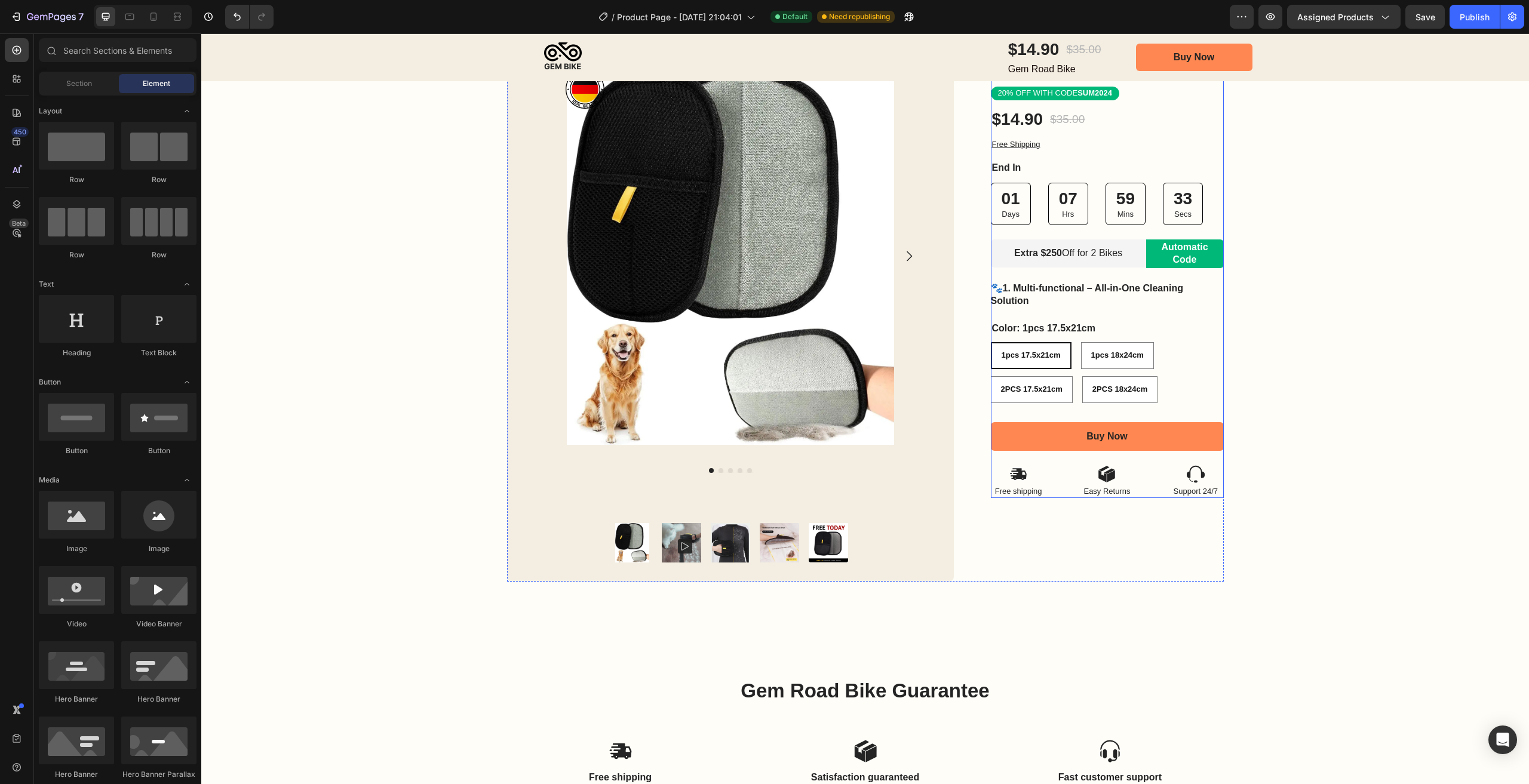
scroll to position [0, 0]
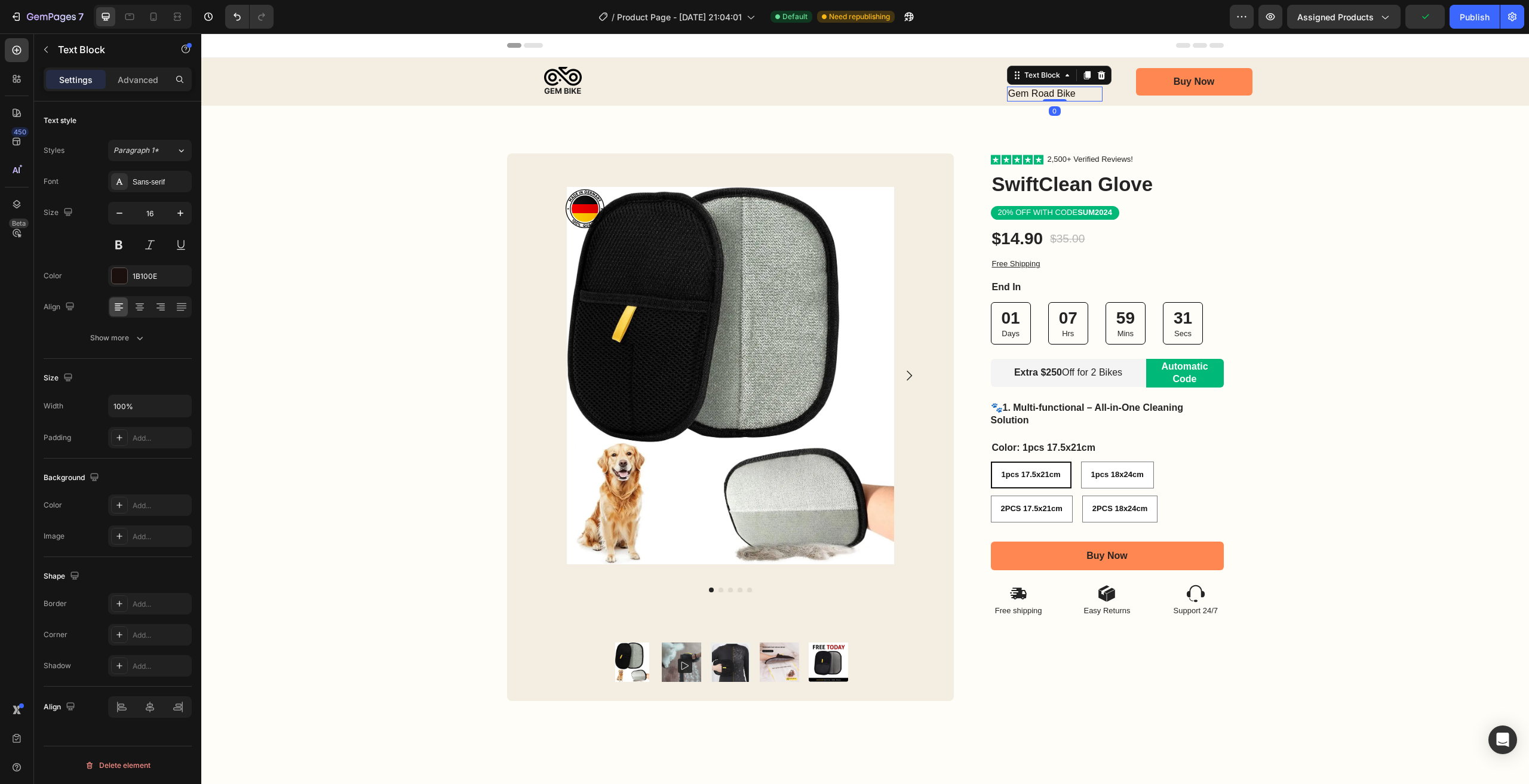
click at [1035, 94] on p "Gem Road Bike" at bounding box center [1055, 94] width 93 height 12
click at [1042, 93] on p "Gem Road Bike" at bounding box center [1055, 94] width 93 height 12
click at [1071, 96] on p "Gem Road Bike" at bounding box center [1055, 94] width 93 height 12
drag, startPoint x: 1071, startPoint y: 94, endPoint x: 1005, endPoint y: 105, distance: 66.9
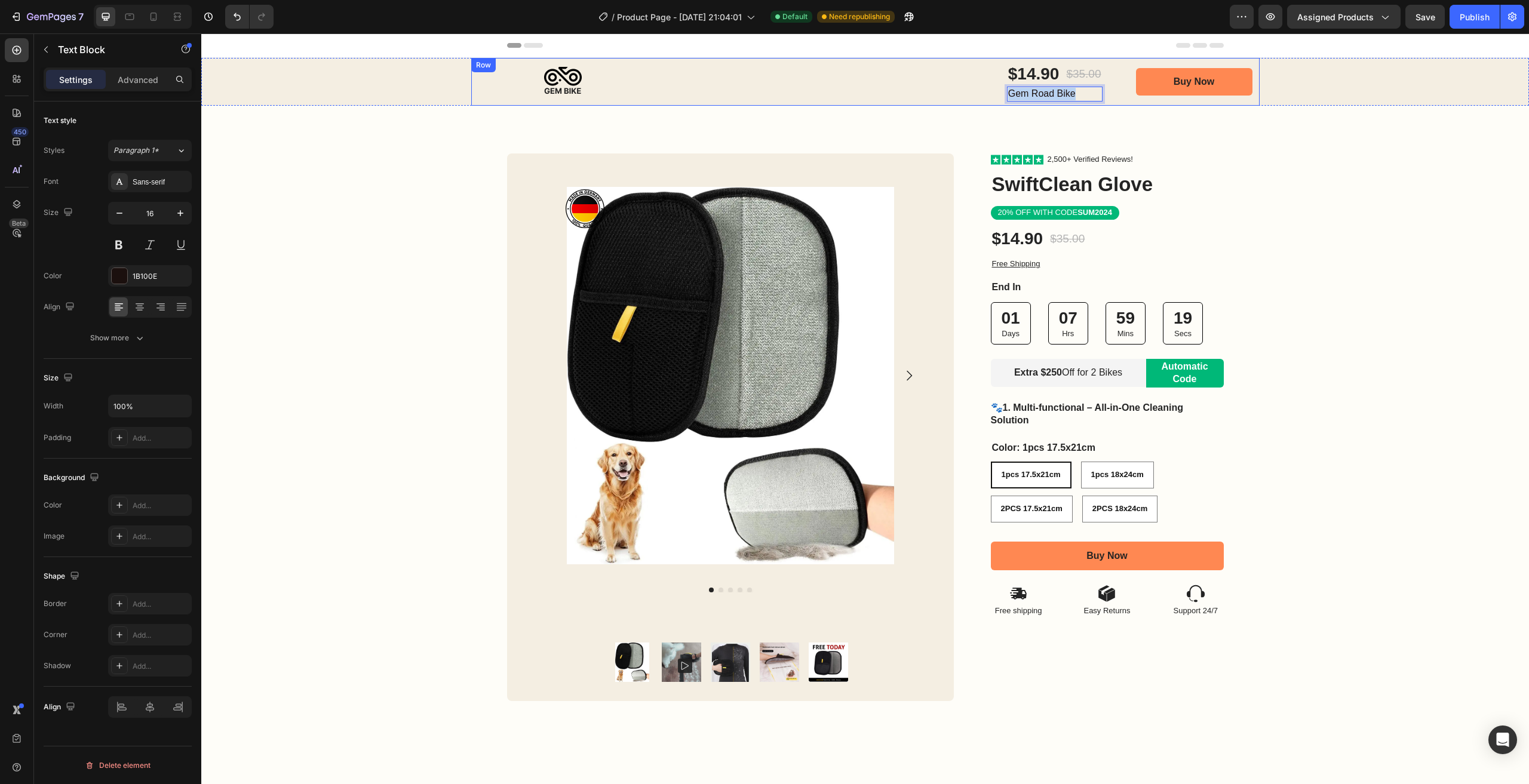
click at [1005, 105] on div "$14.90 Product Price Product Price $35.00 Product Price Product Price Row Gem R…" at bounding box center [960, 82] width 600 height 48
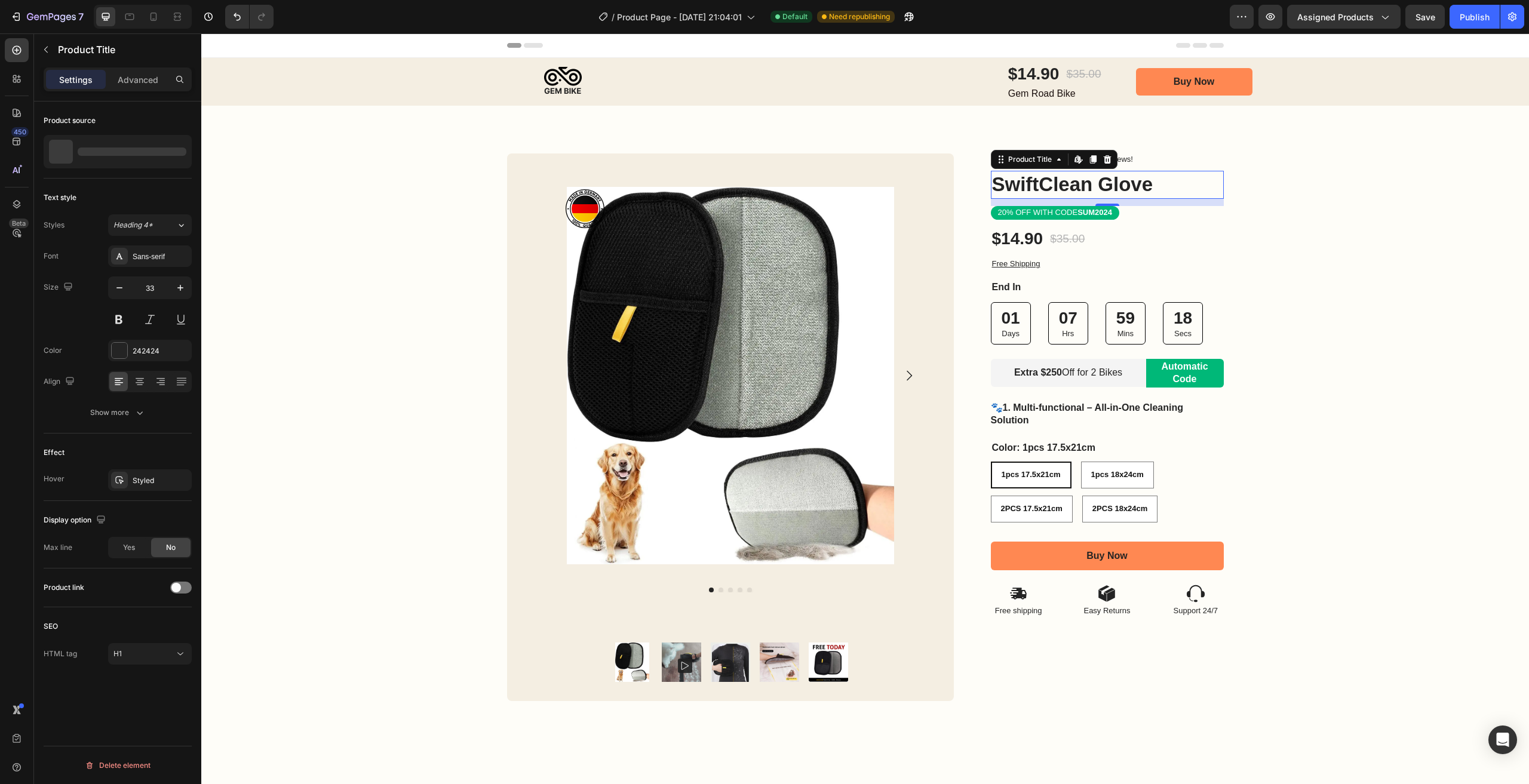
click at [1064, 181] on h1 "SwiftClean Glove" at bounding box center [1107, 185] width 233 height 28
drag, startPoint x: 1064, startPoint y: 181, endPoint x: 1139, endPoint y: 183, distance: 75.0
click at [1065, 181] on h1 "SwiftClean Glove" at bounding box center [1107, 185] width 233 height 28
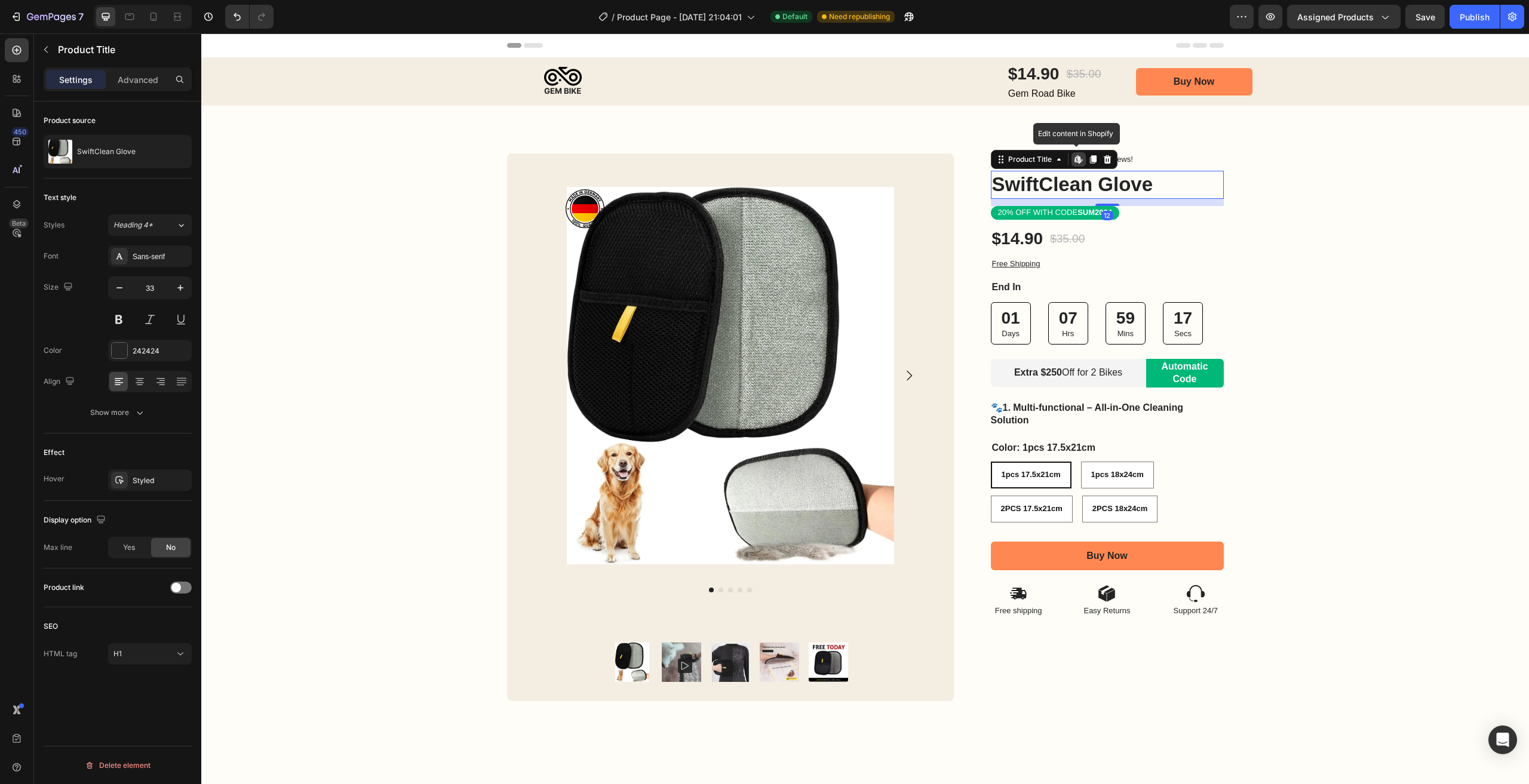
click at [1139, 183] on h1 "SwiftClean Glove" at bounding box center [1107, 185] width 233 height 28
click at [1157, 185] on h1 "SwiftClean Glove" at bounding box center [1107, 185] width 233 height 28
click at [1066, 186] on h1 "SwiftClean Glove" at bounding box center [1107, 185] width 233 height 28
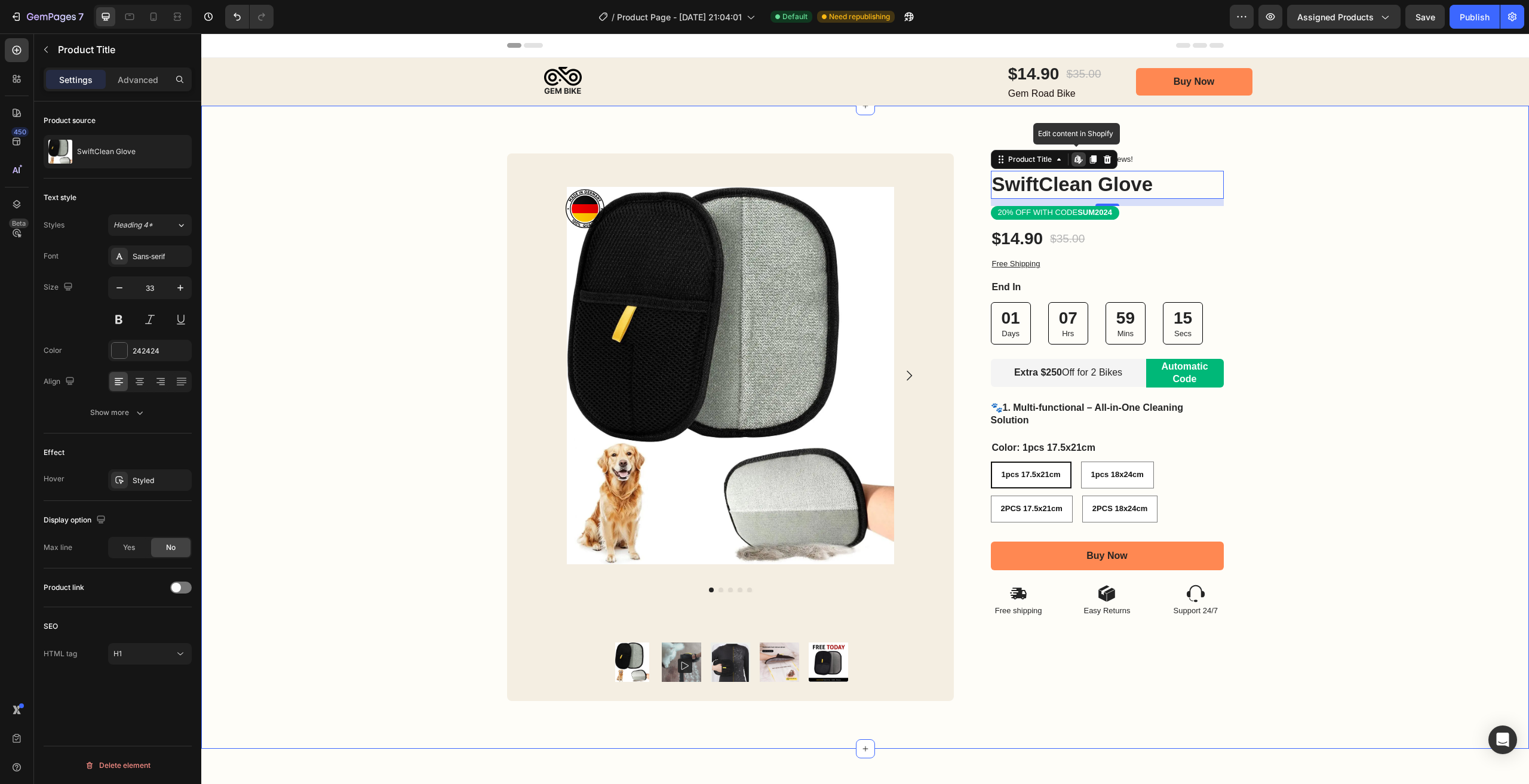
click at [1285, 155] on div "Image Row Product Images Product Images Image Row Row Icon Icon Icon Icon Icon …" at bounding box center [865, 427] width 1328 height 548
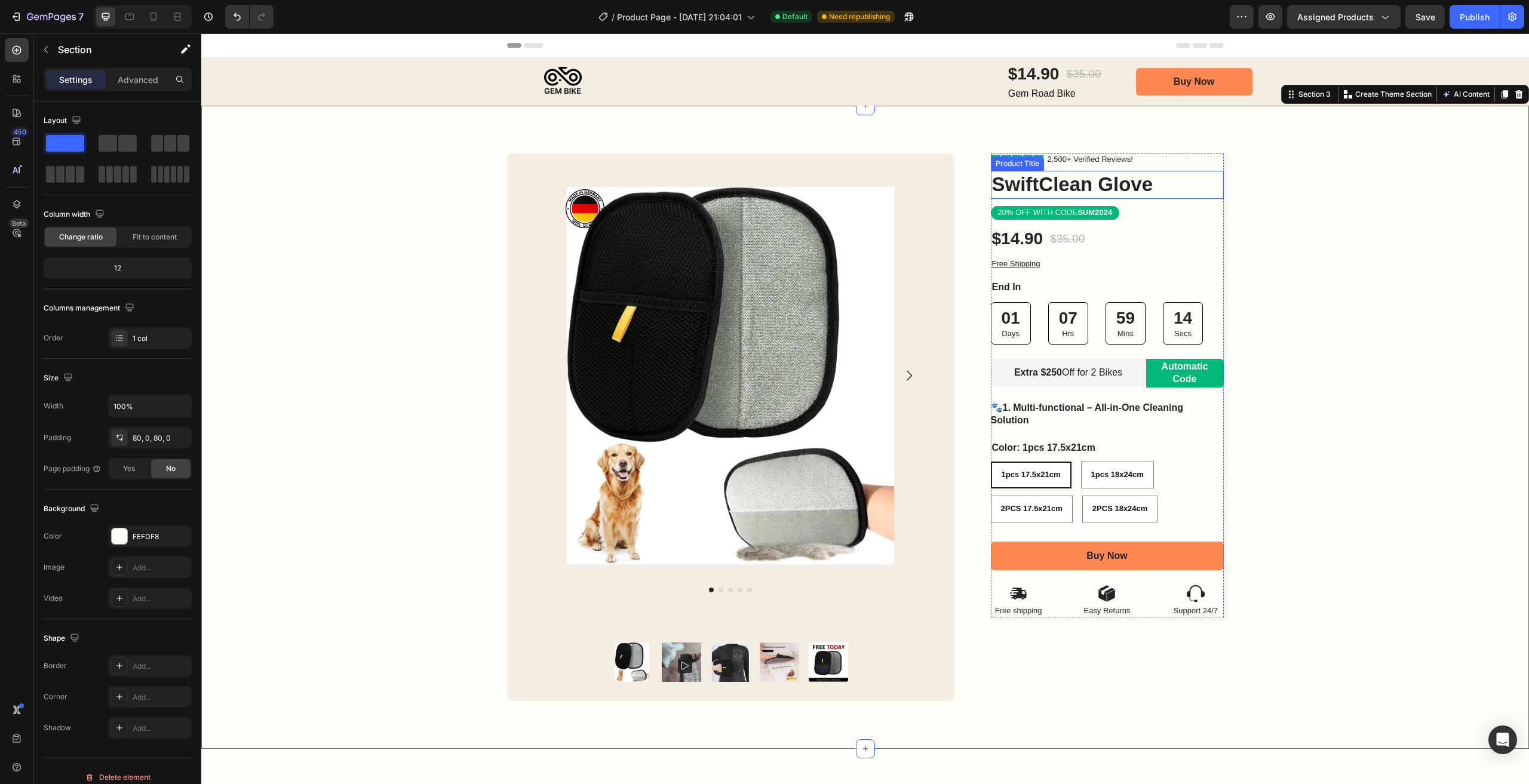
click at [1135, 190] on h1 "SwiftClean Glove" at bounding box center [1107, 185] width 233 height 28
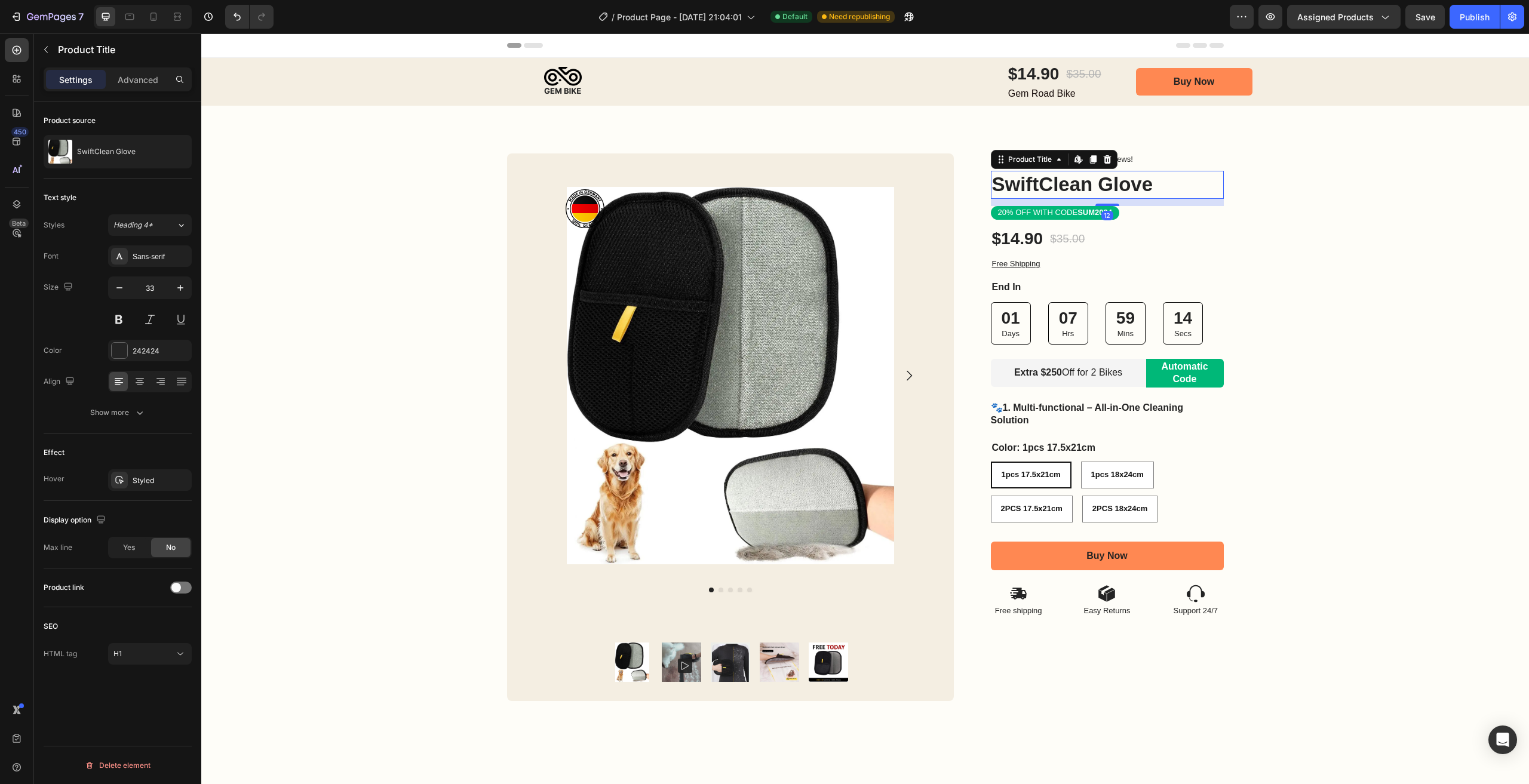
click at [1135, 190] on h1 "SwiftClean Glove" at bounding box center [1107, 185] width 233 height 28
click at [1049, 188] on h1 "SwiftClean Glove" at bounding box center [1107, 185] width 233 height 28
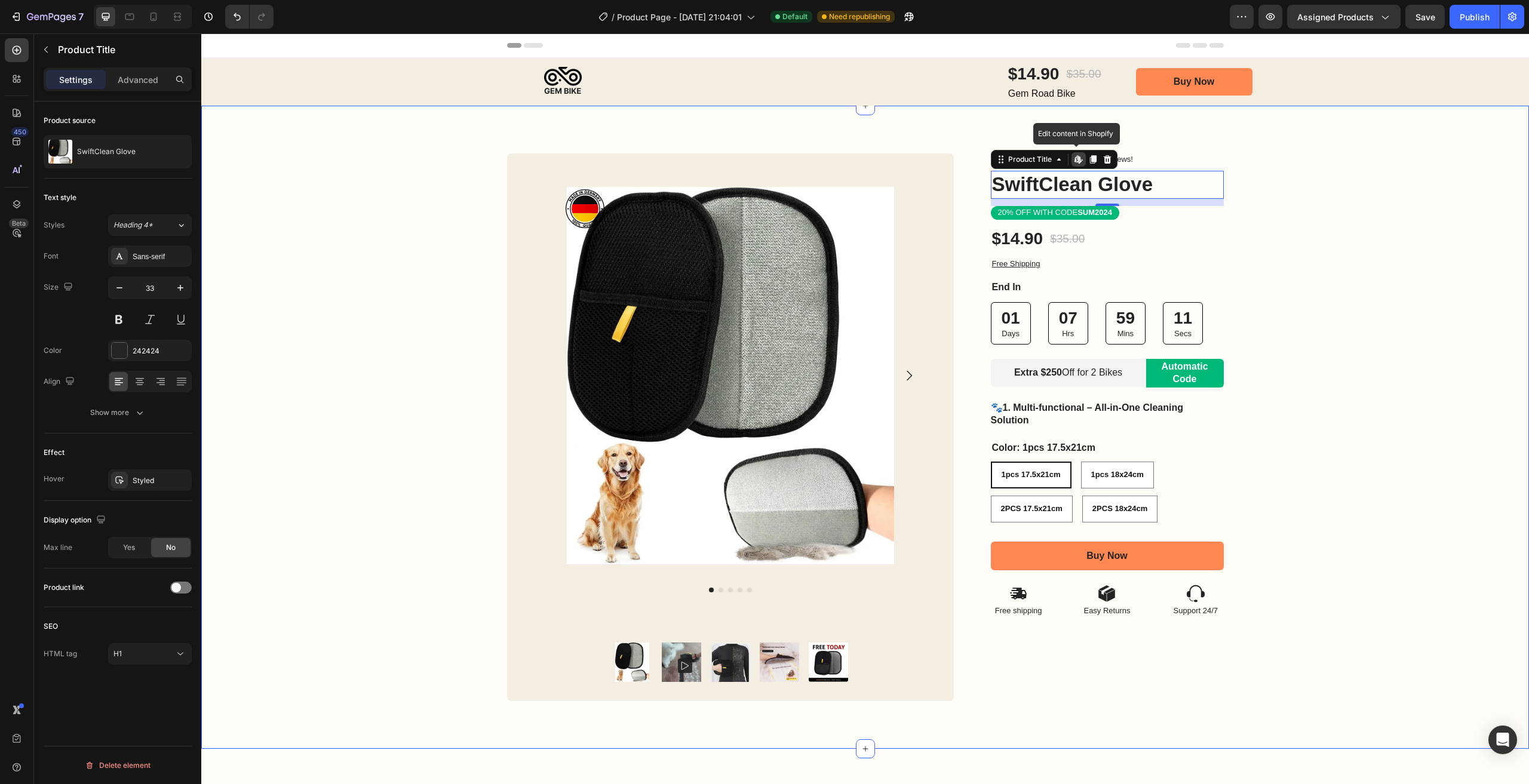
click at [1290, 194] on div "Image Row Product Images Product Images Image Row Row Icon Icon Icon Icon Icon …" at bounding box center [865, 427] width 1328 height 548
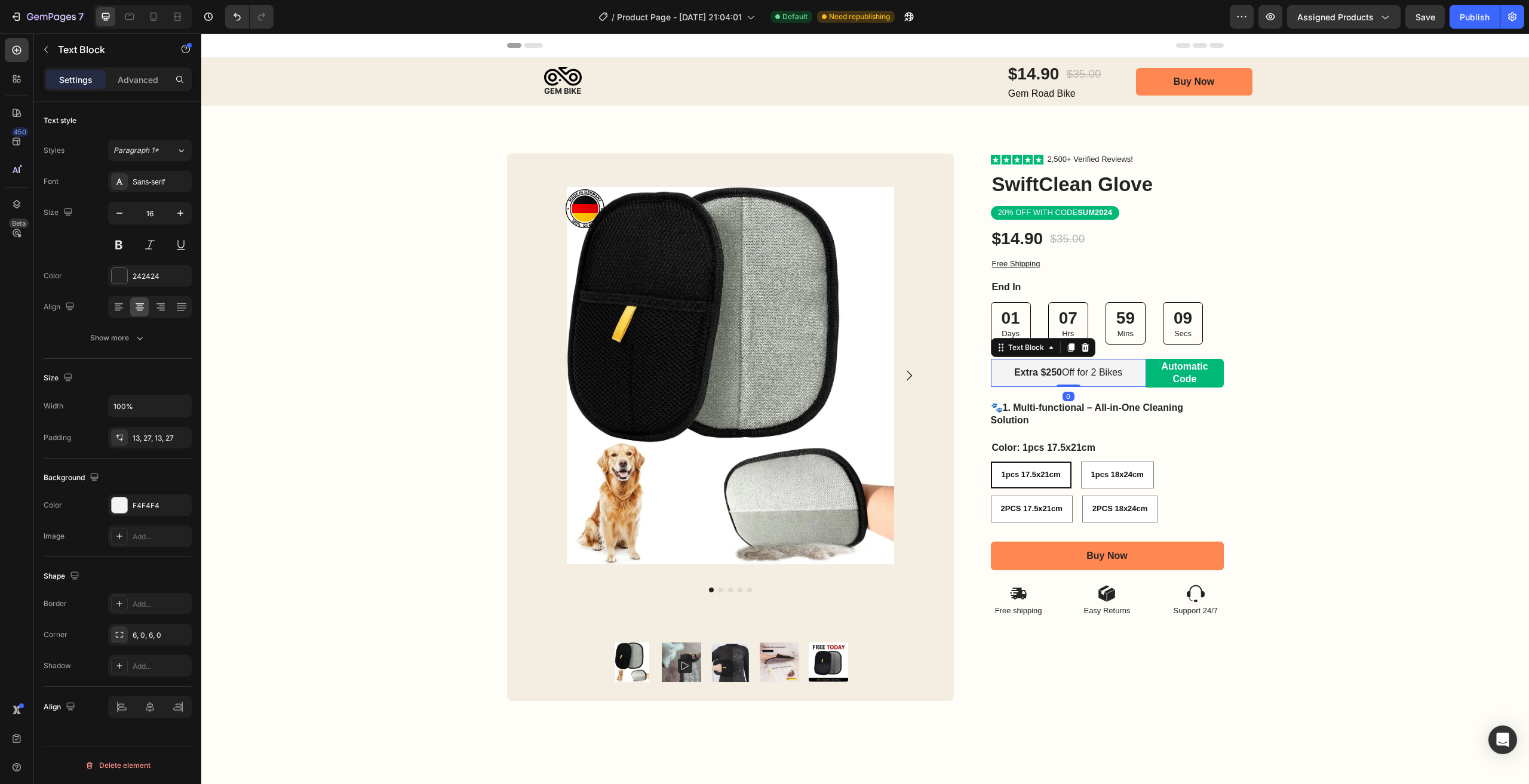
click at [1097, 377] on p "Extra $250 Off for 2 Bikes" at bounding box center [1069, 373] width 123 height 12
drag, startPoint x: 1095, startPoint y: 370, endPoint x: 1115, endPoint y: 370, distance: 20.0
drag, startPoint x: 1092, startPoint y: 373, endPoint x: 1102, endPoint y: 371, distance: 10.2
click at [1102, 371] on p "Extra $250 Off for 2 Bikes" at bounding box center [1069, 373] width 123 height 12
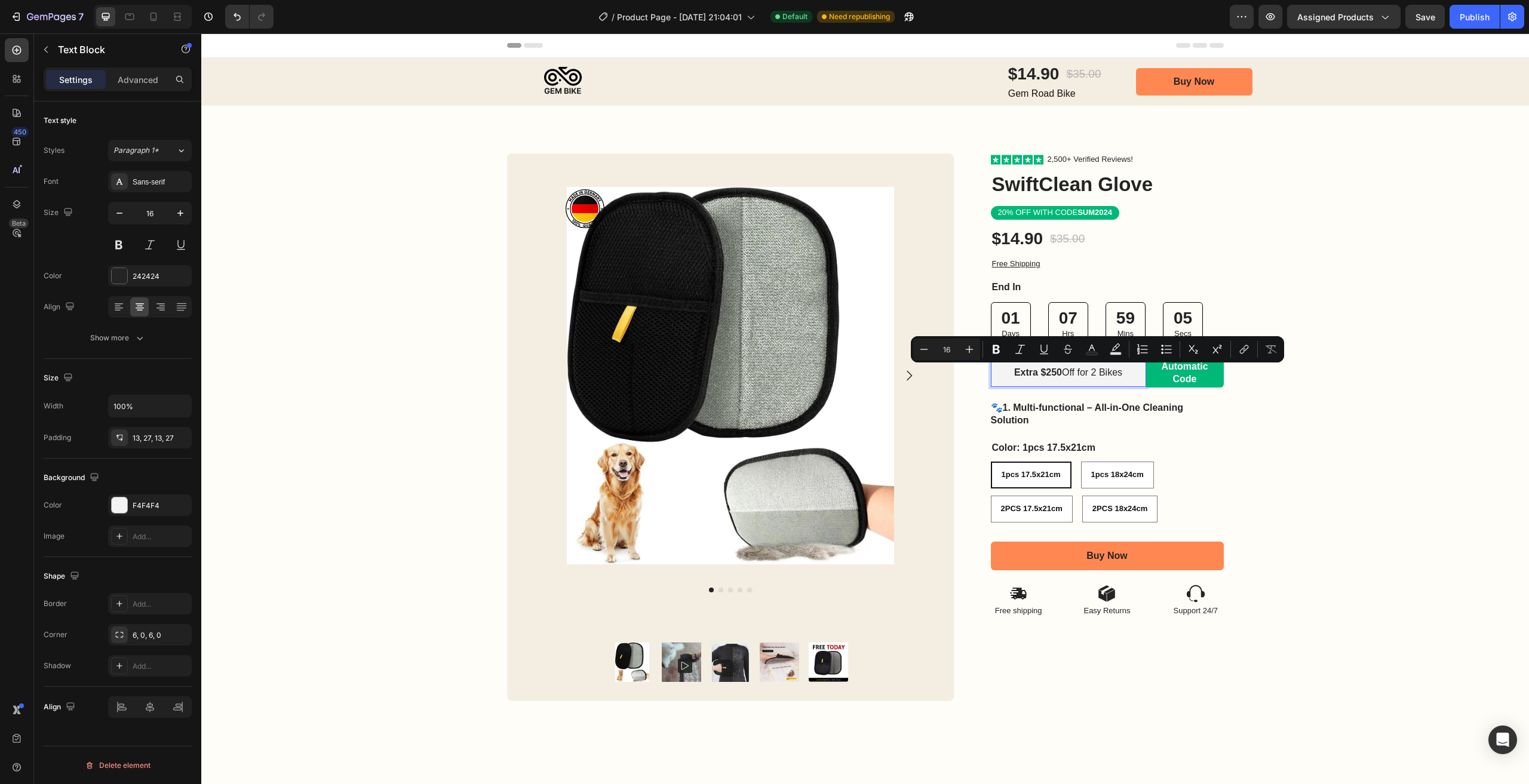
click at [1039, 368] on strong "Extra $250" at bounding box center [1038, 372] width 48 height 10
drag, startPoint x: 1055, startPoint y: 373, endPoint x: 1036, endPoint y: 376, distance: 19.2
click at [1036, 376] on strong "Extra $250" at bounding box center [1038, 372] width 48 height 10
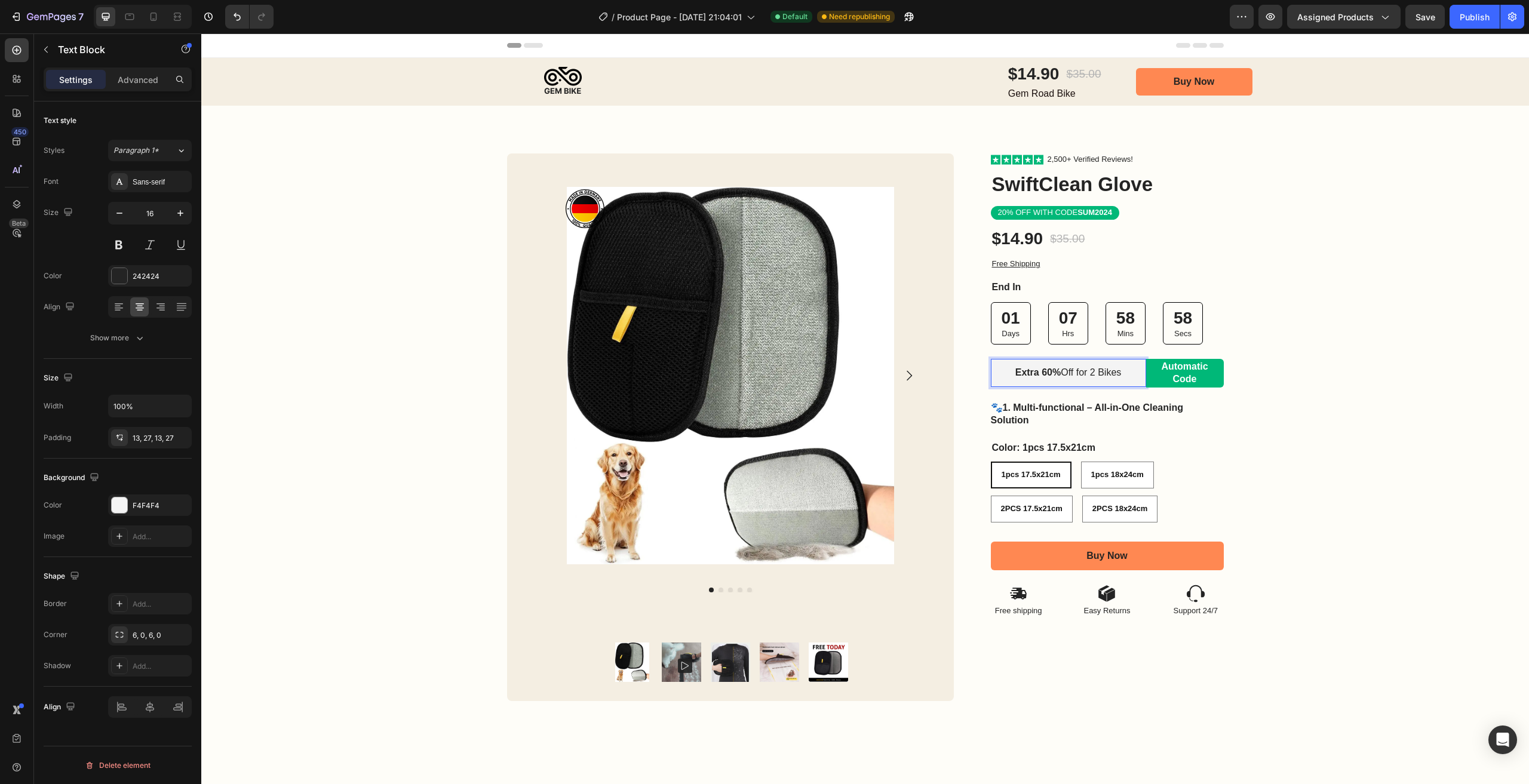
click at [1103, 378] on p "Extra 60% Off for 2 Bikes" at bounding box center [1069, 373] width 123 height 12
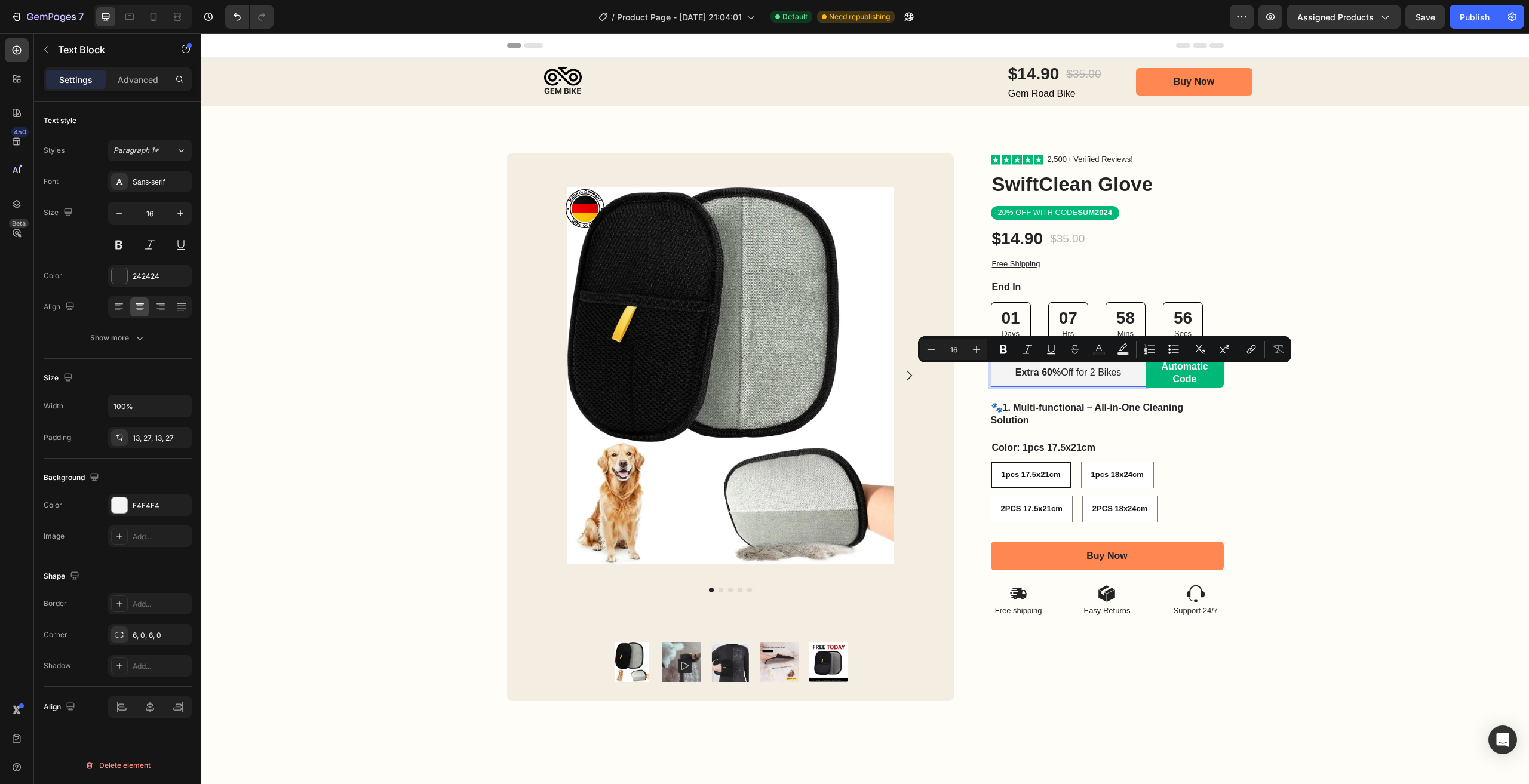
drag, startPoint x: 1118, startPoint y: 372, endPoint x: 1093, endPoint y: 375, distance: 25.2
click at [1093, 375] on p "Extra 60% Off for 2 Bikes" at bounding box center [1069, 373] width 123 height 12
click at [1096, 375] on p "Extra 60% Off for 2 Bikes" at bounding box center [1069, 373] width 123 height 12
drag, startPoint x: 1119, startPoint y: 373, endPoint x: 1096, endPoint y: 375, distance: 23.1
click at [1096, 375] on p "Extra 60% Off for 2 Bikes" at bounding box center [1069, 373] width 123 height 12
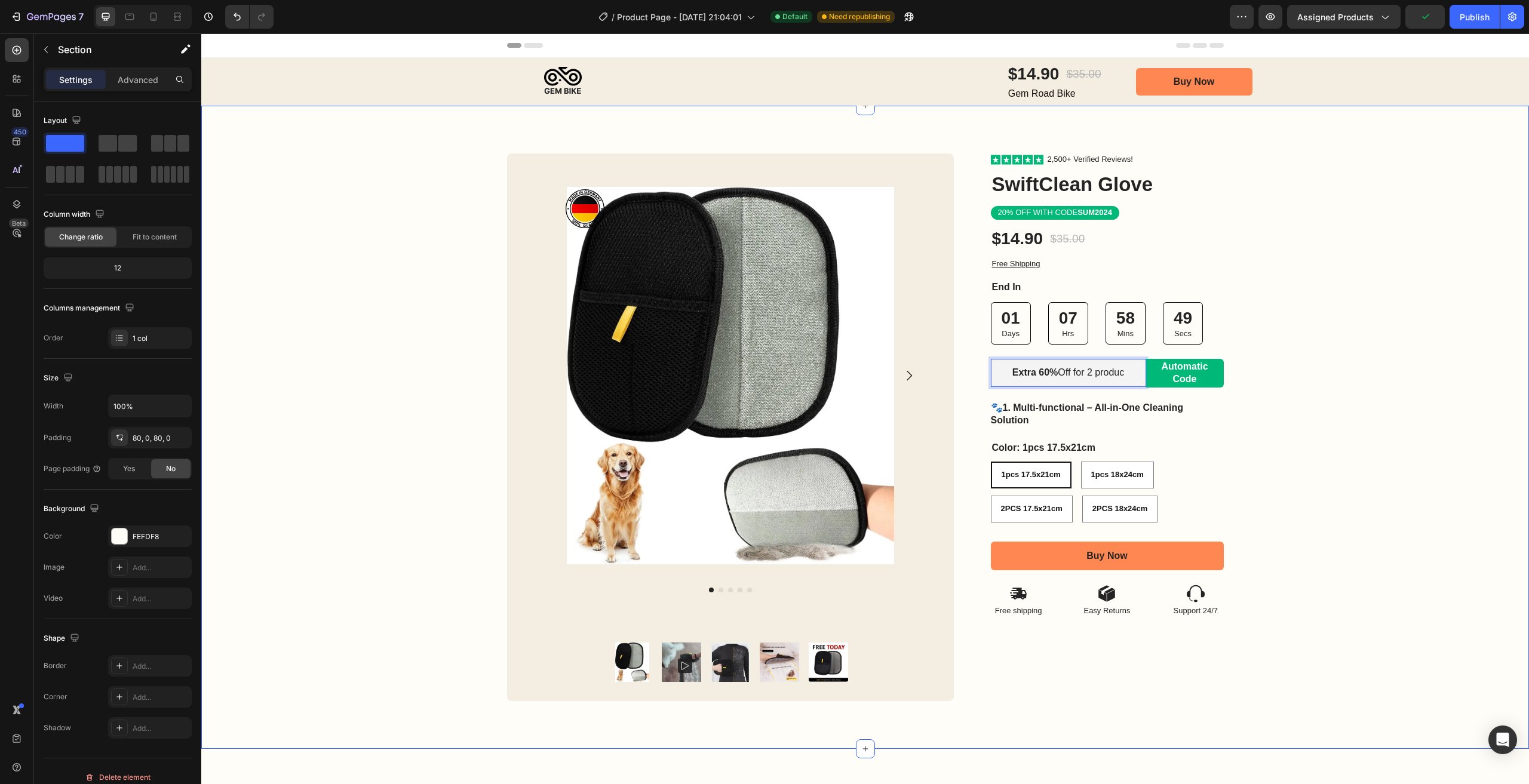
click at [1285, 425] on div "Image Row Product Images Product Images Image Row Row Icon Icon Icon Icon Icon …" at bounding box center [865, 427] width 1328 height 548
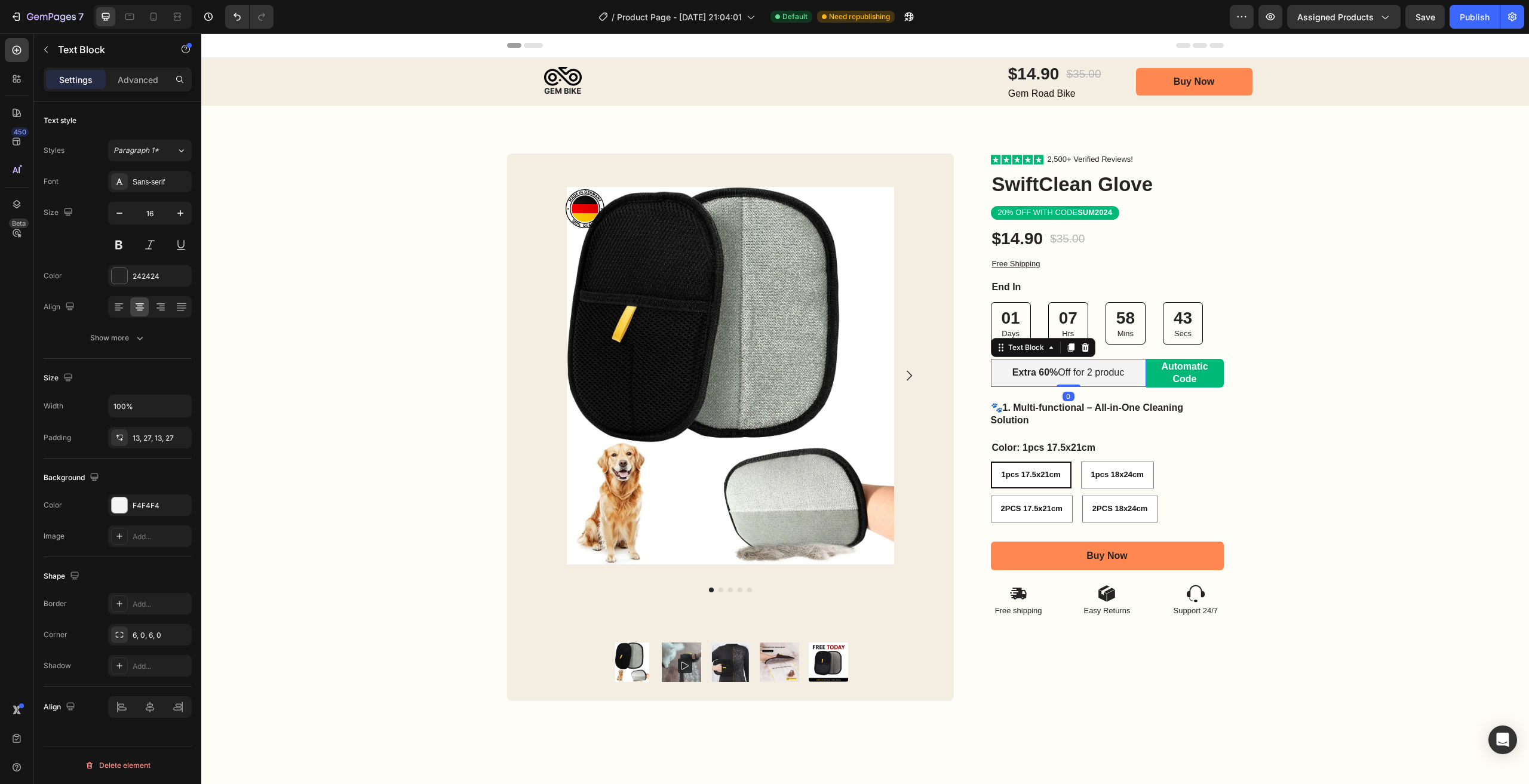
click at [1092, 374] on p "Extra 60% Off for 2 produc" at bounding box center [1069, 373] width 123 height 12
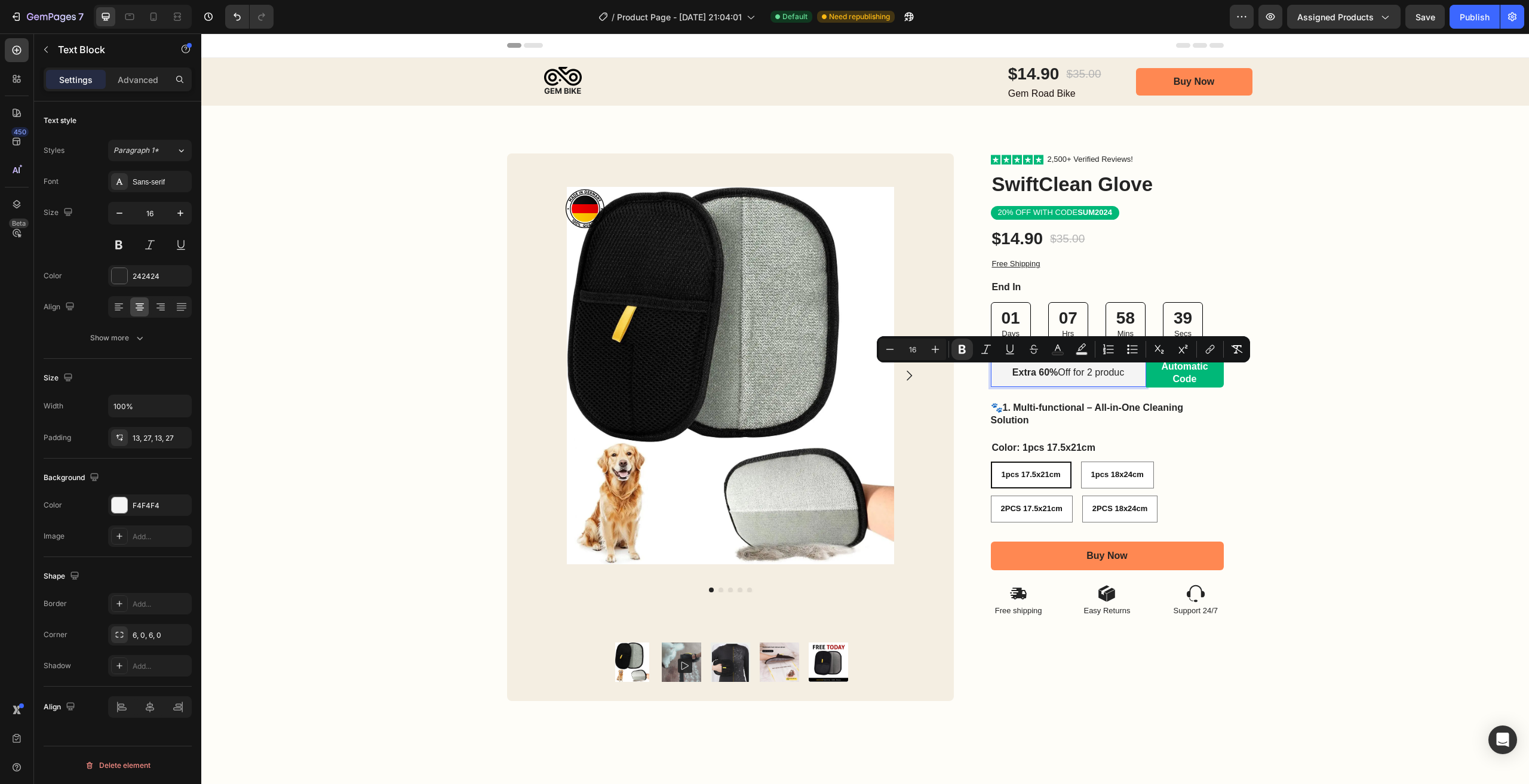
click at [1111, 378] on p "Extra 60% Off for 2 produc" at bounding box center [1069, 373] width 123 height 12
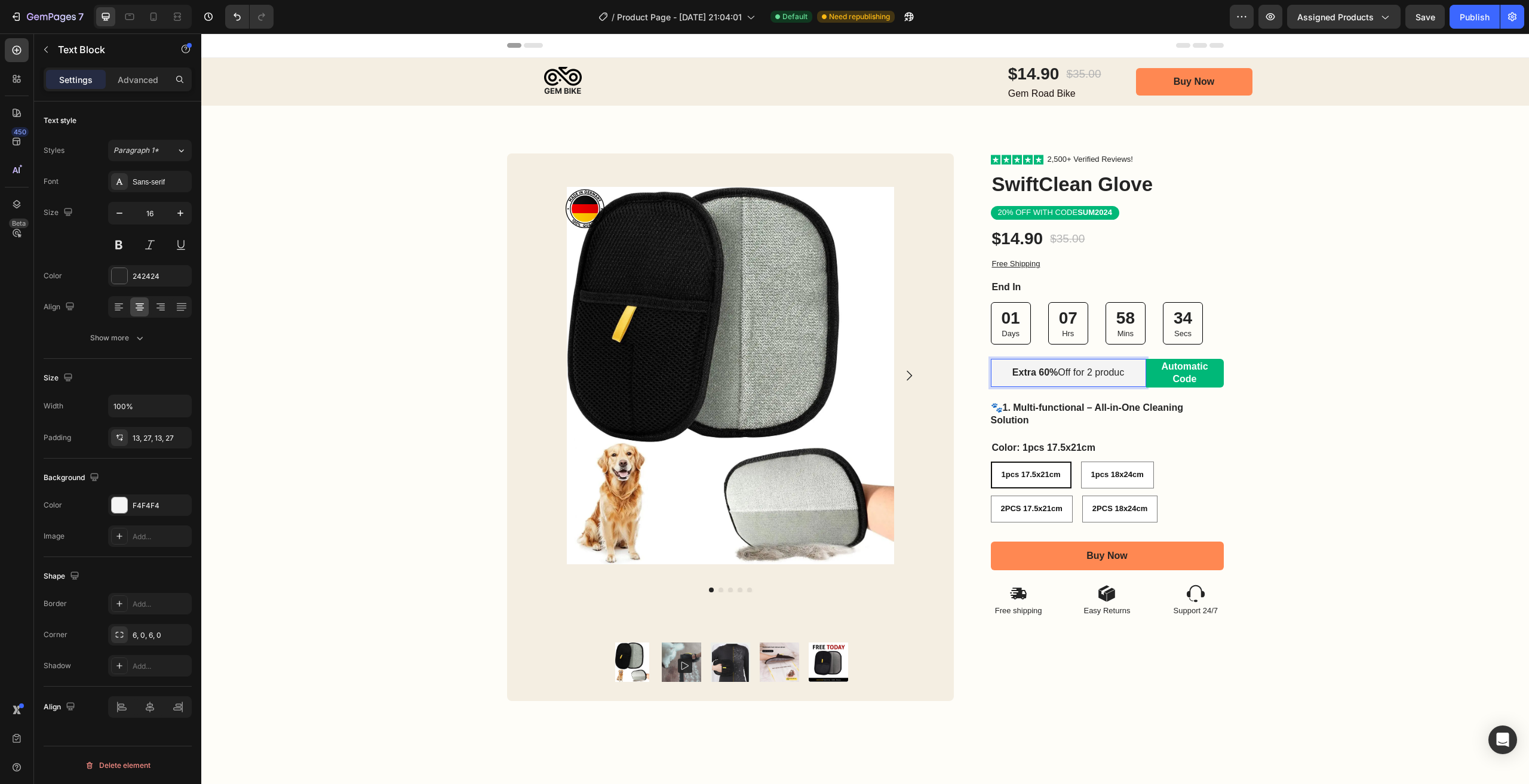
click at [1118, 376] on p "Extra 60% Off for 2 produc" at bounding box center [1069, 373] width 123 height 12
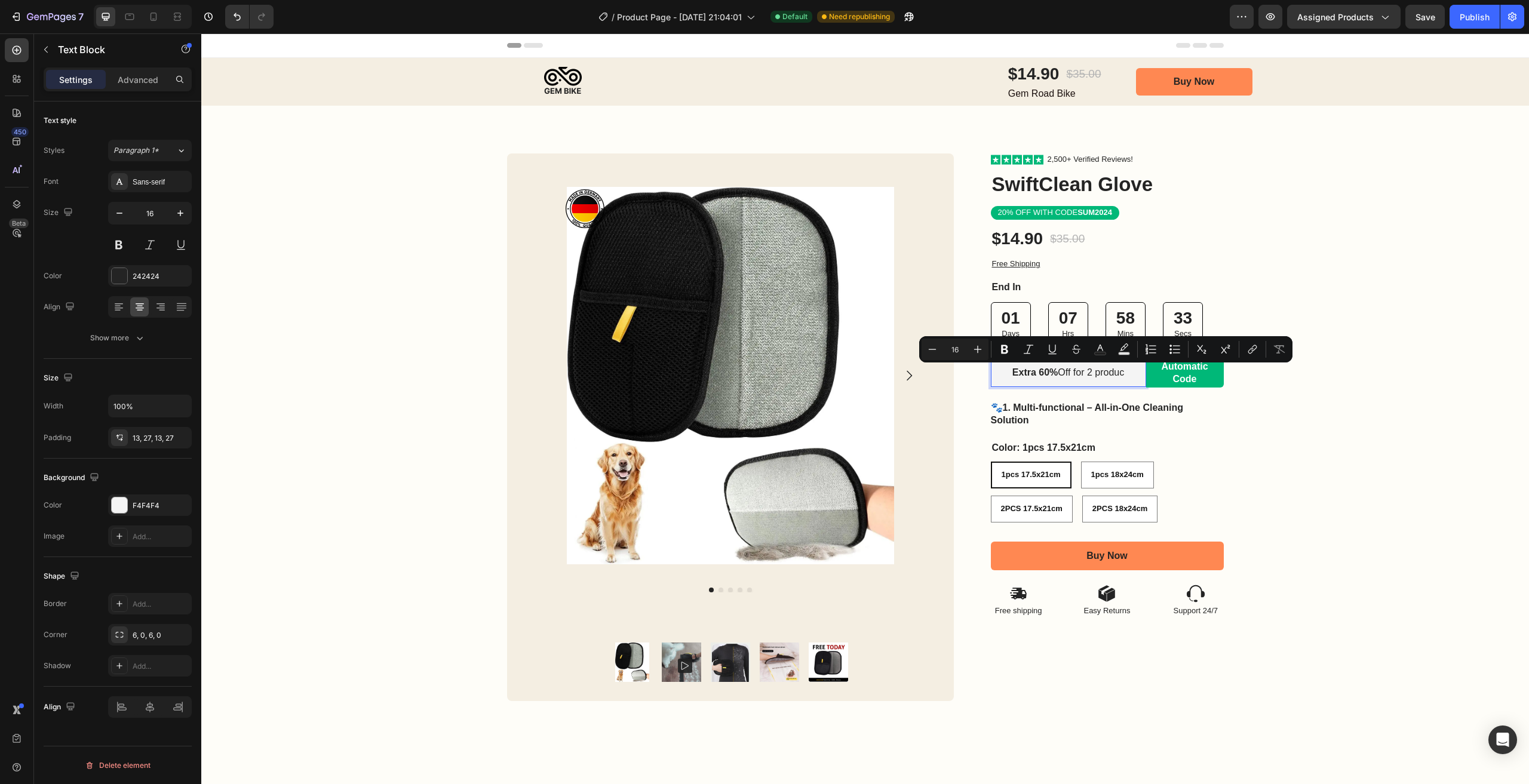
click at [1128, 373] on div "Extra 60% Off for 2 produc" at bounding box center [1069, 373] width 156 height 28
click at [1130, 374] on div "Extra 60% Off for 2 produc" at bounding box center [1069, 373] width 156 height 28
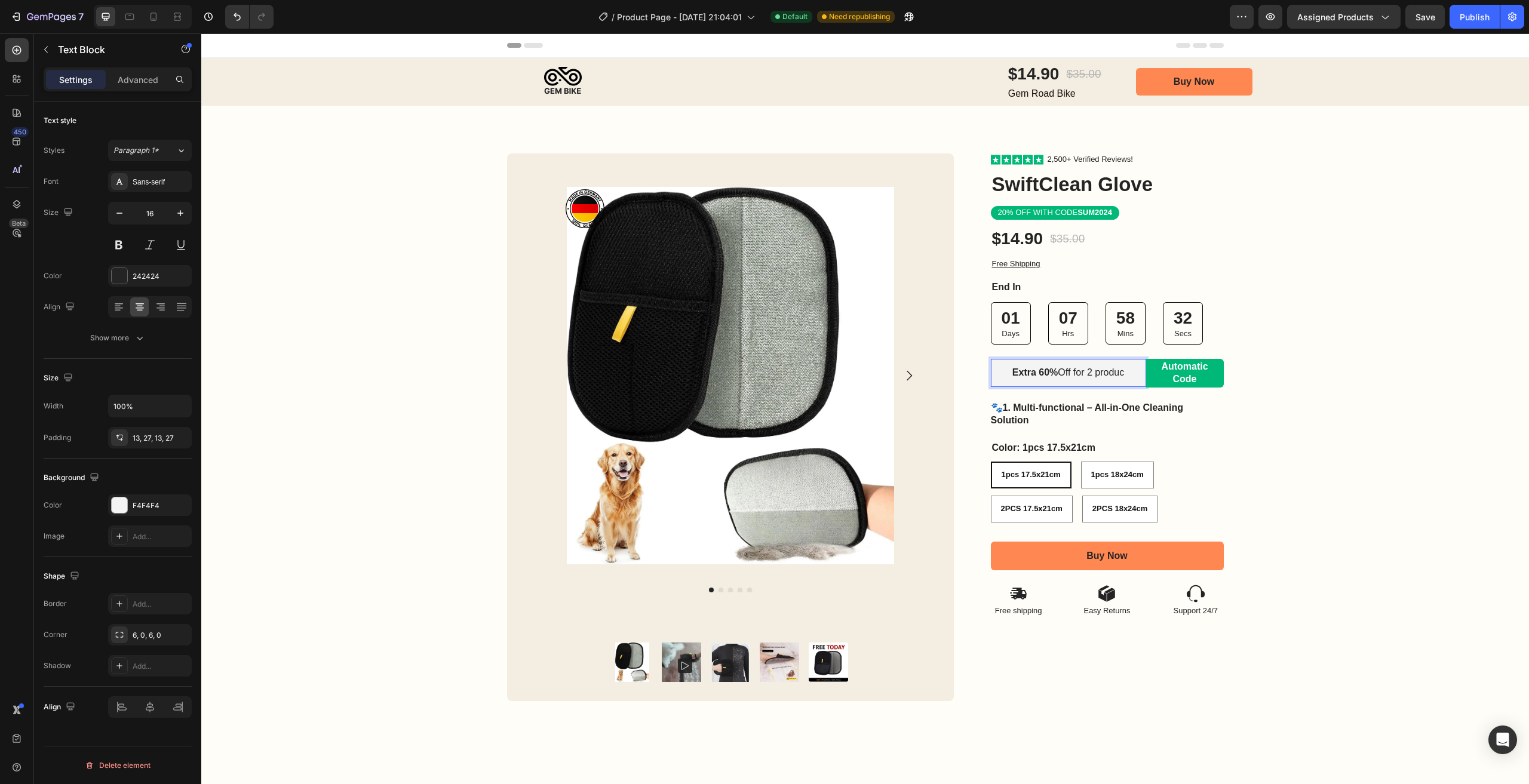
click at [1125, 378] on div "Extra 60% Off for 2 produc" at bounding box center [1069, 373] width 156 height 28
click at [1078, 369] on p "Extra 60% Off for 2 product" at bounding box center [1069, 373] width 123 height 12
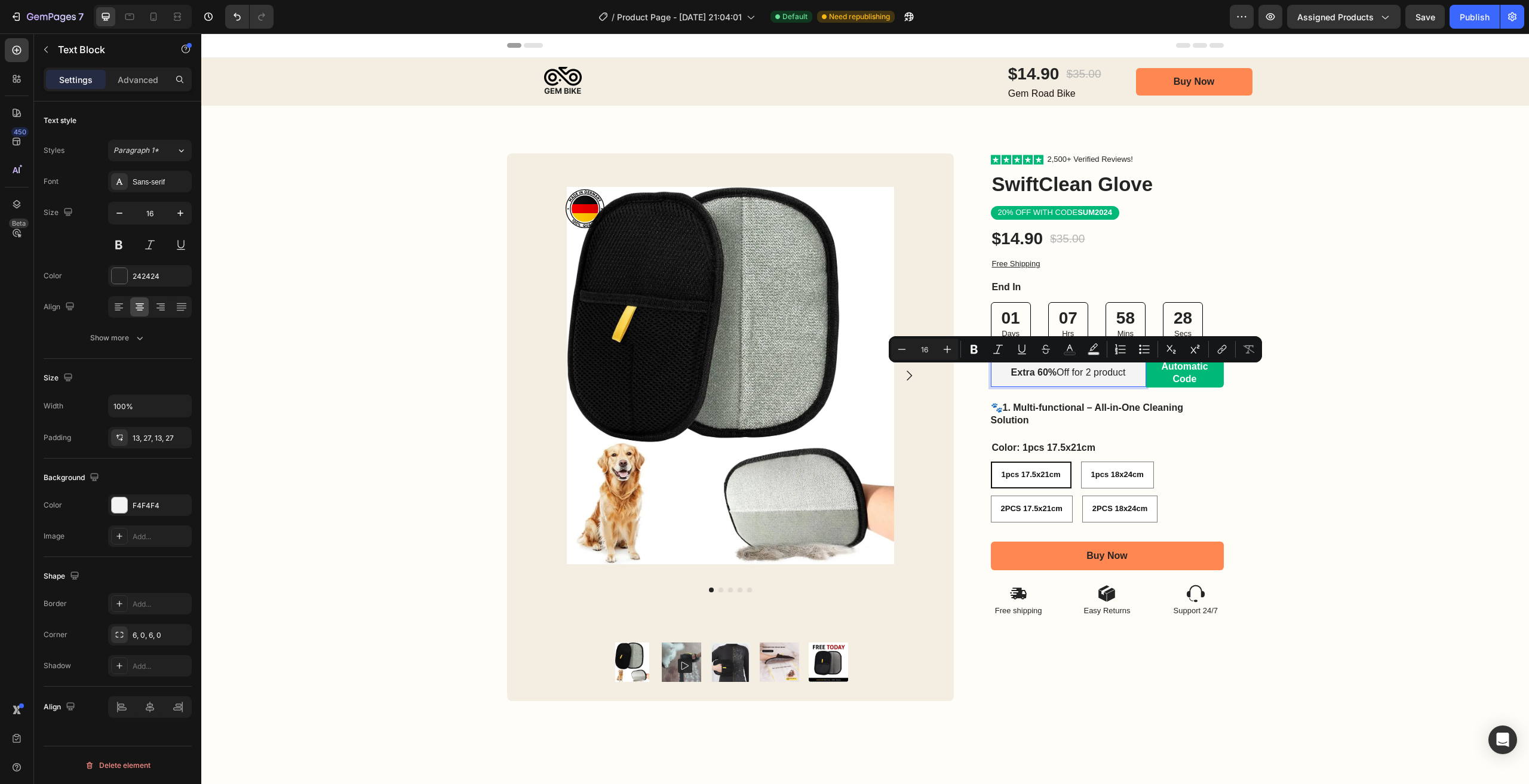
click at [1053, 373] on p "Extra 60% Off for 2 product" at bounding box center [1069, 373] width 123 height 12
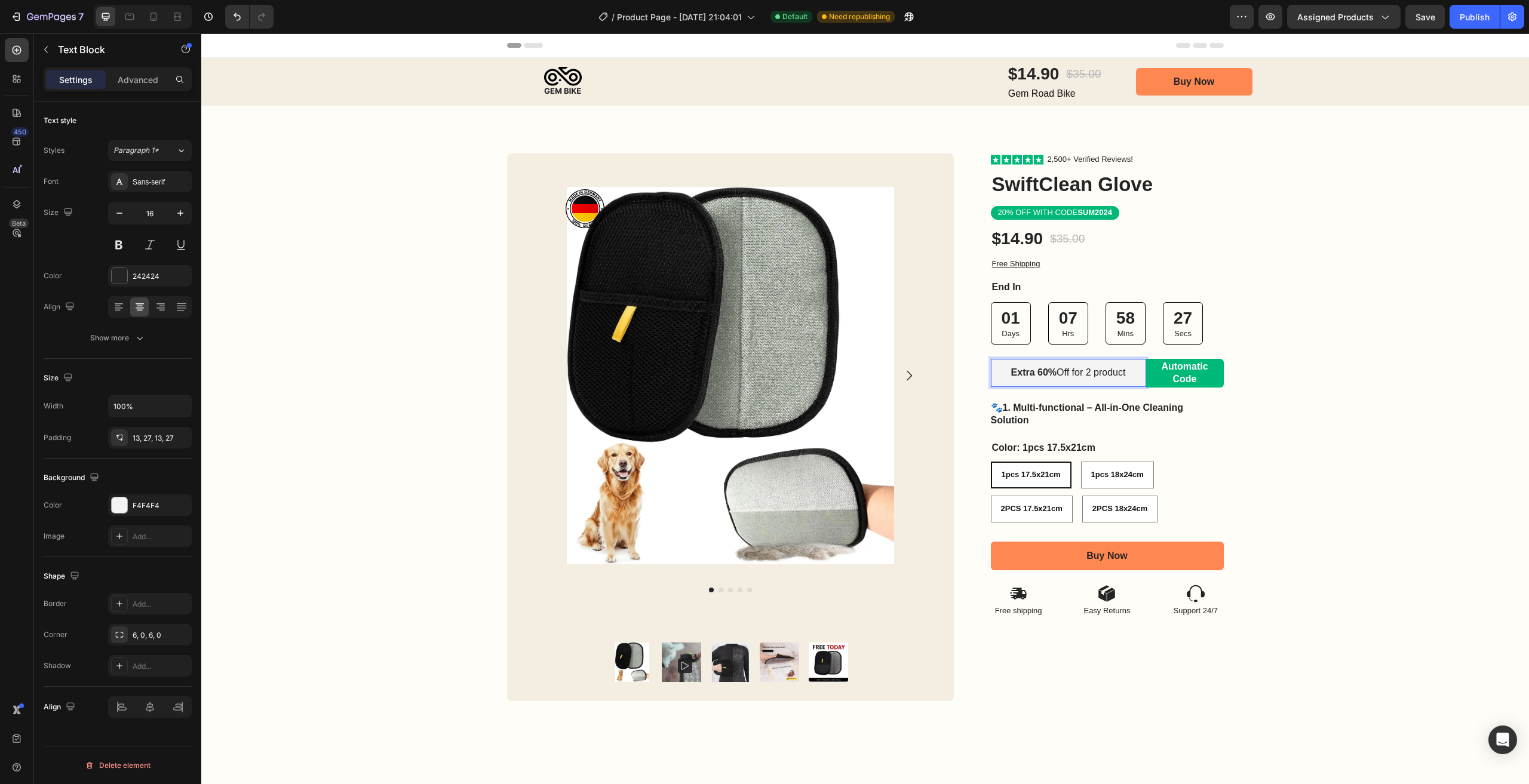
drag, startPoint x: 1053, startPoint y: 373, endPoint x: 1135, endPoint y: 375, distance: 82.0
click at [1135, 375] on div "Extra 60% Off for 2 product" at bounding box center [1069, 373] width 156 height 28
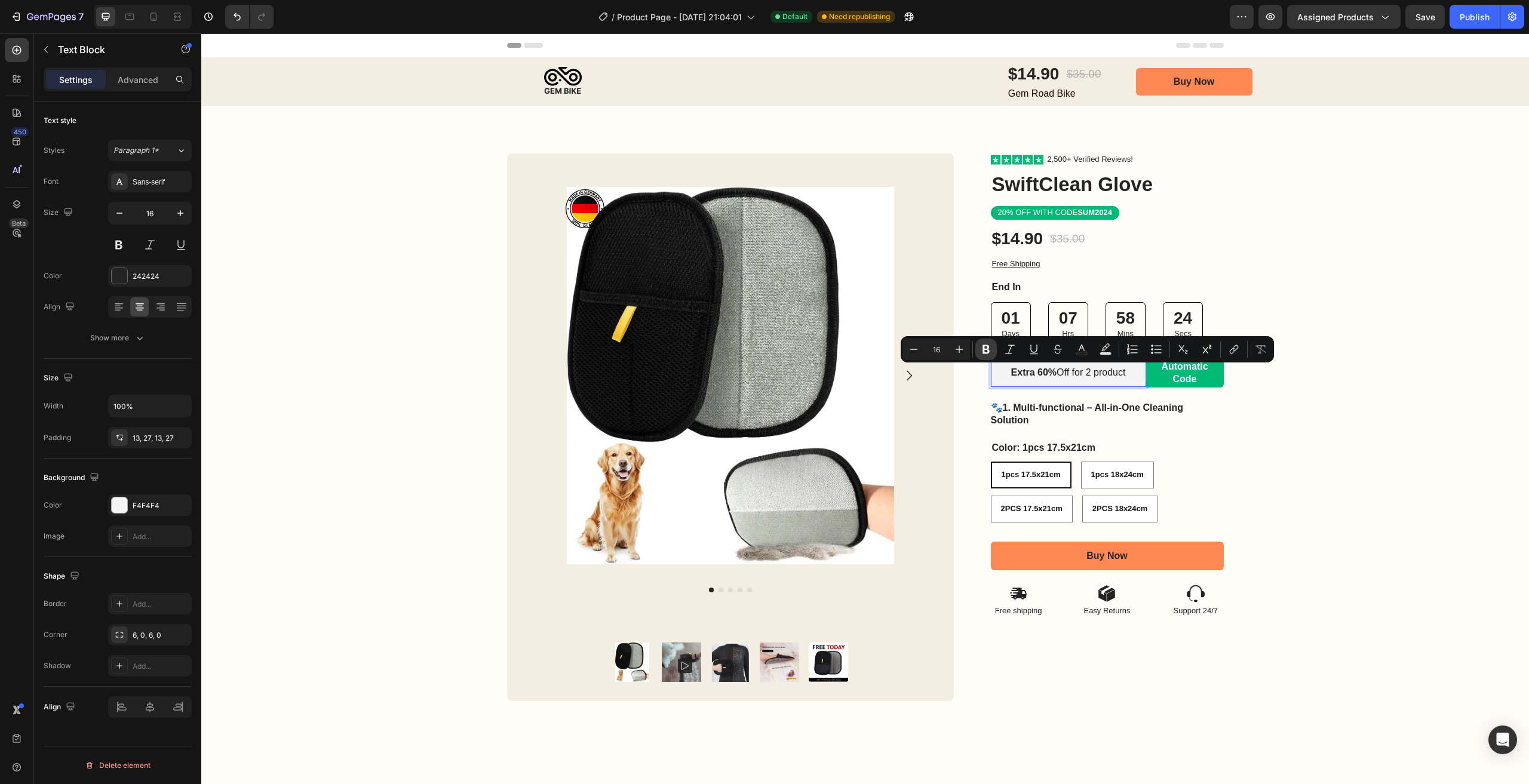
click at [985, 353] on icon "Editor contextual toolbar" at bounding box center [986, 349] width 7 height 9
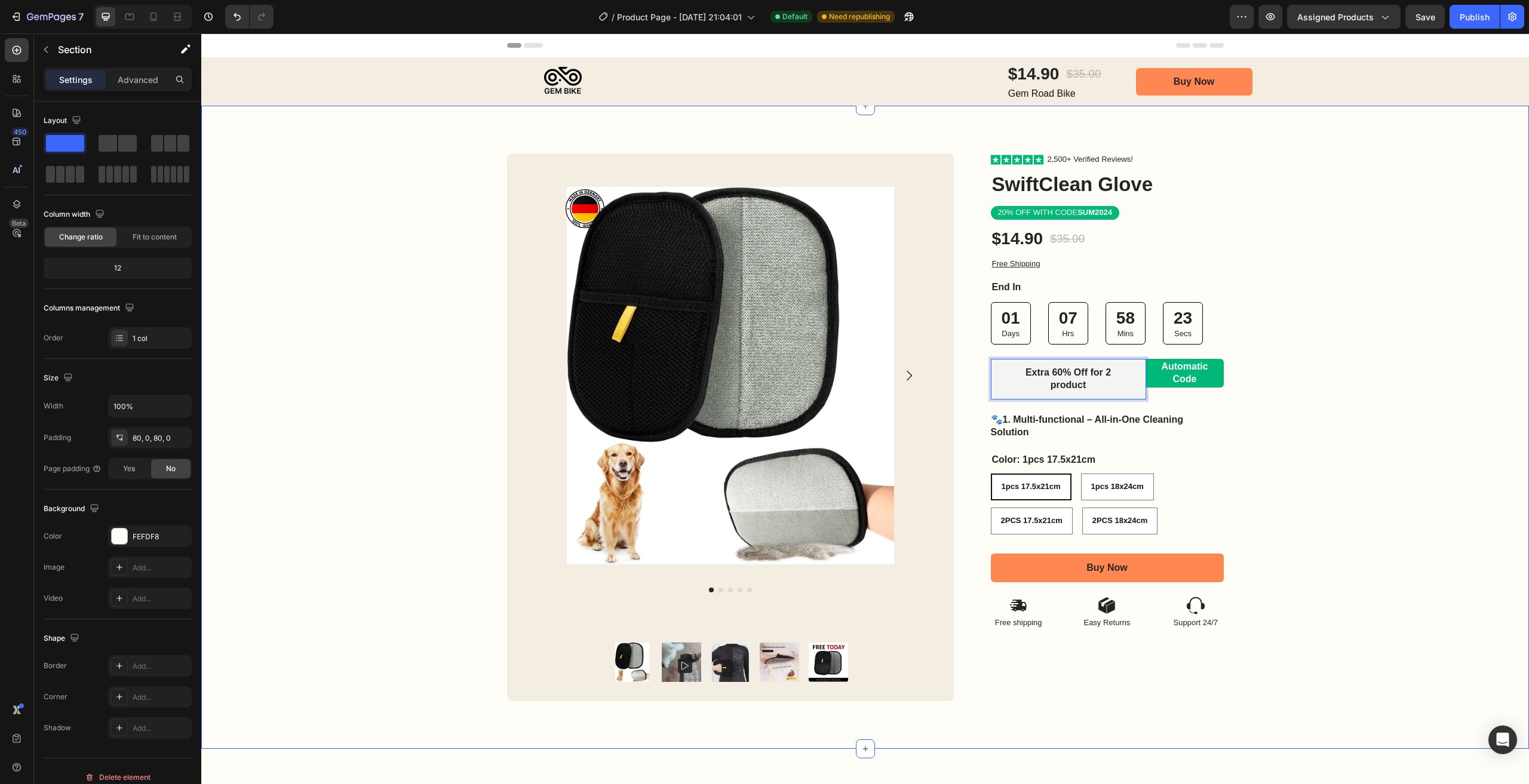
click at [1275, 395] on div "Image Row Product Images Product Images Image Row Row Icon Icon Icon Icon Icon …" at bounding box center [865, 427] width 1328 height 548
click at [1041, 94] on p "Gem Road Bike" at bounding box center [1055, 94] width 93 height 12
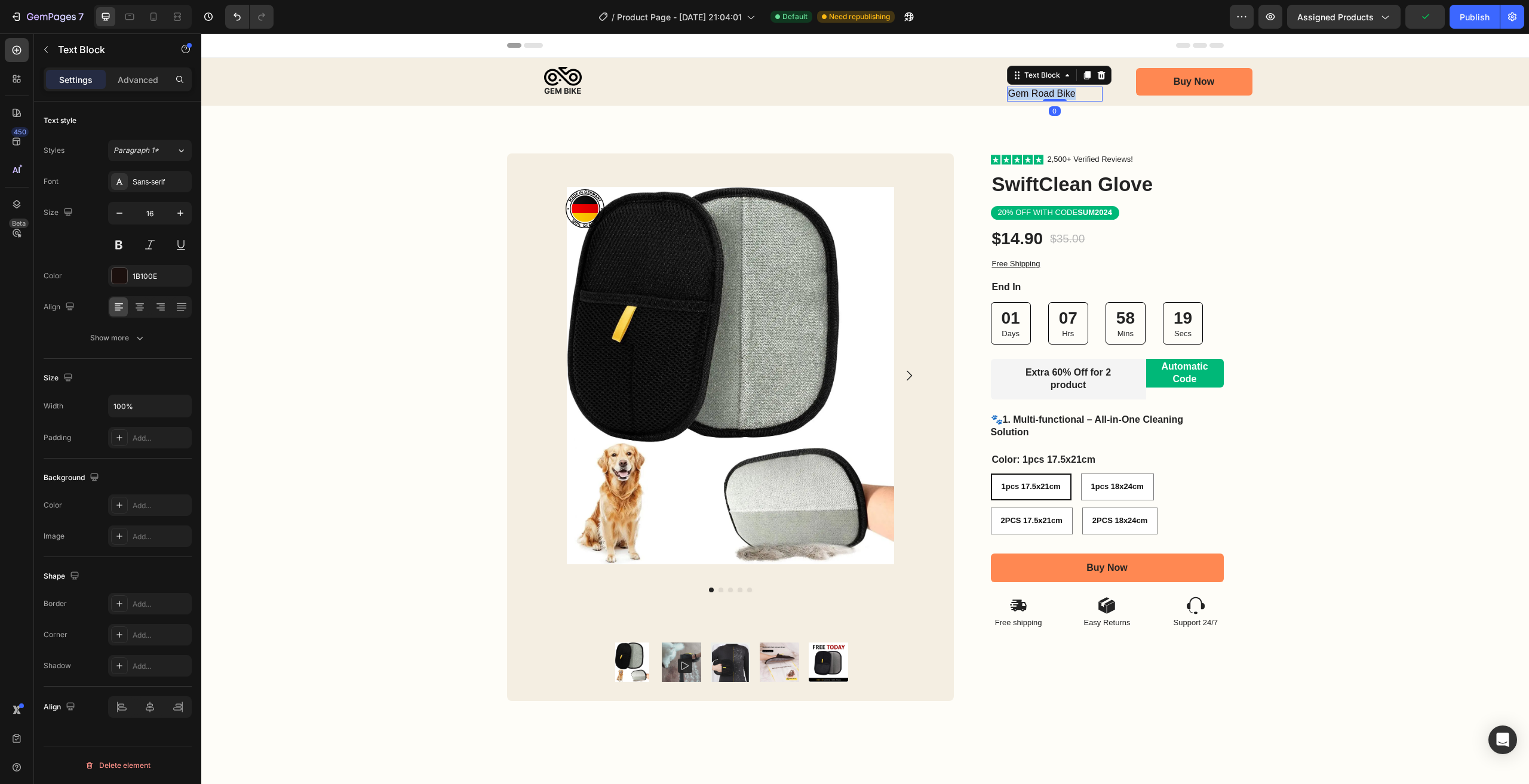
click at [1041, 94] on p "Gem Road Bike" at bounding box center [1055, 94] width 93 height 12
click at [1058, 92] on p "SwiftClean Glove" at bounding box center [1055, 94] width 93 height 12
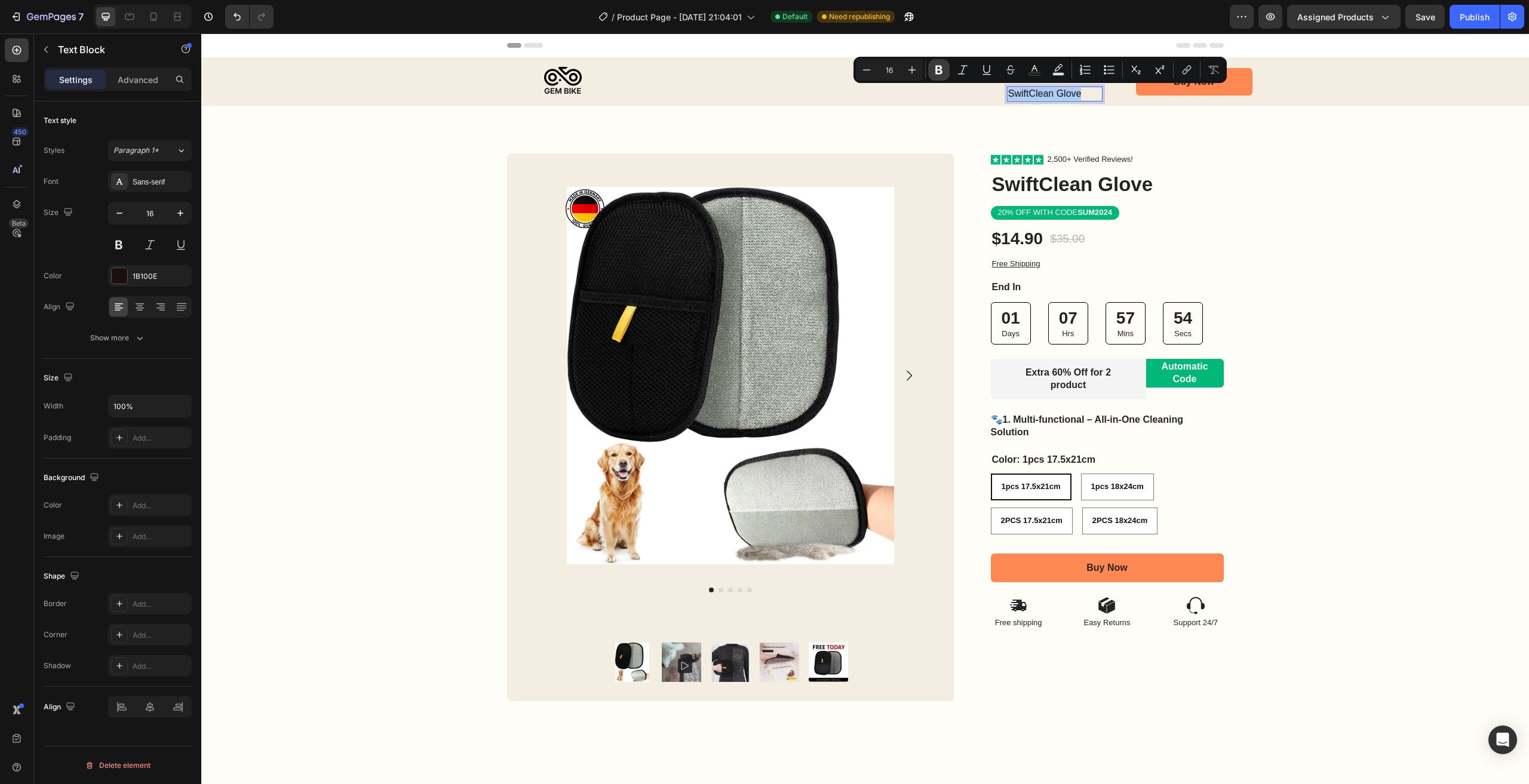
click at [944, 75] on icon "Editor contextual toolbar" at bounding box center [939, 70] width 12 height 12
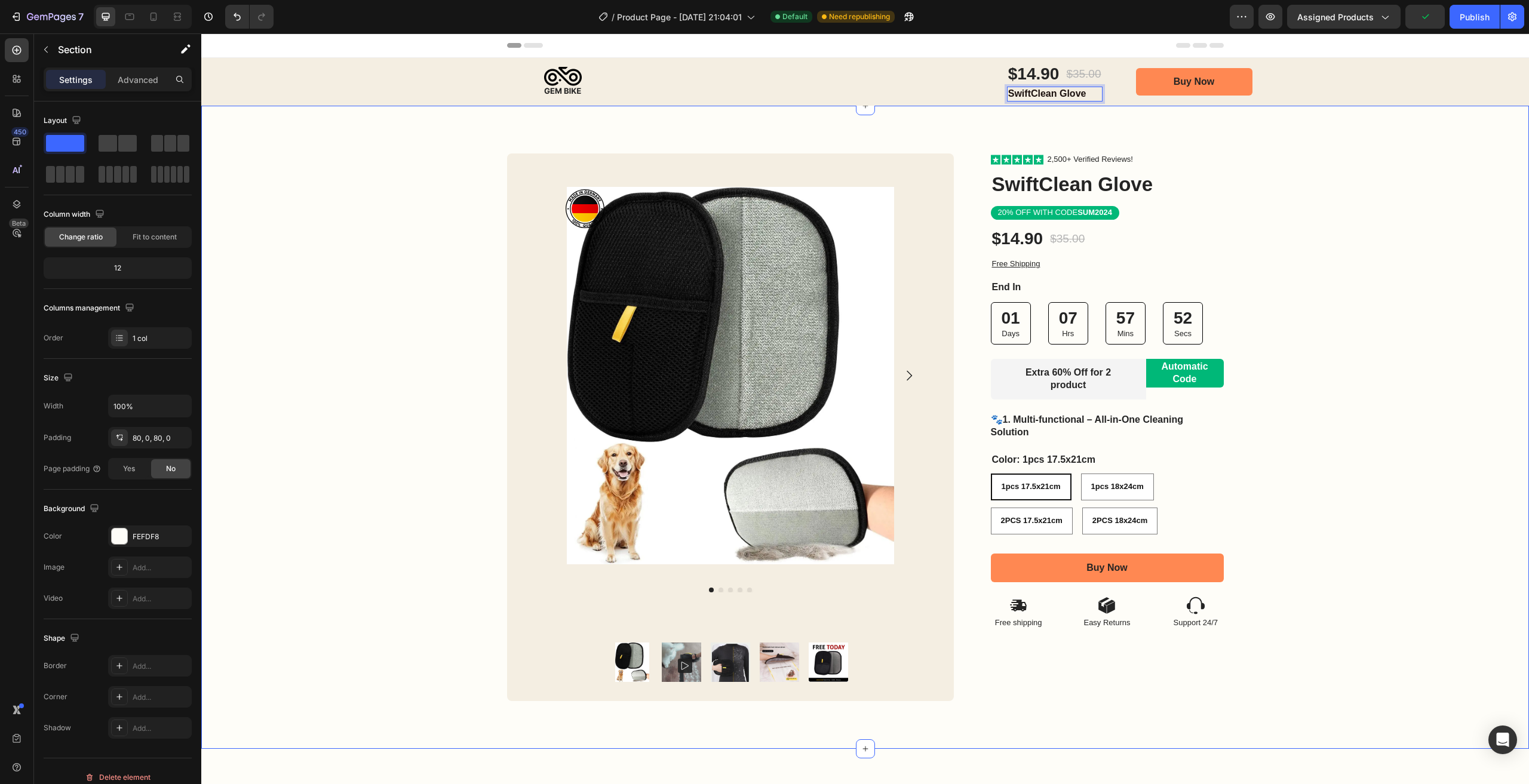
click at [1329, 148] on div "Image Row Product Images Product Images Image Row Row Icon Icon Icon Icon Icon …" at bounding box center [865, 427] width 1328 height 643
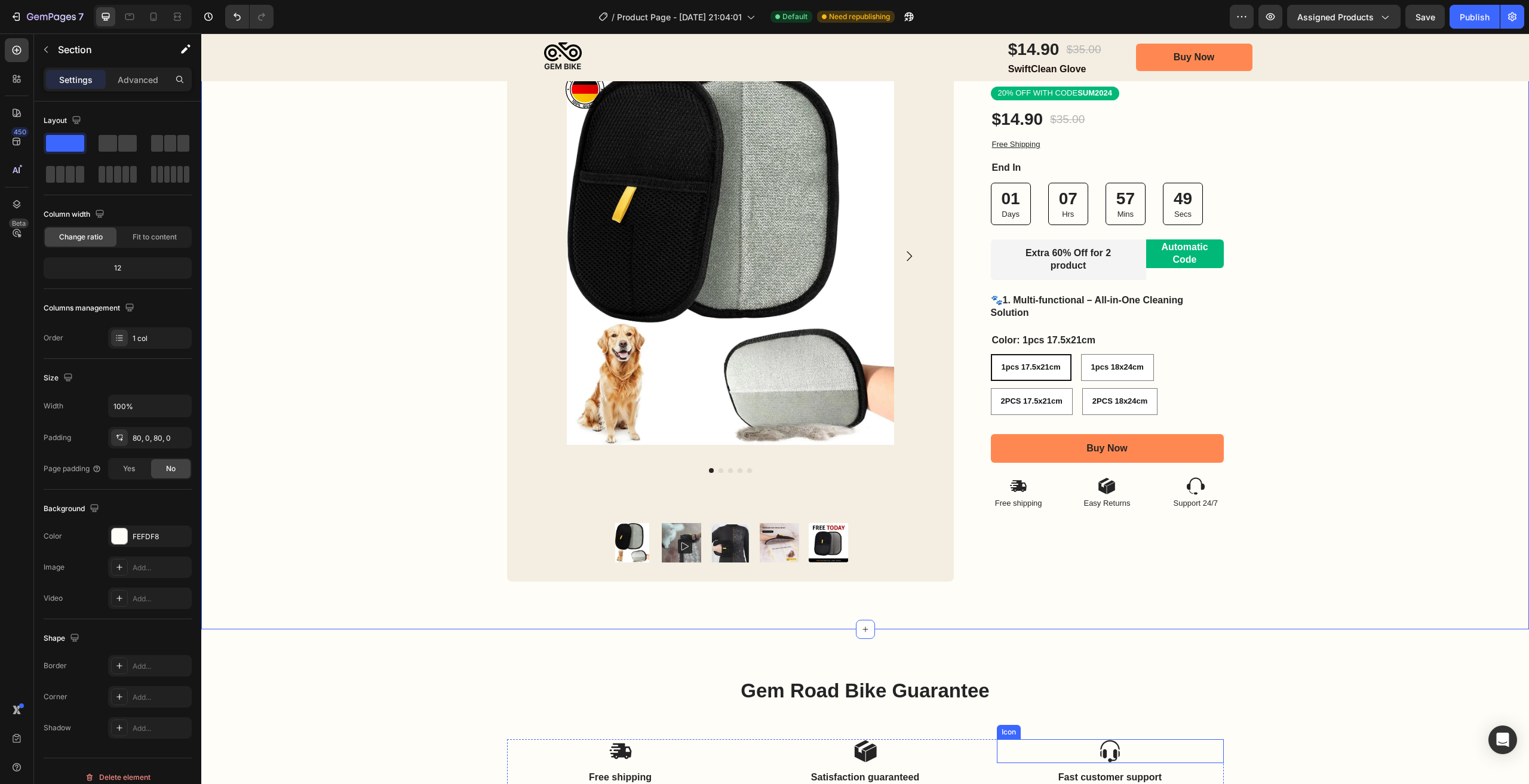
scroll to position [60, 0]
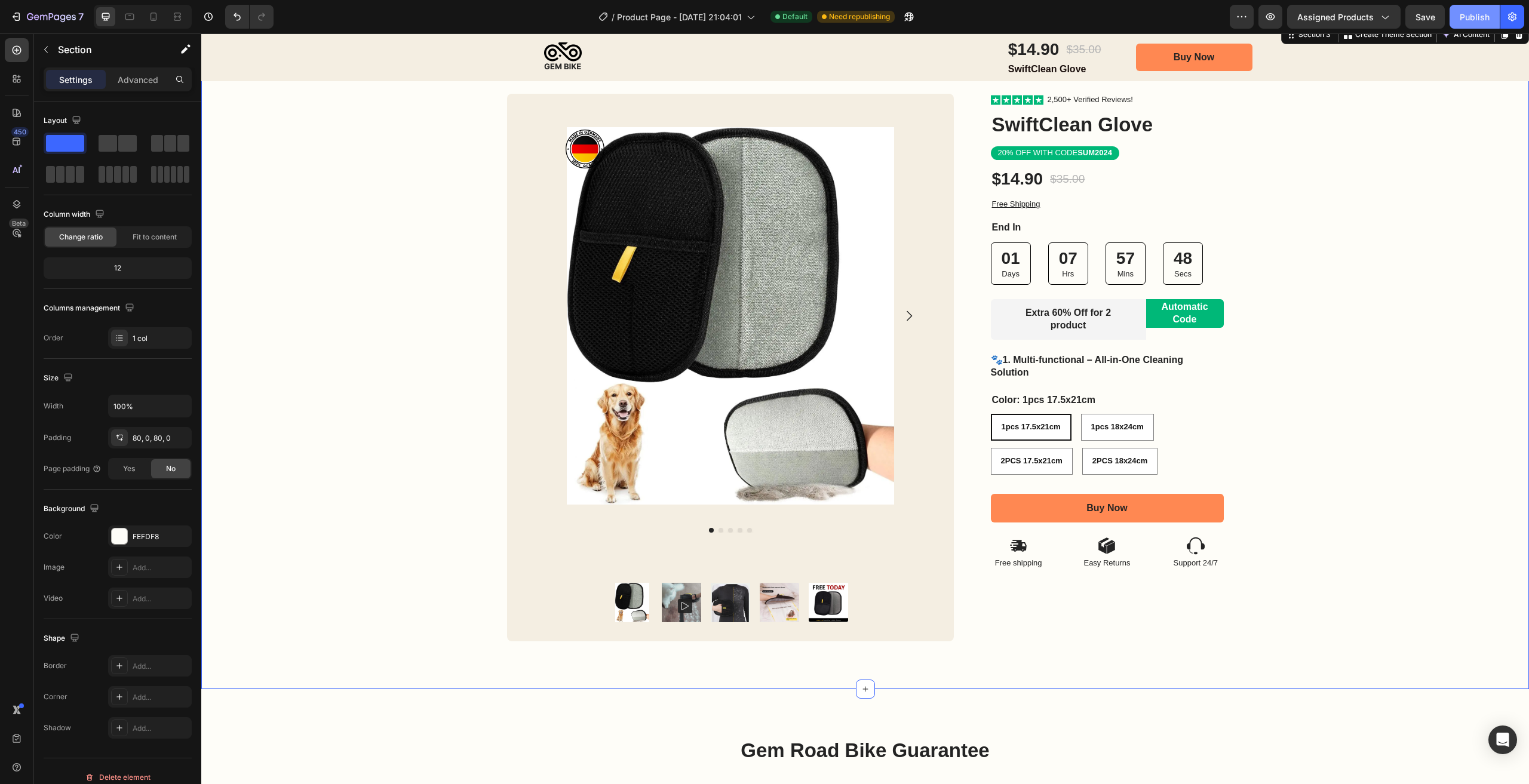
click at [1482, 15] on div "Publish" at bounding box center [1475, 17] width 30 height 12
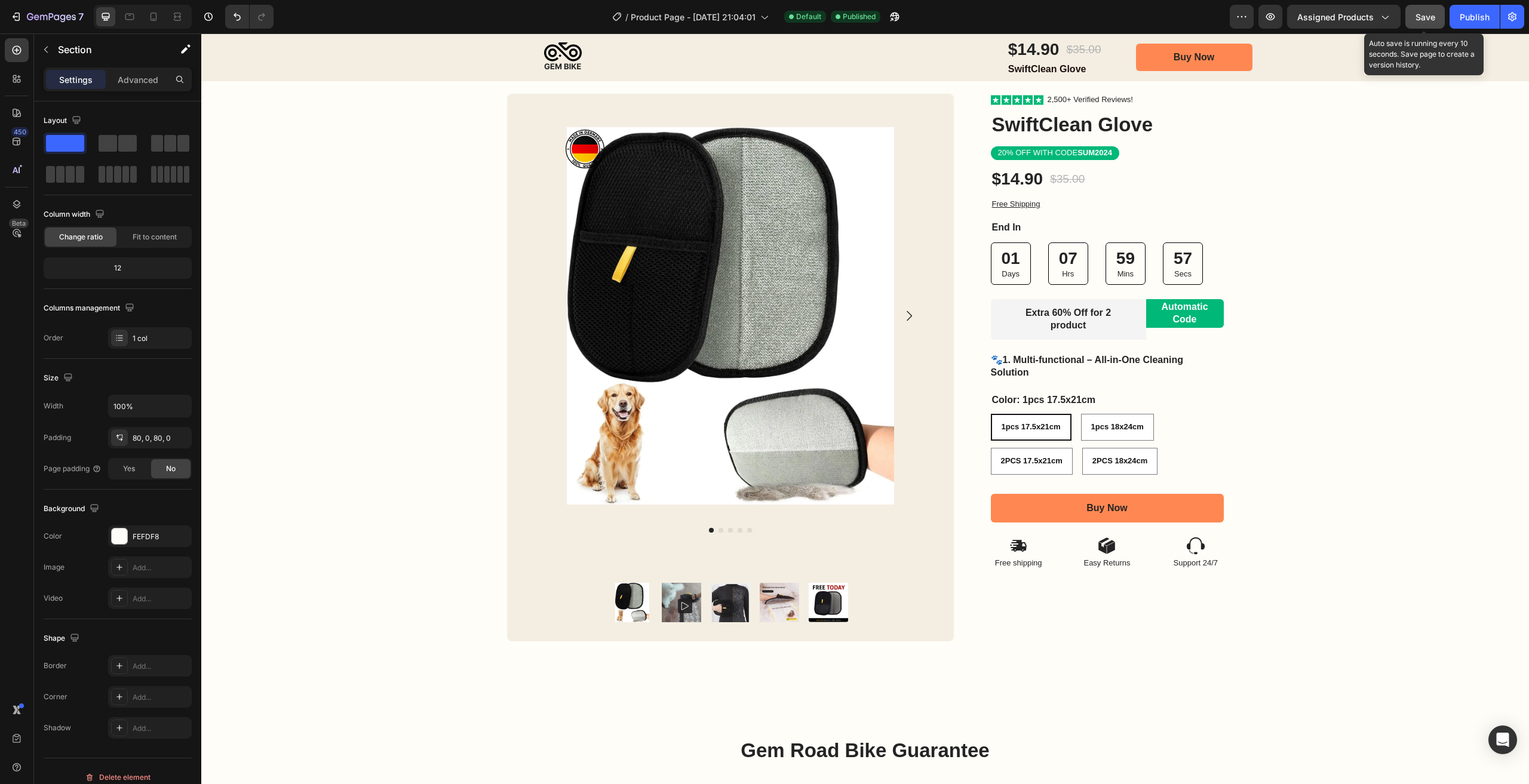
click at [1432, 23] on button "Save" at bounding box center [1425, 17] width 39 height 24
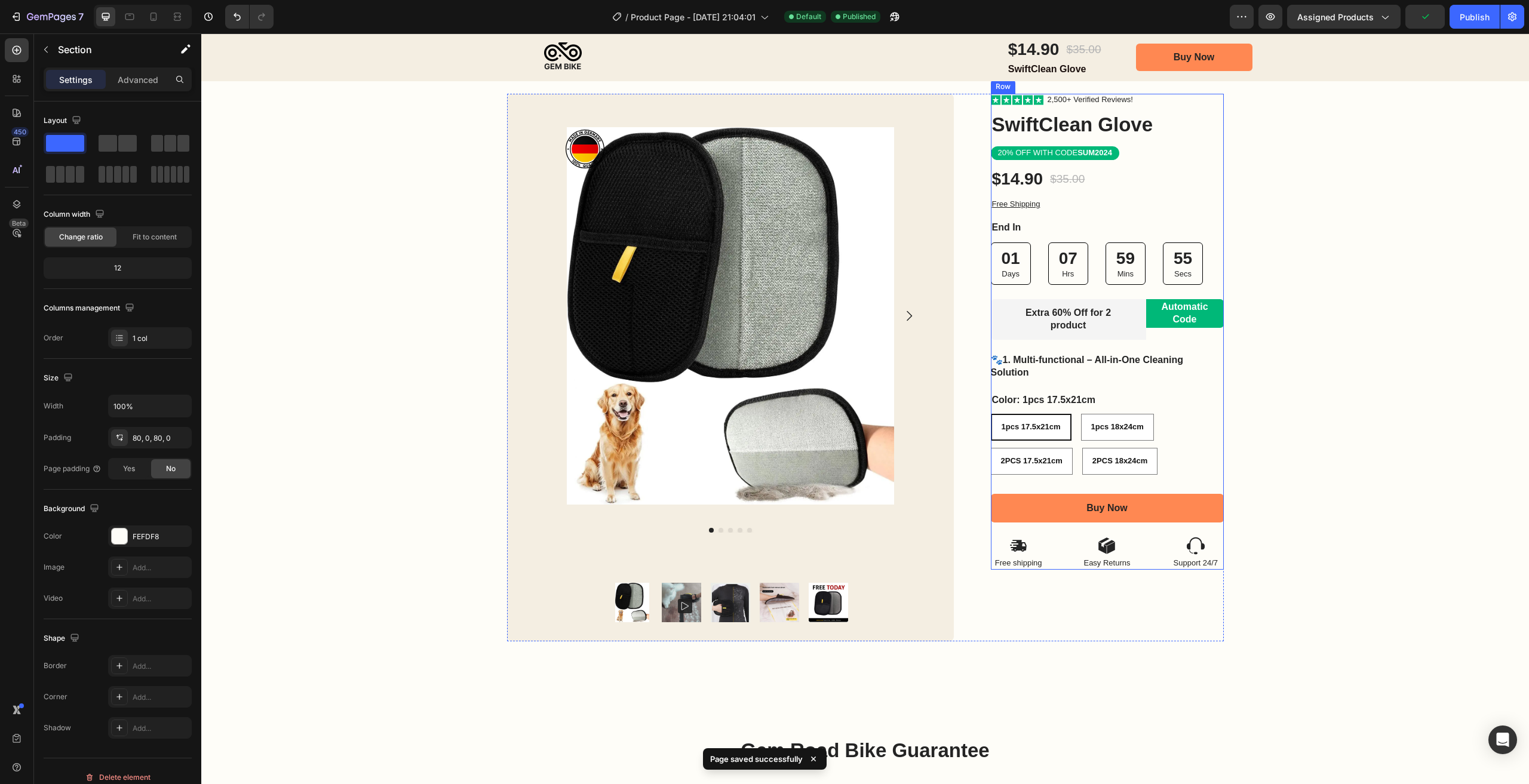
scroll to position [0, 0]
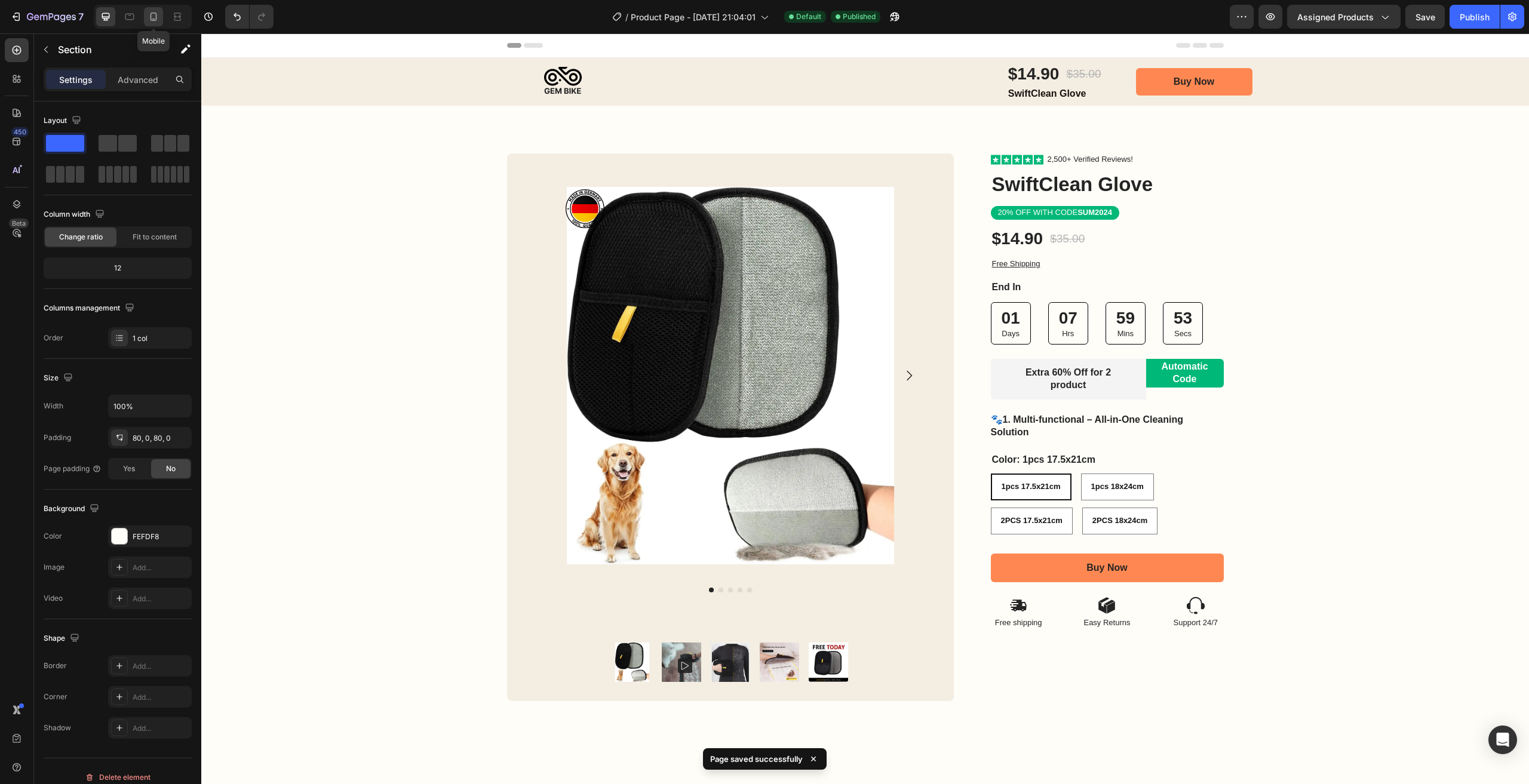
click at [151, 18] on icon at bounding box center [154, 17] width 7 height 9
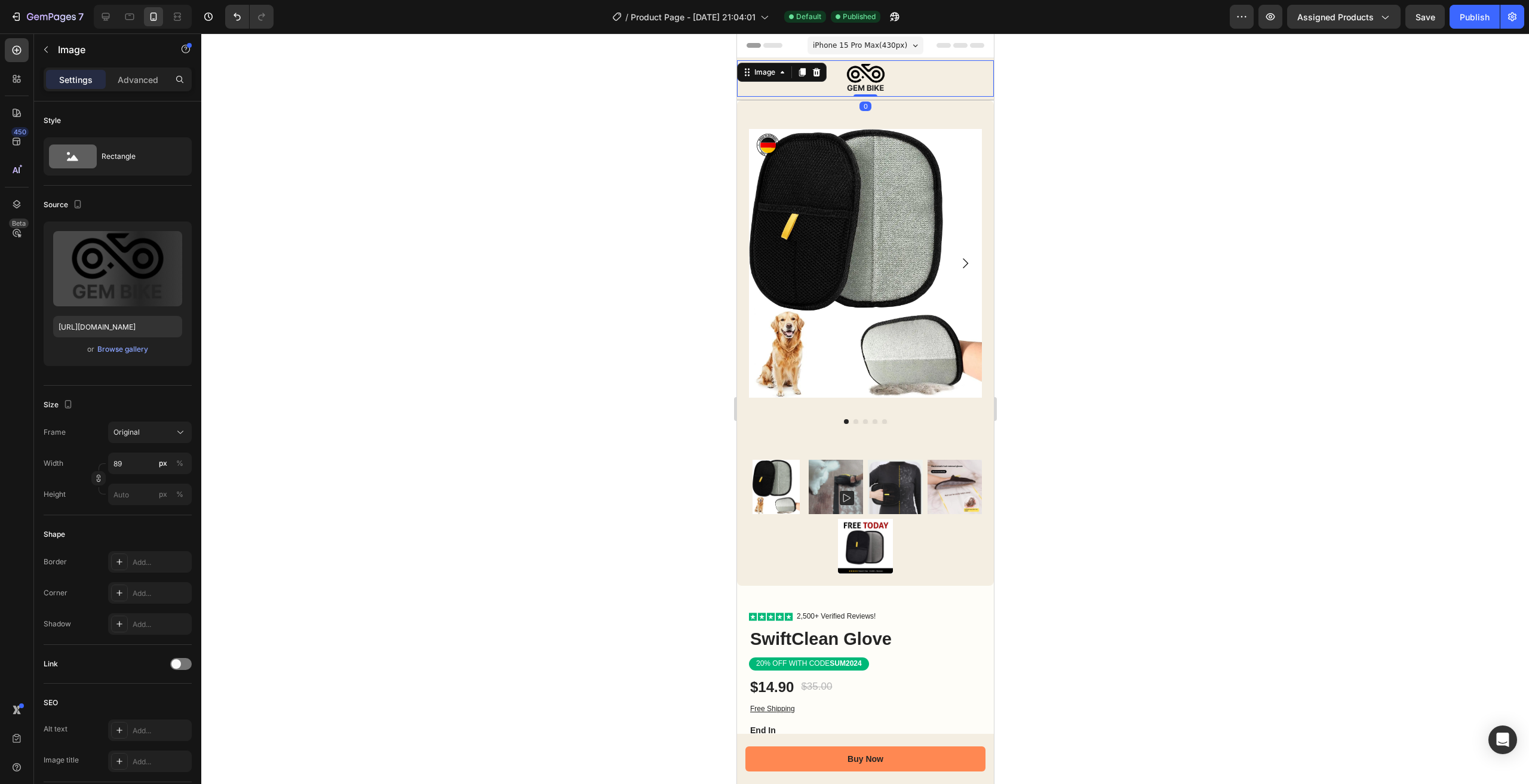
click at [859, 83] on img at bounding box center [865, 79] width 53 height 37
click at [861, 89] on img at bounding box center [865, 79] width 53 height 37
click at [1091, 200] on div at bounding box center [865, 409] width 1328 height 750
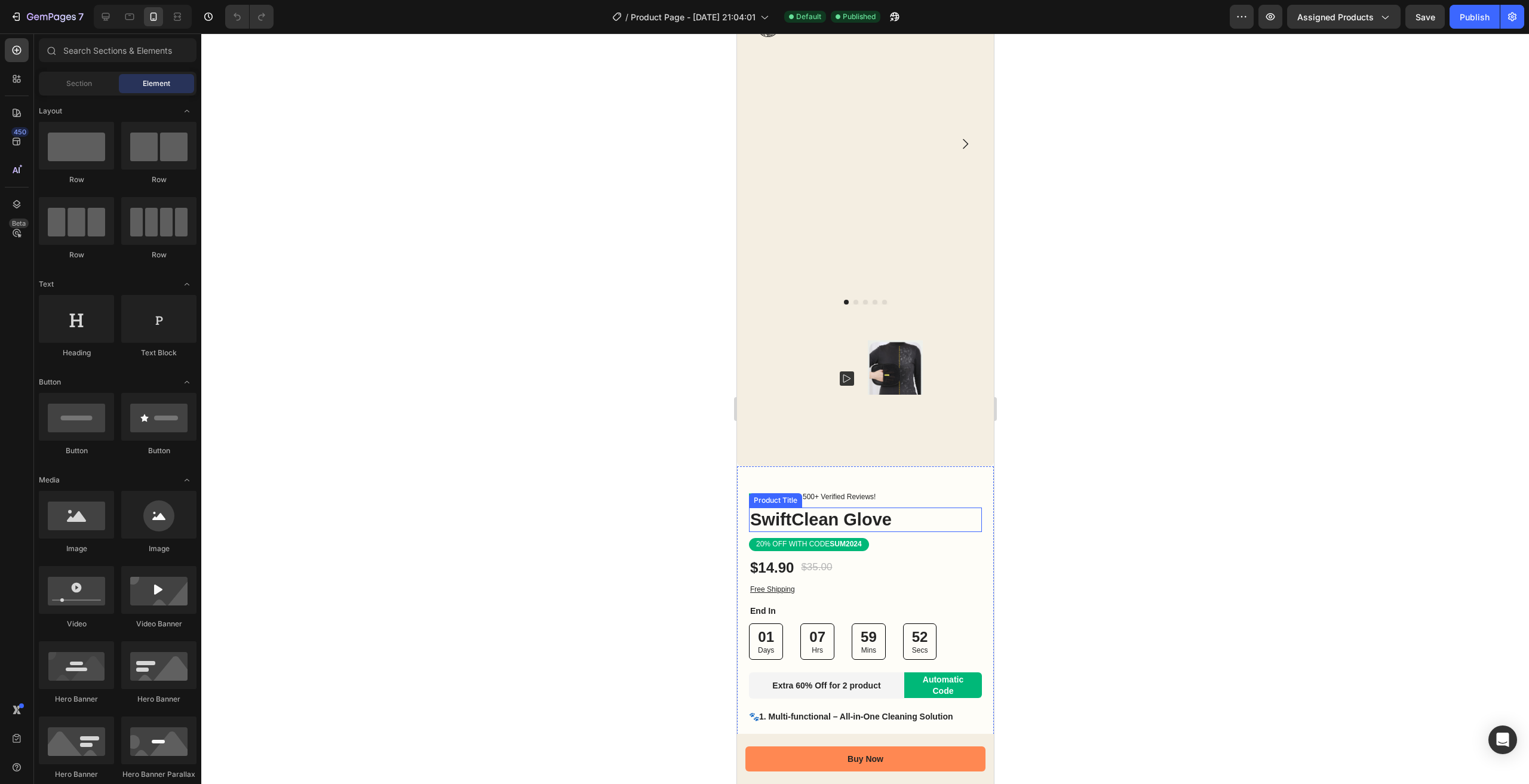
scroll to position [179, 0]
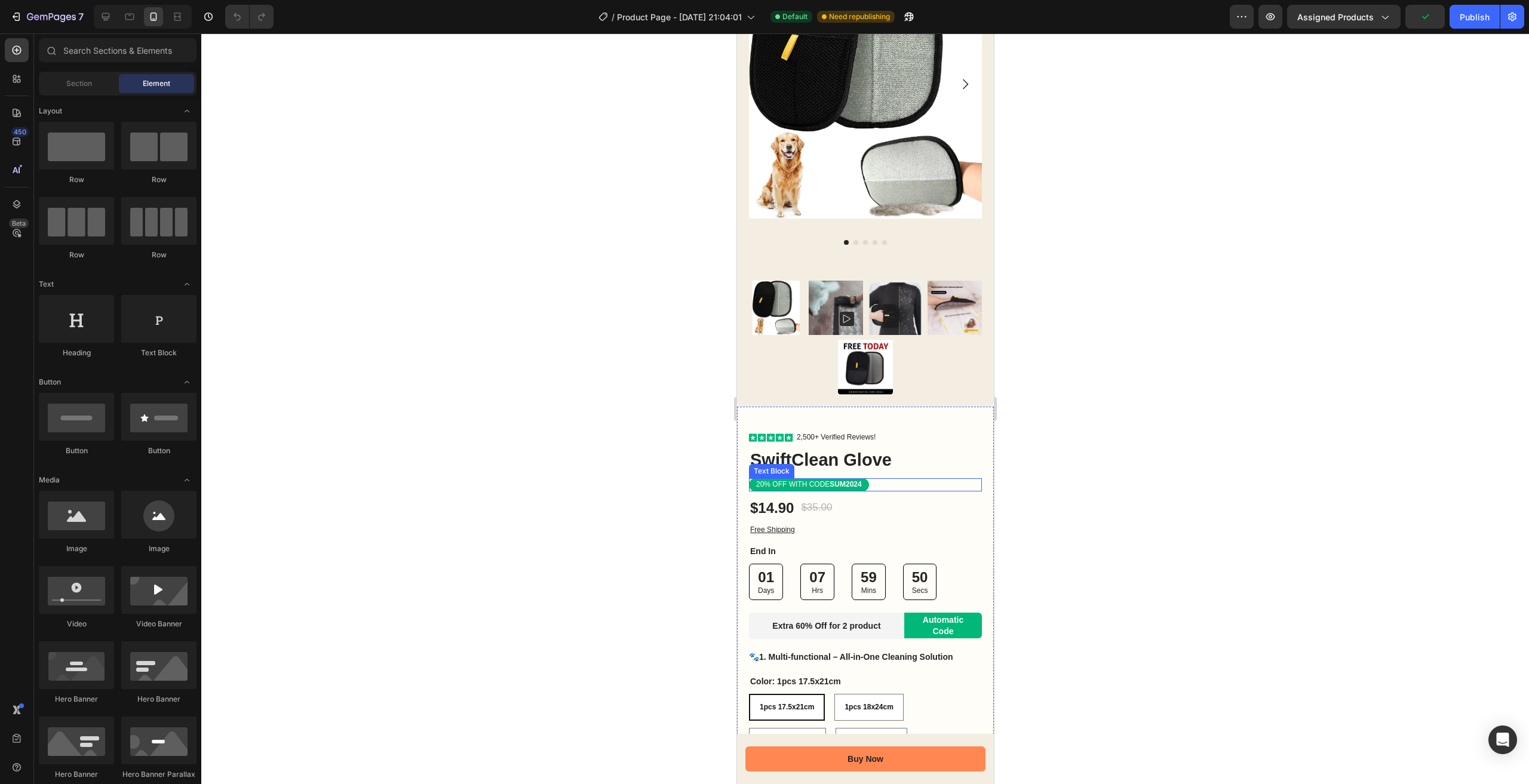
click at [828, 480] on p "20% OFF WITH CODE SUM2024" at bounding box center [808, 485] width 106 height 10
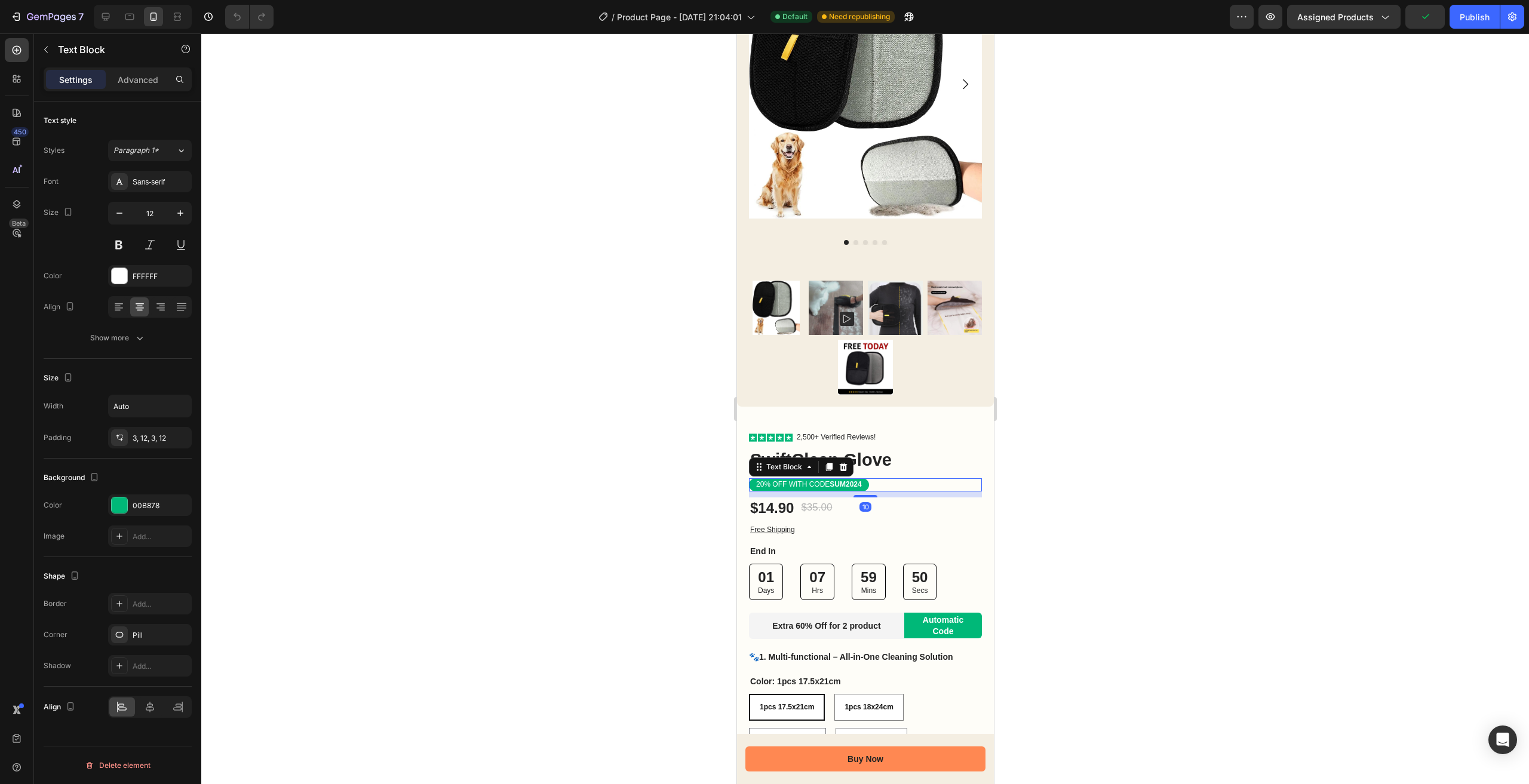
click at [828, 480] on p "20% OFF WITH CODE SUM2024" at bounding box center [808, 485] width 106 height 10
click at [855, 480] on strong "SUM2024" at bounding box center [845, 484] width 32 height 9
click at [860, 480] on strong "SUM2024" at bounding box center [845, 484] width 32 height 9
click at [108, 15] on icon at bounding box center [106, 17] width 12 height 12
type input "13"
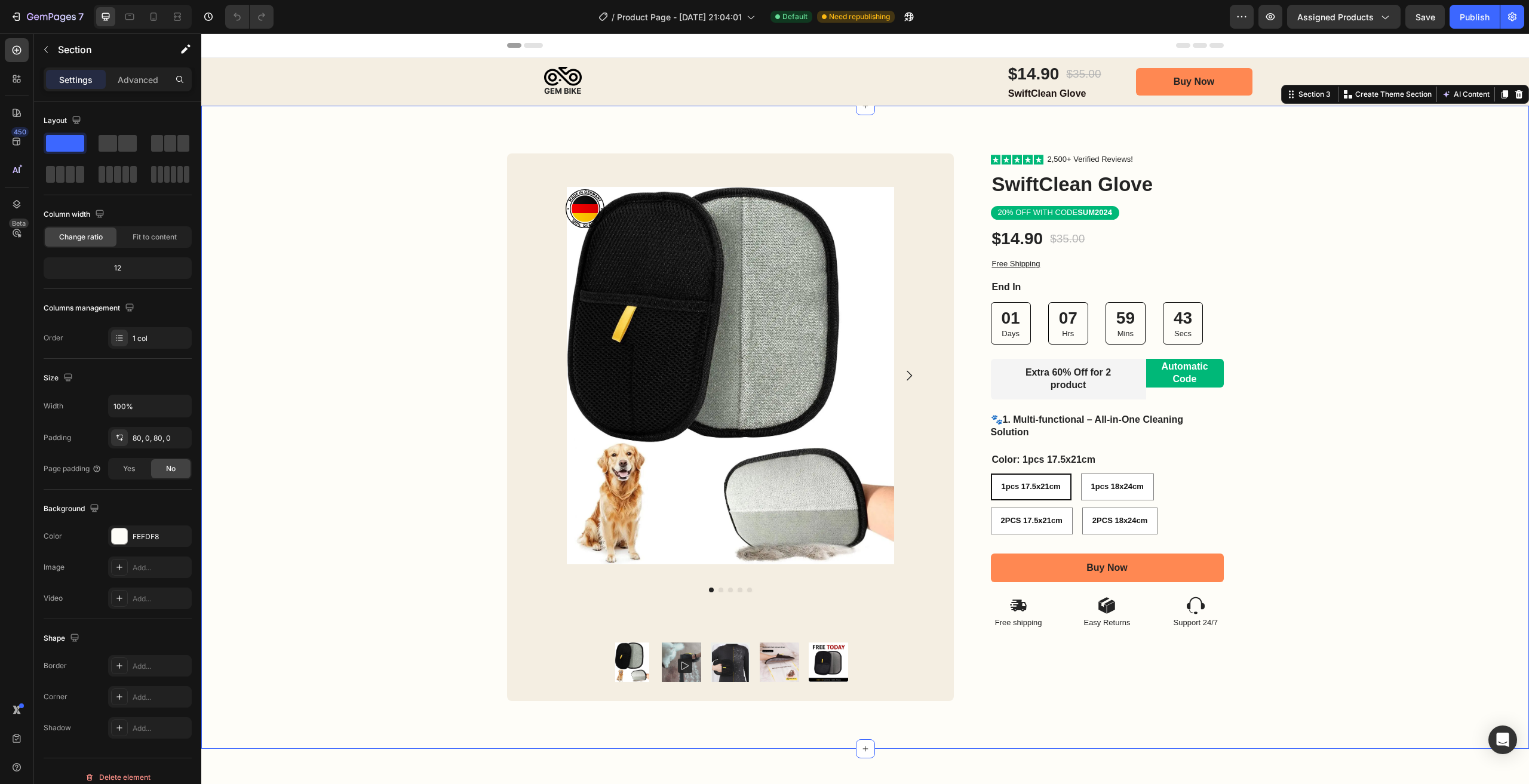
click at [1274, 243] on div "Image Row Product Images Product Images Image Row Row Icon Icon Icon Icon Icon …" at bounding box center [865, 427] width 1328 height 548
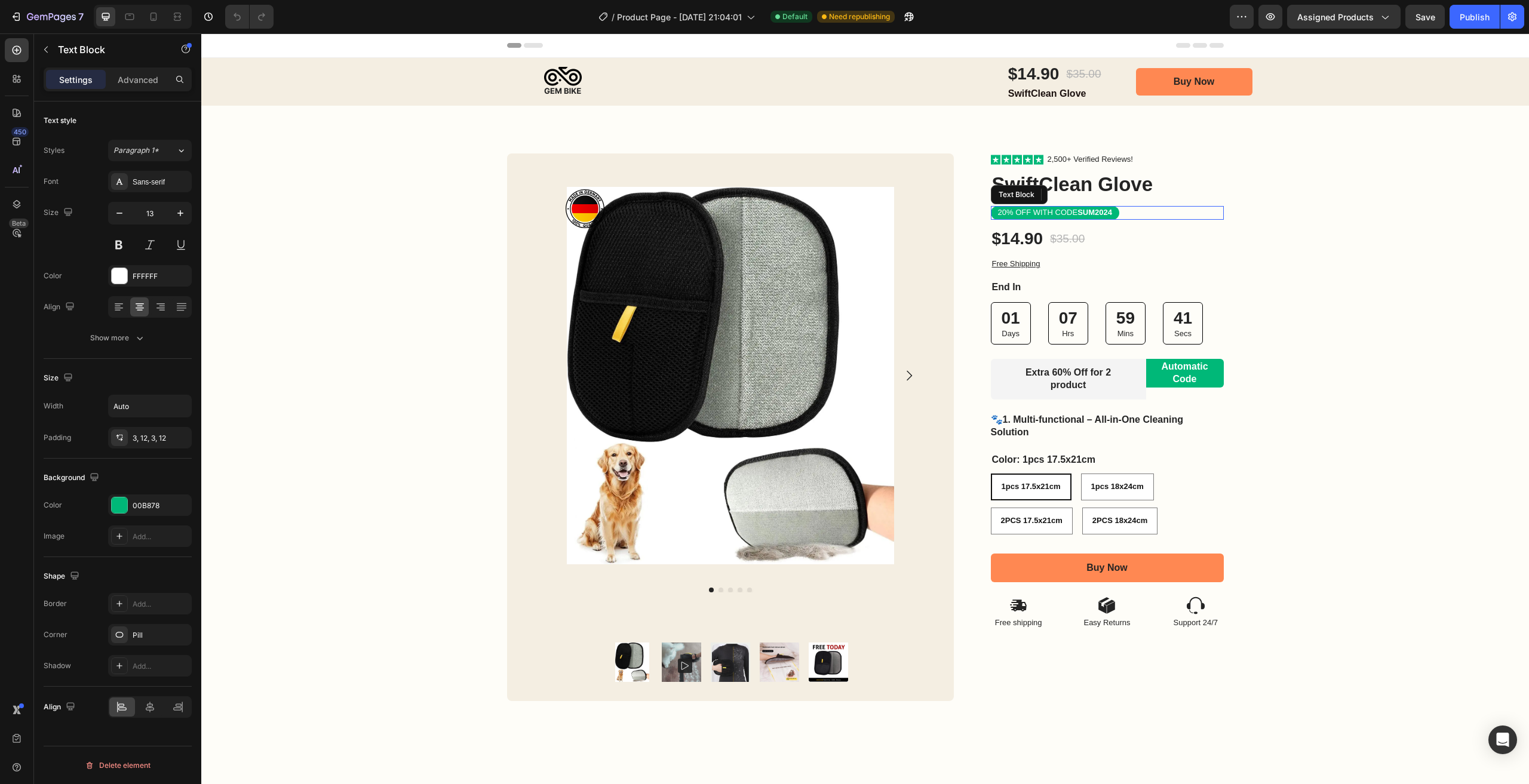
click at [1053, 209] on p "20% OFF WITH CODE SUM2024" at bounding box center [1055, 212] width 114 height 10
click at [1003, 216] on p "20% OFF WITH CODE SUM2024" at bounding box center [1055, 212] width 114 height 10
click at [1104, 214] on strong "SUM2024" at bounding box center [1095, 212] width 35 height 9
click at [1108, 212] on div "60% OFF WITH CODE SUM2024" at bounding box center [1055, 213] width 129 height 13
click at [1320, 272] on div "Image Row Product Images Product Images Image Row Row Icon Icon Icon Icon Icon …" at bounding box center [865, 427] width 1328 height 548
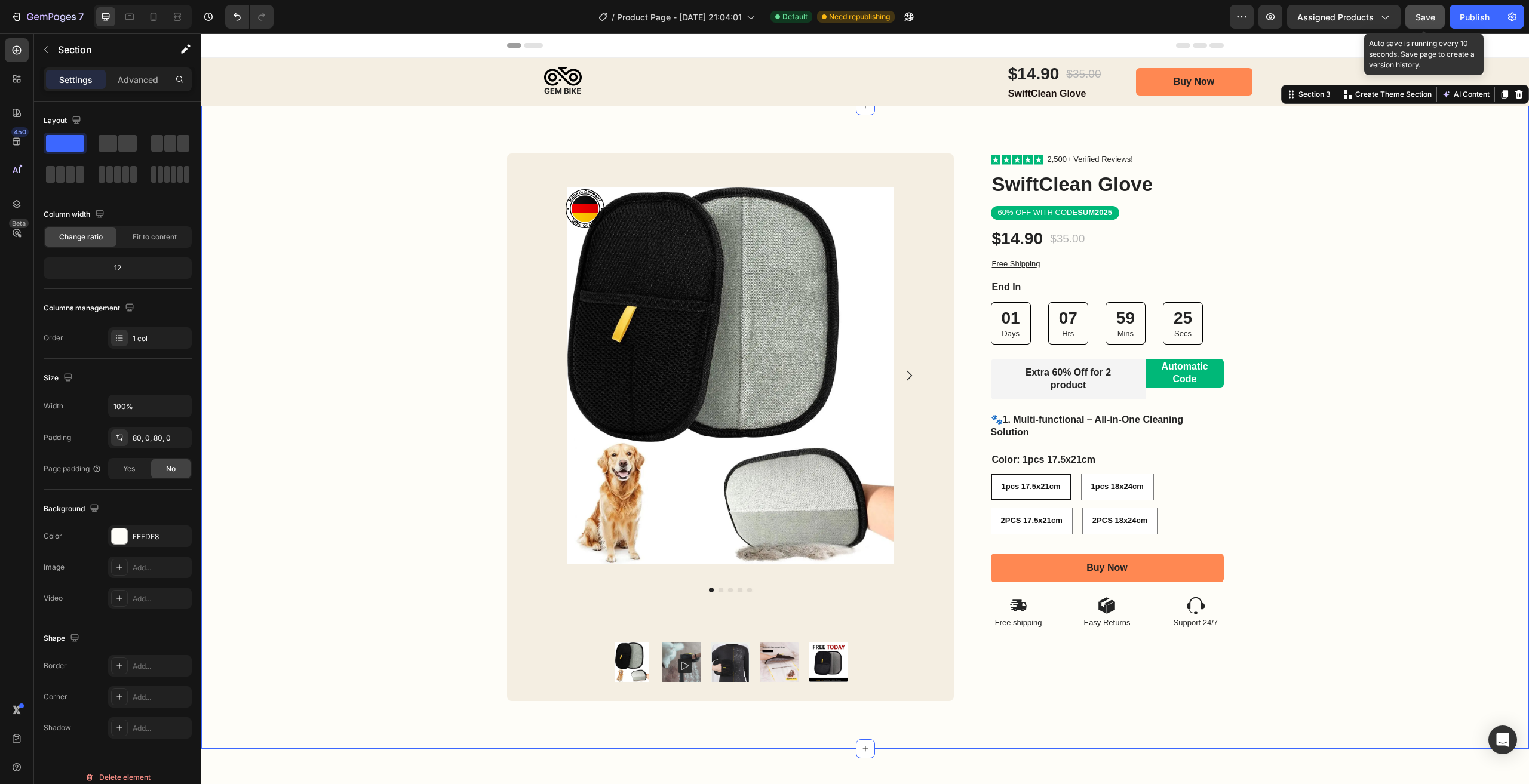
click at [1428, 19] on span "Save" at bounding box center [1426, 17] width 20 height 10
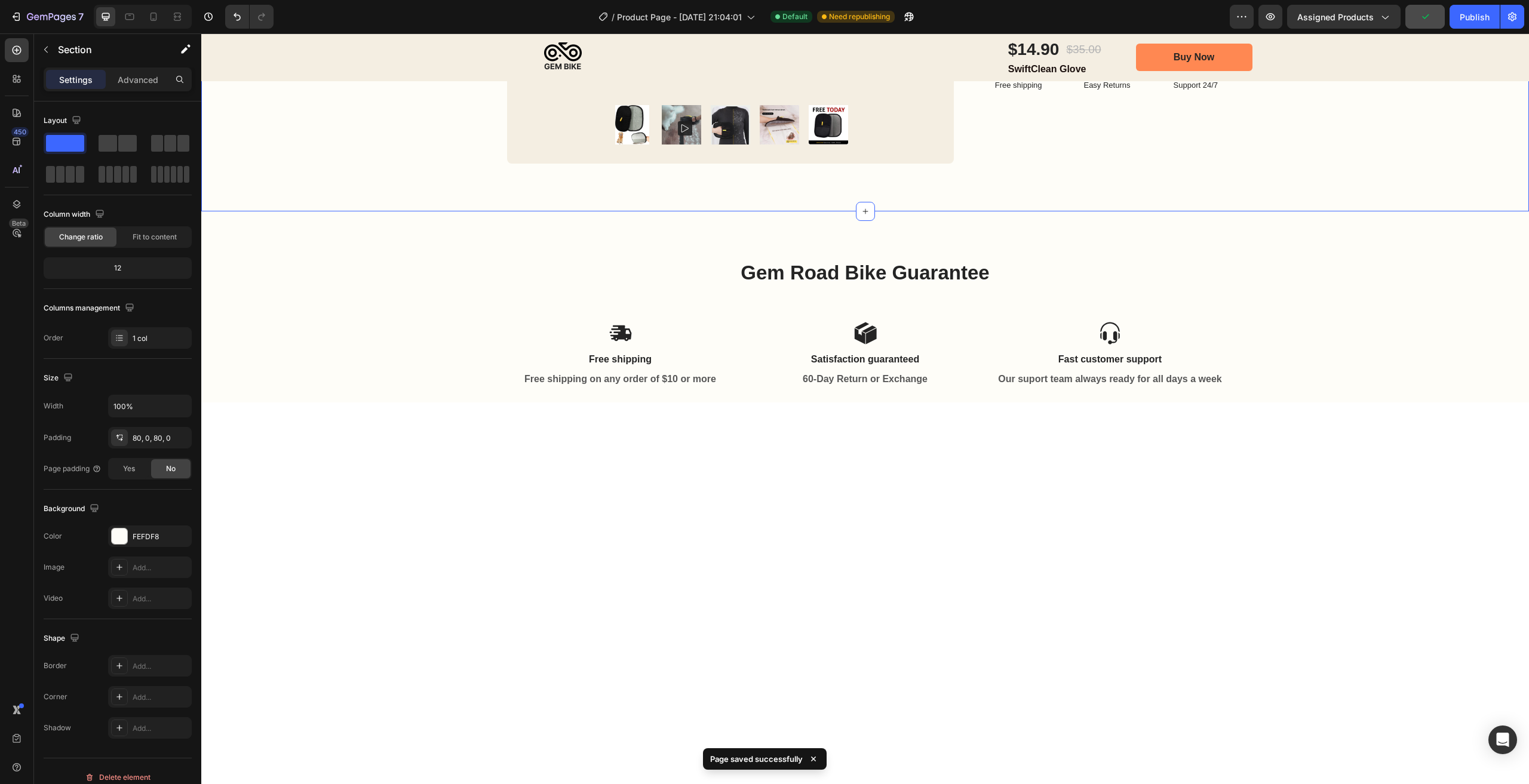
scroll to position [119, 0]
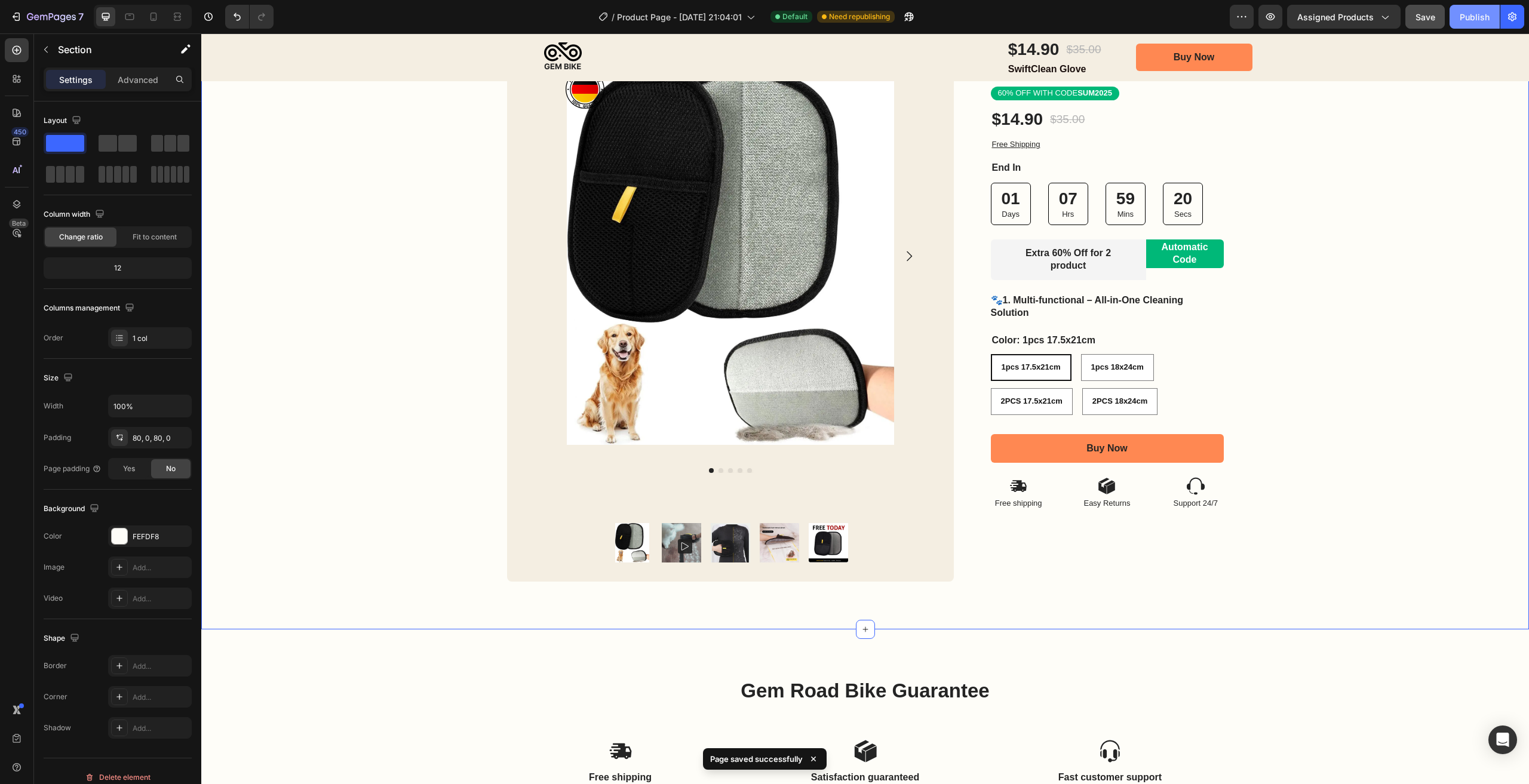
click at [1473, 18] on div "Publish" at bounding box center [1475, 17] width 30 height 12
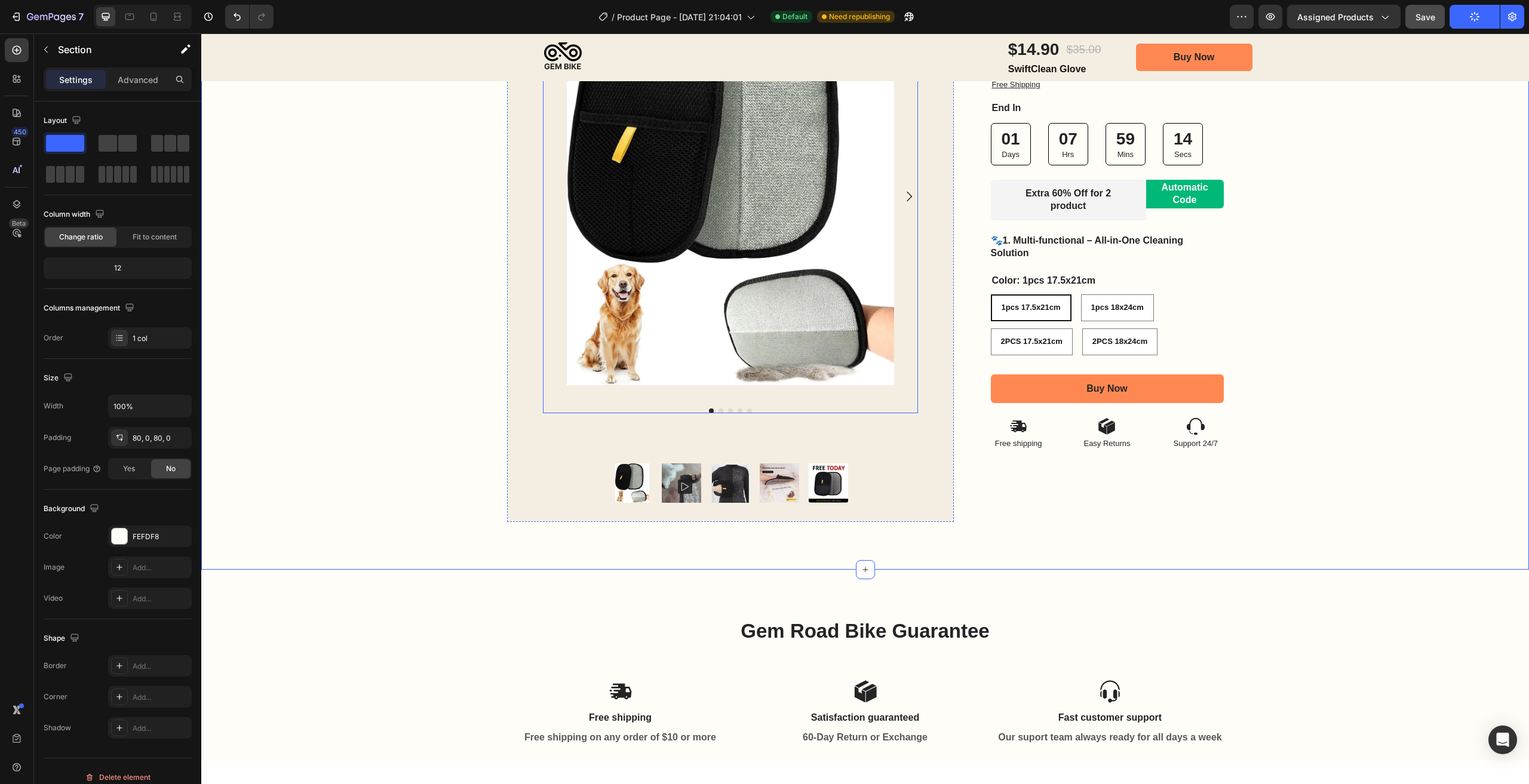
scroll to position [0, 0]
